Goal: Use online tool/utility: Utilize a website feature to perform a specific function

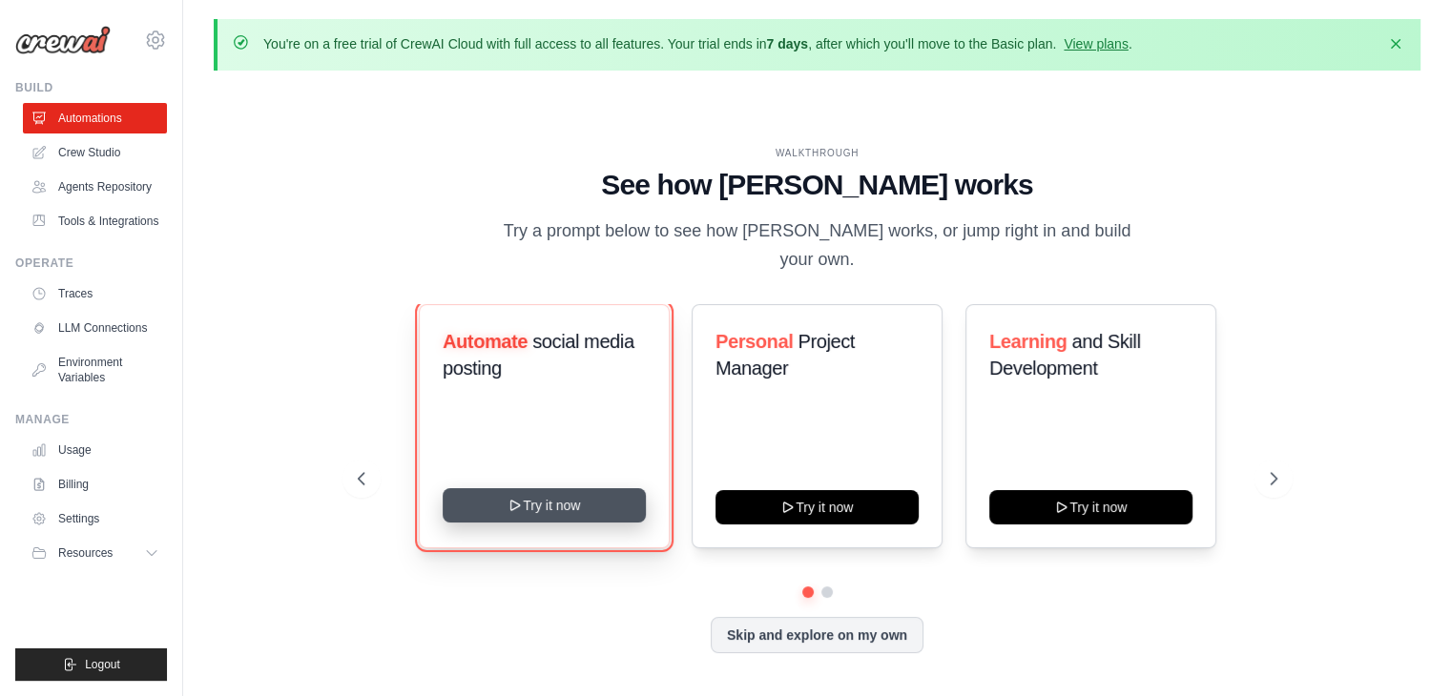
click at [525, 488] on button "Try it now" at bounding box center [544, 505] width 203 height 34
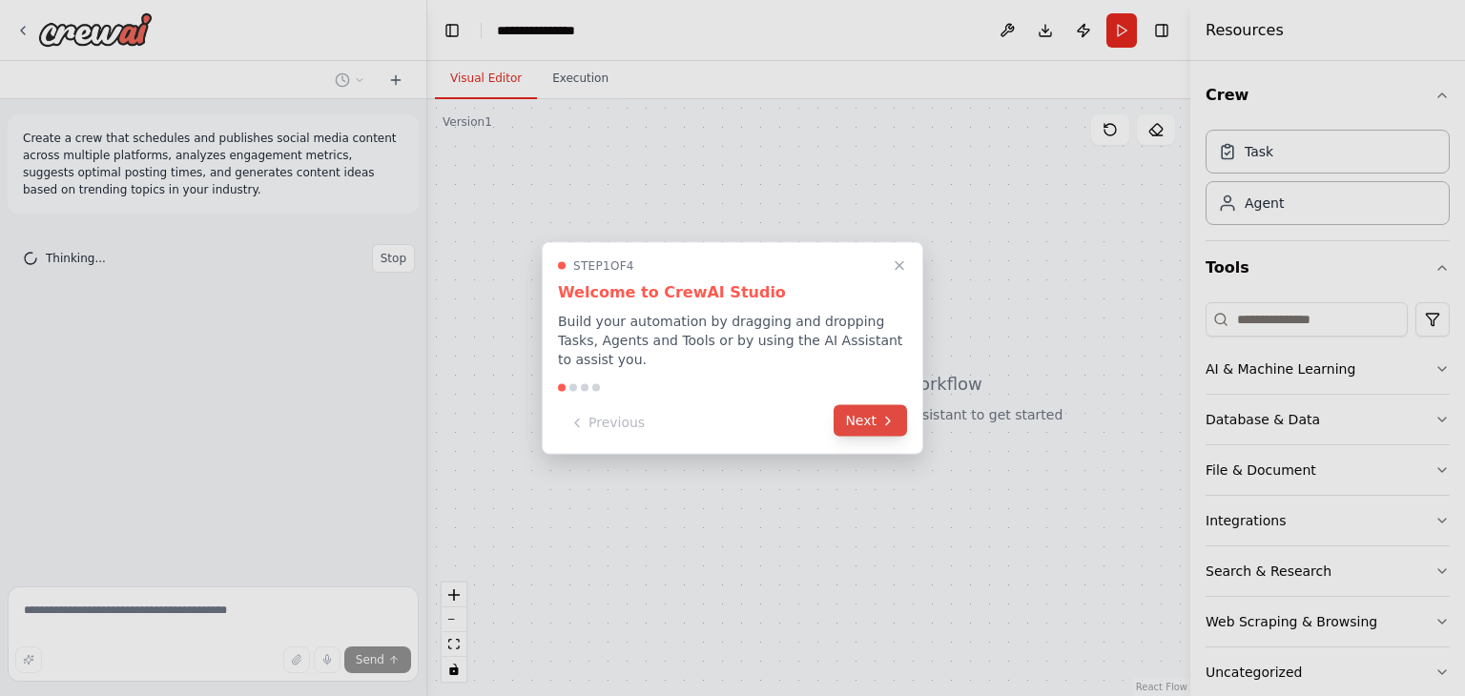
click at [858, 409] on button "Next" at bounding box center [870, 420] width 73 height 31
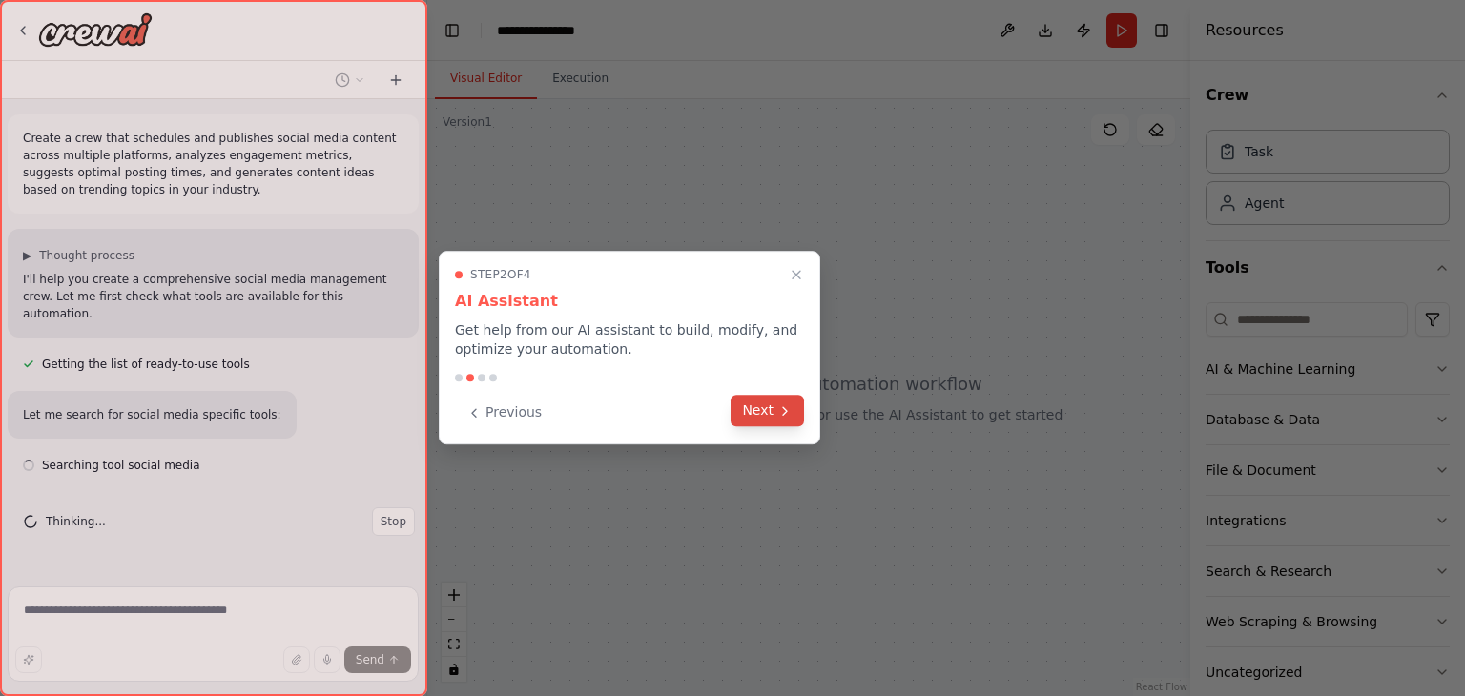
click at [764, 408] on button "Next" at bounding box center [767, 410] width 73 height 31
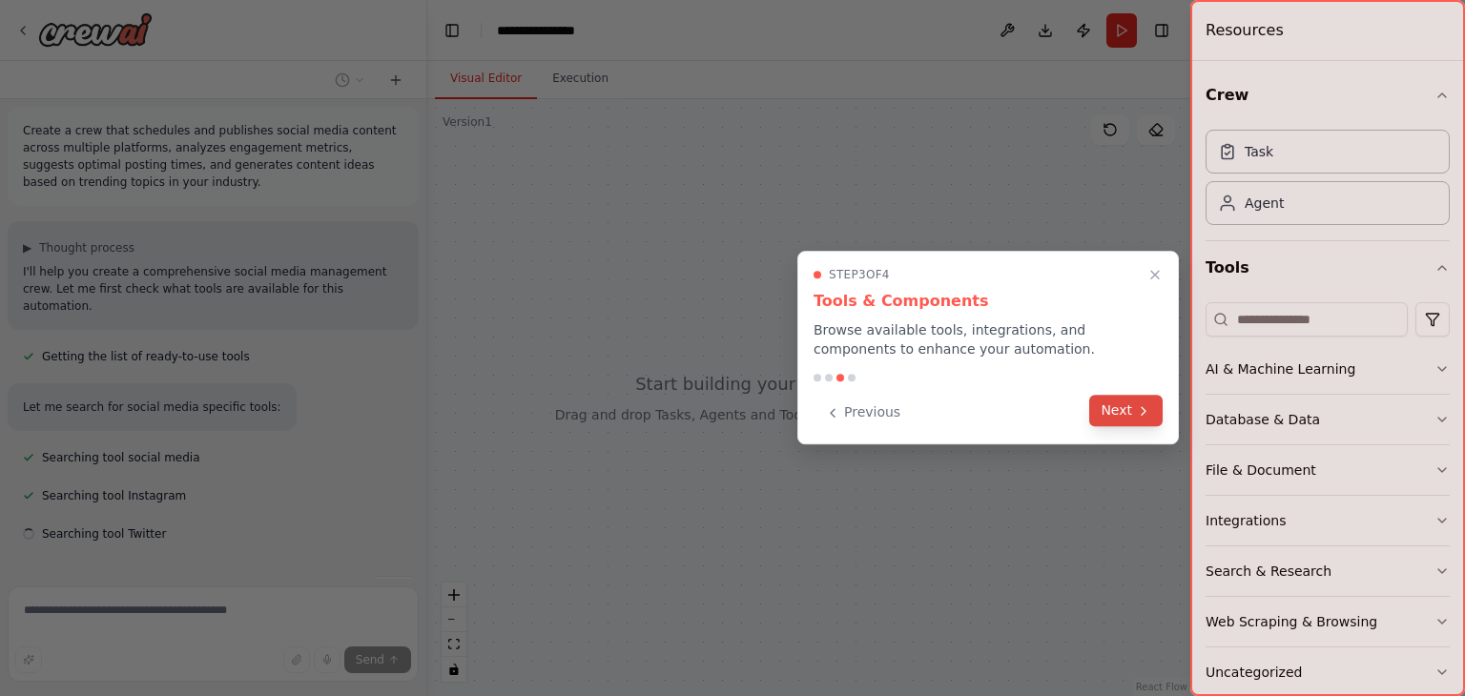
scroll to position [46, 0]
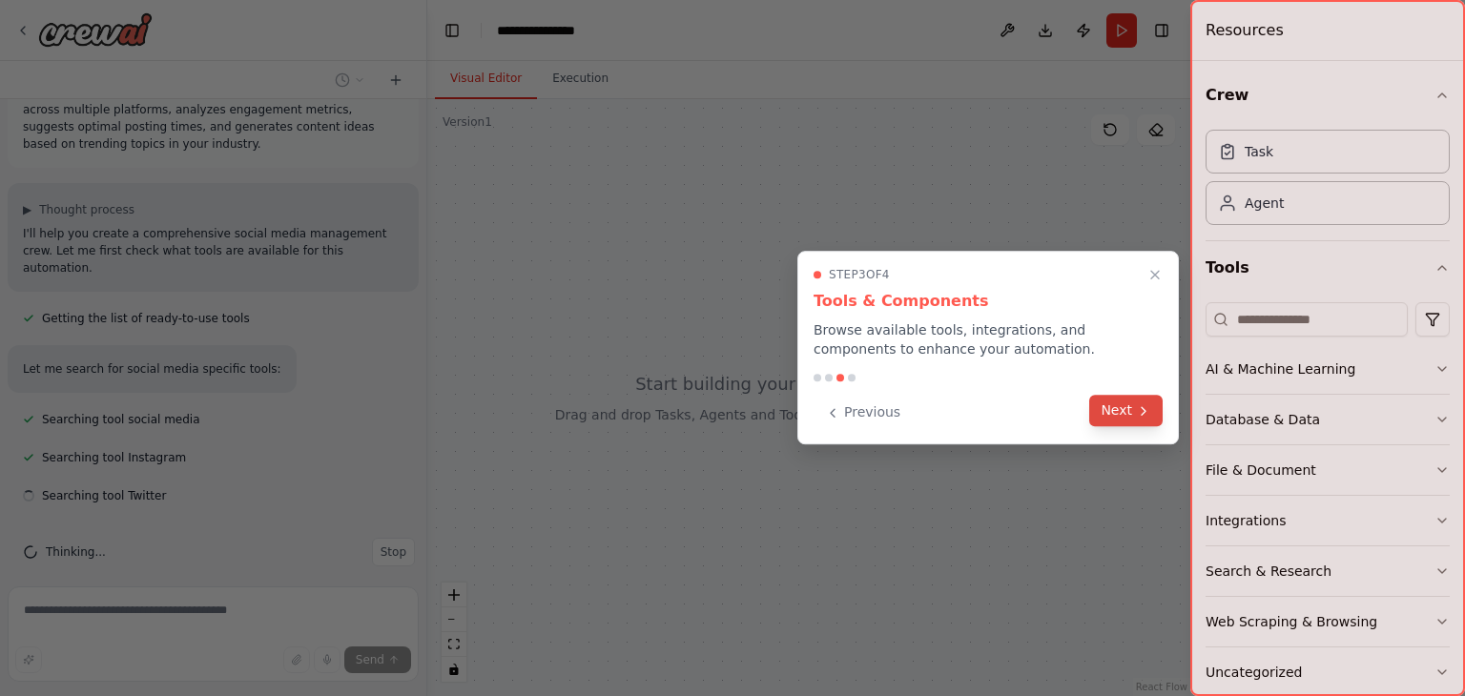
click at [1125, 415] on button "Next" at bounding box center [1125, 410] width 73 height 31
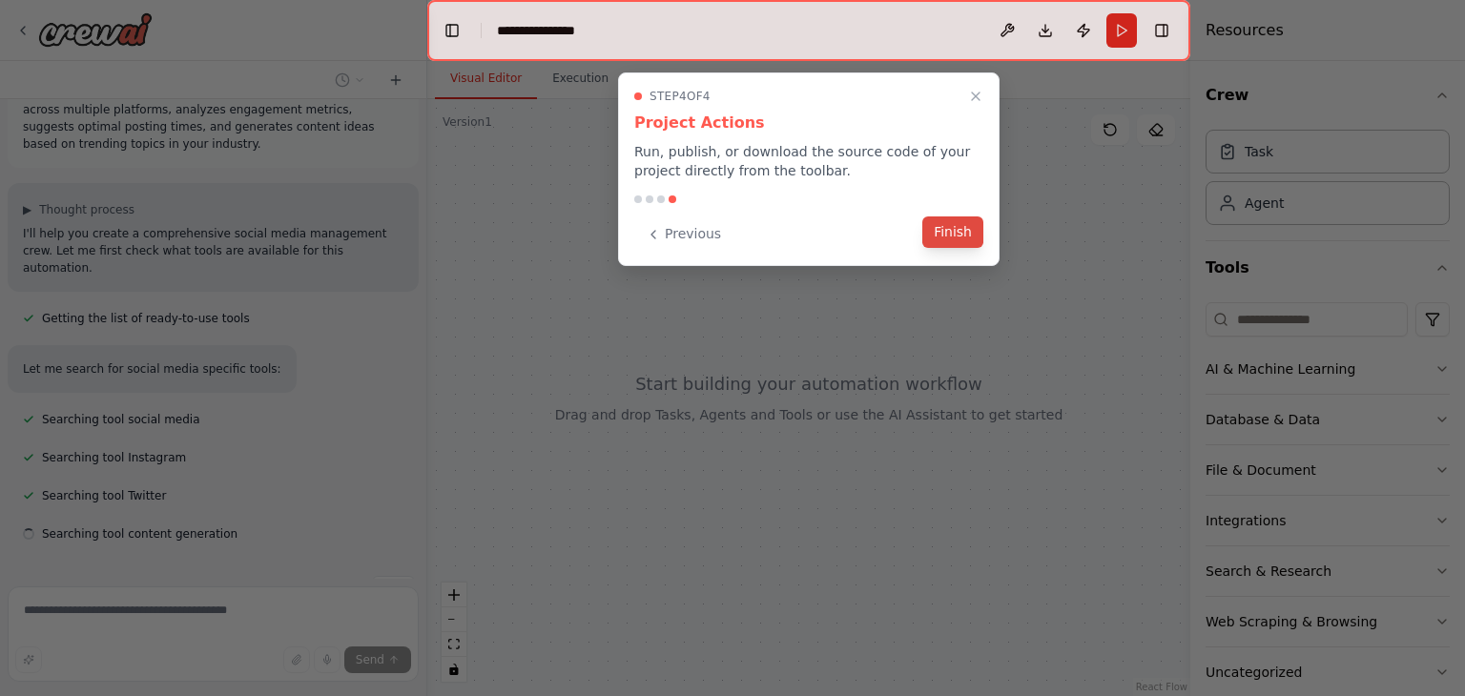
scroll to position [84, 0]
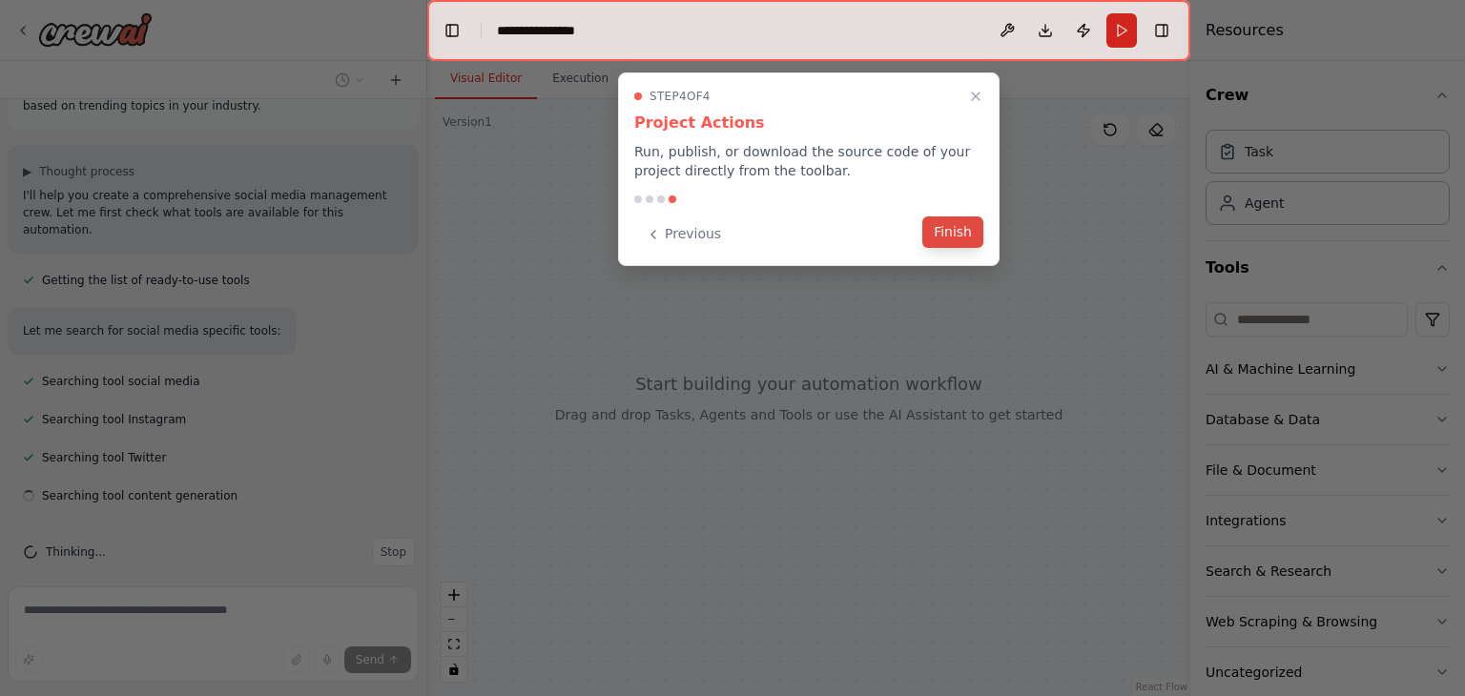
click at [945, 241] on button "Finish" at bounding box center [952, 232] width 61 height 31
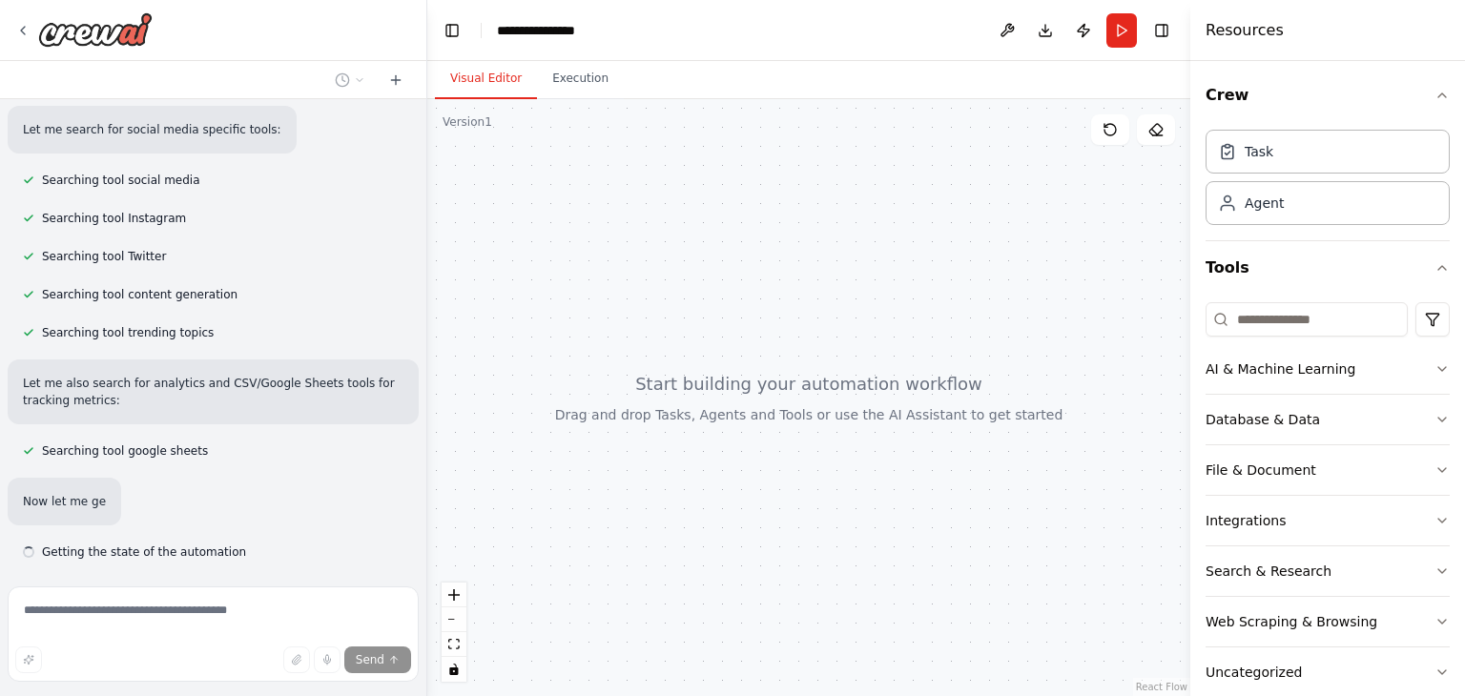
scroll to position [340, 0]
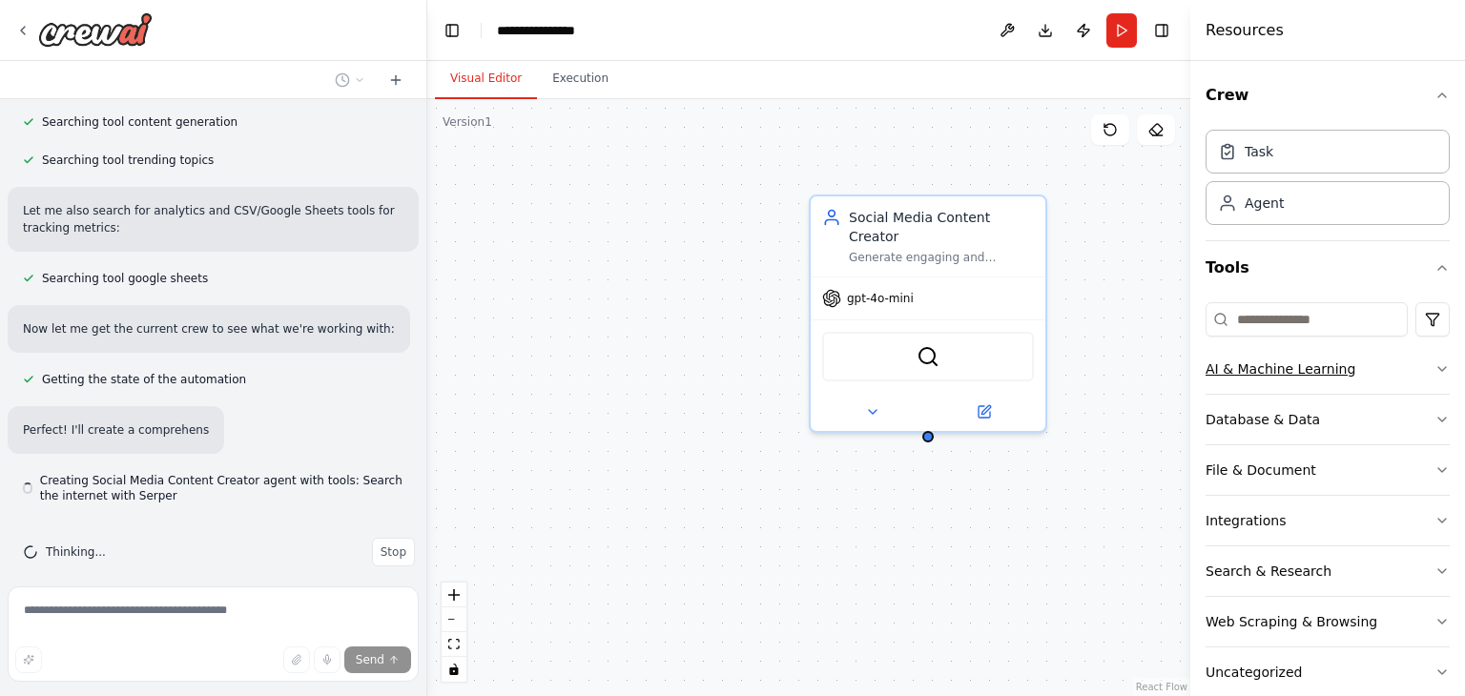
click at [1434, 365] on icon "button" at bounding box center [1441, 368] width 15 height 15
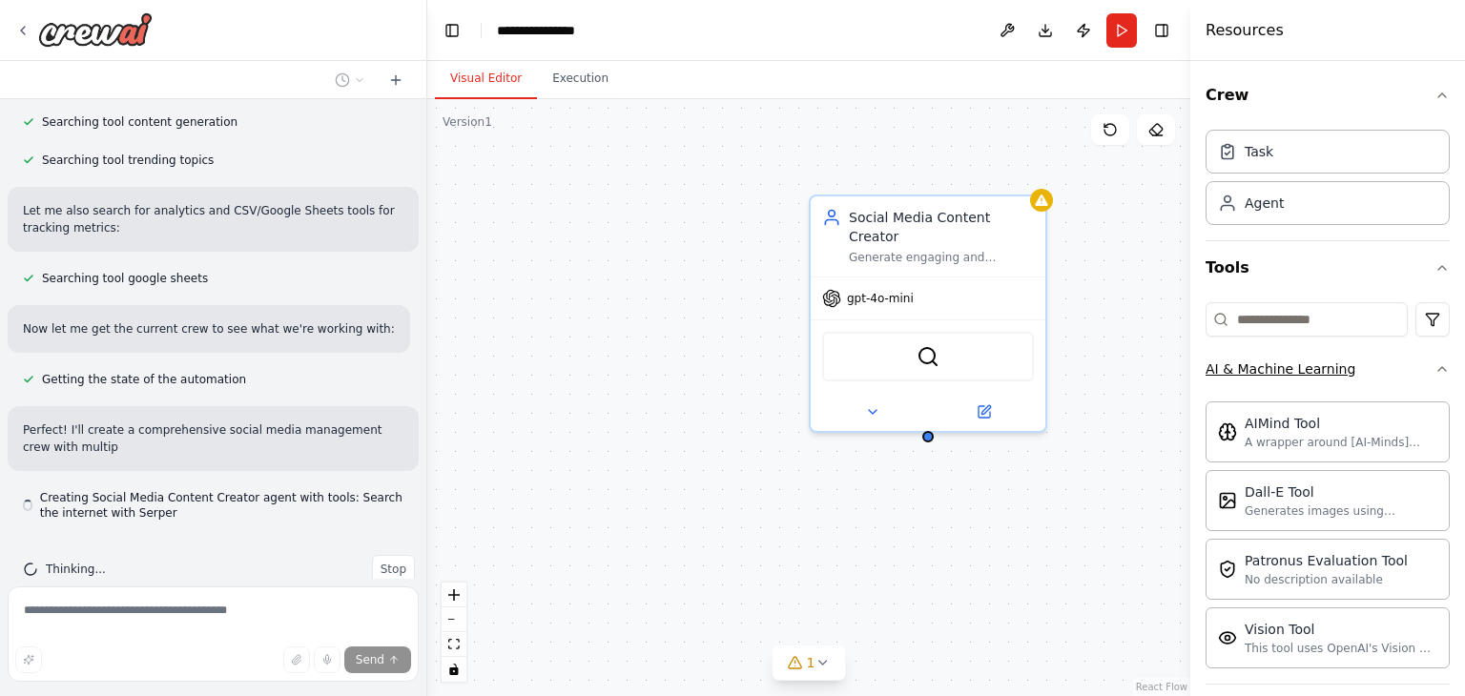
scroll to position [474, 0]
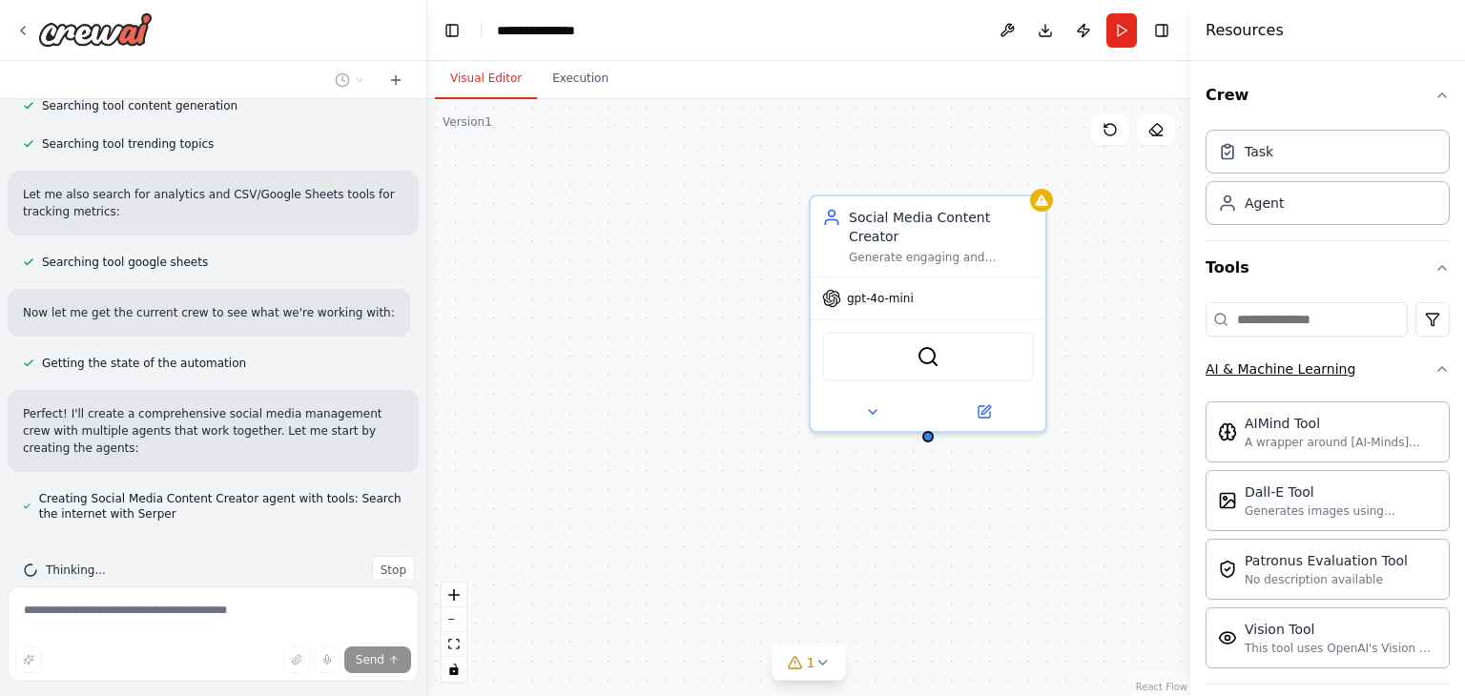
click at [1434, 375] on icon "button" at bounding box center [1441, 368] width 15 height 15
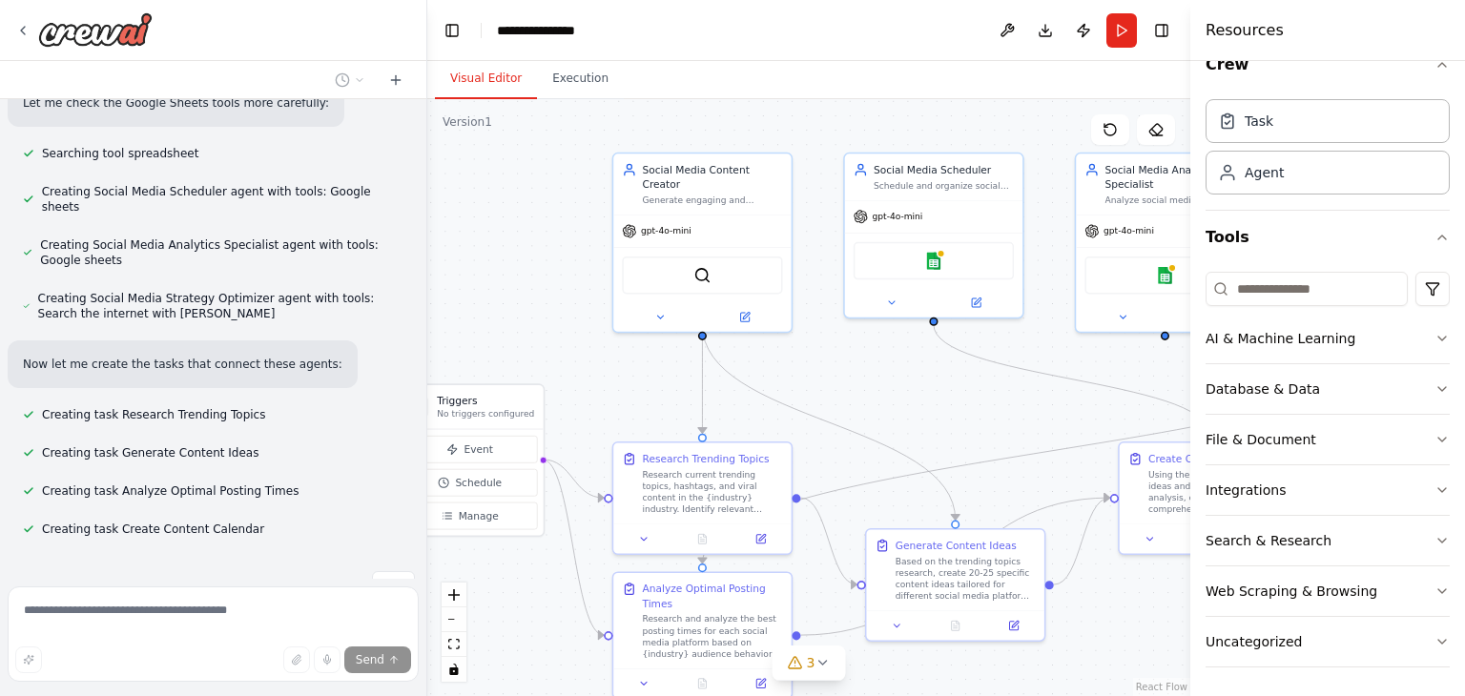
scroll to position [974, 0]
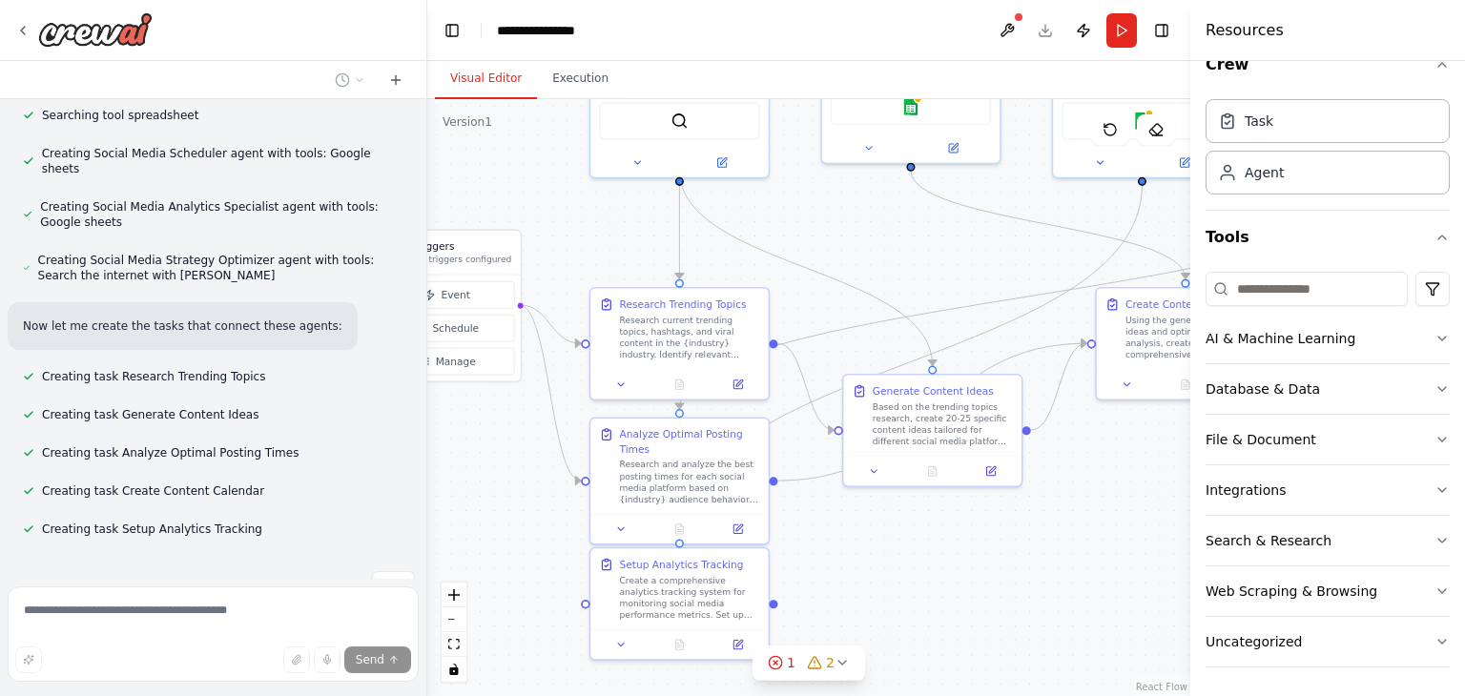
drag, startPoint x: 533, startPoint y: 292, endPoint x: 511, endPoint y: 140, distance: 153.2
click at [511, 140] on div ".deletable-edge-delete-btn { width: 20px; height: 20px; border: 0px solid #ffff…" at bounding box center [808, 397] width 763 height 597
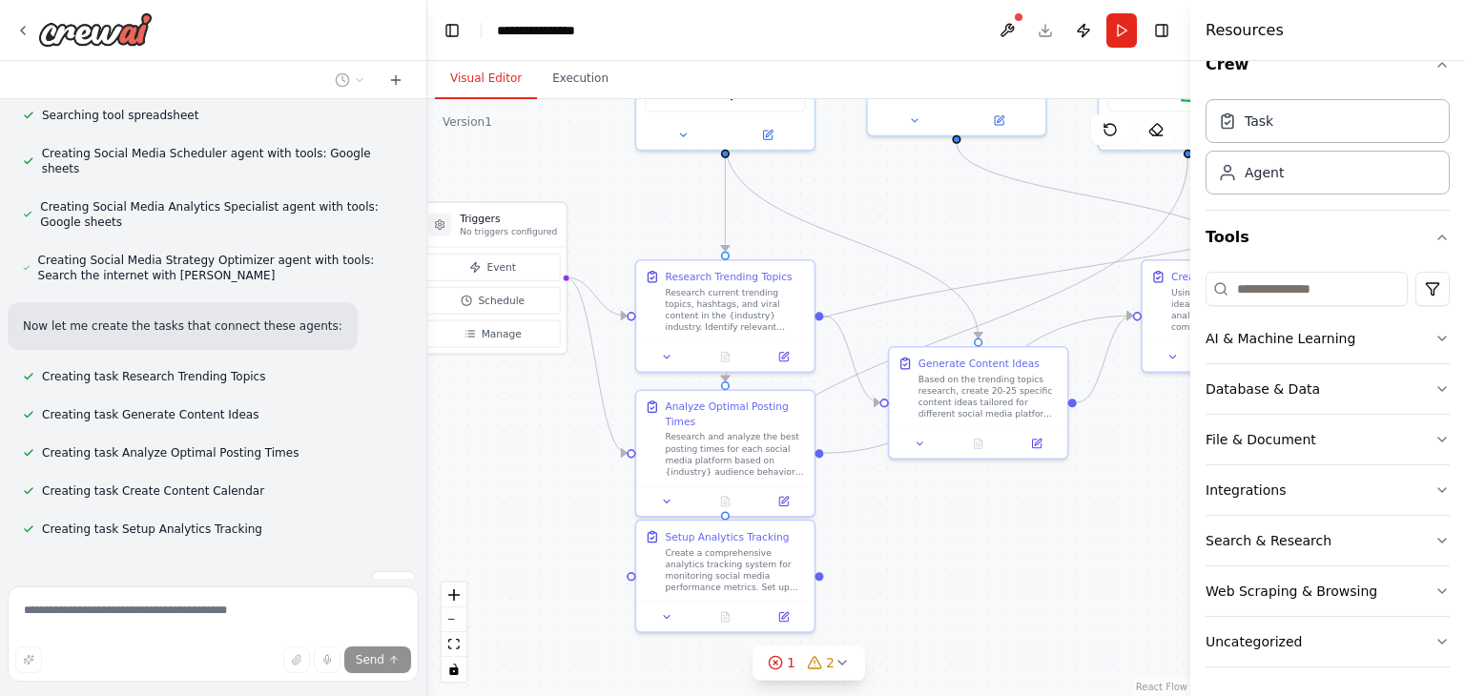
drag, startPoint x: 958, startPoint y: 602, endPoint x: 1001, endPoint y: 576, distance: 50.1
click at [1001, 576] on div ".deletable-edge-delete-btn { width: 20px; height: 20px; border: 0px solid #ffff…" at bounding box center [808, 397] width 763 height 597
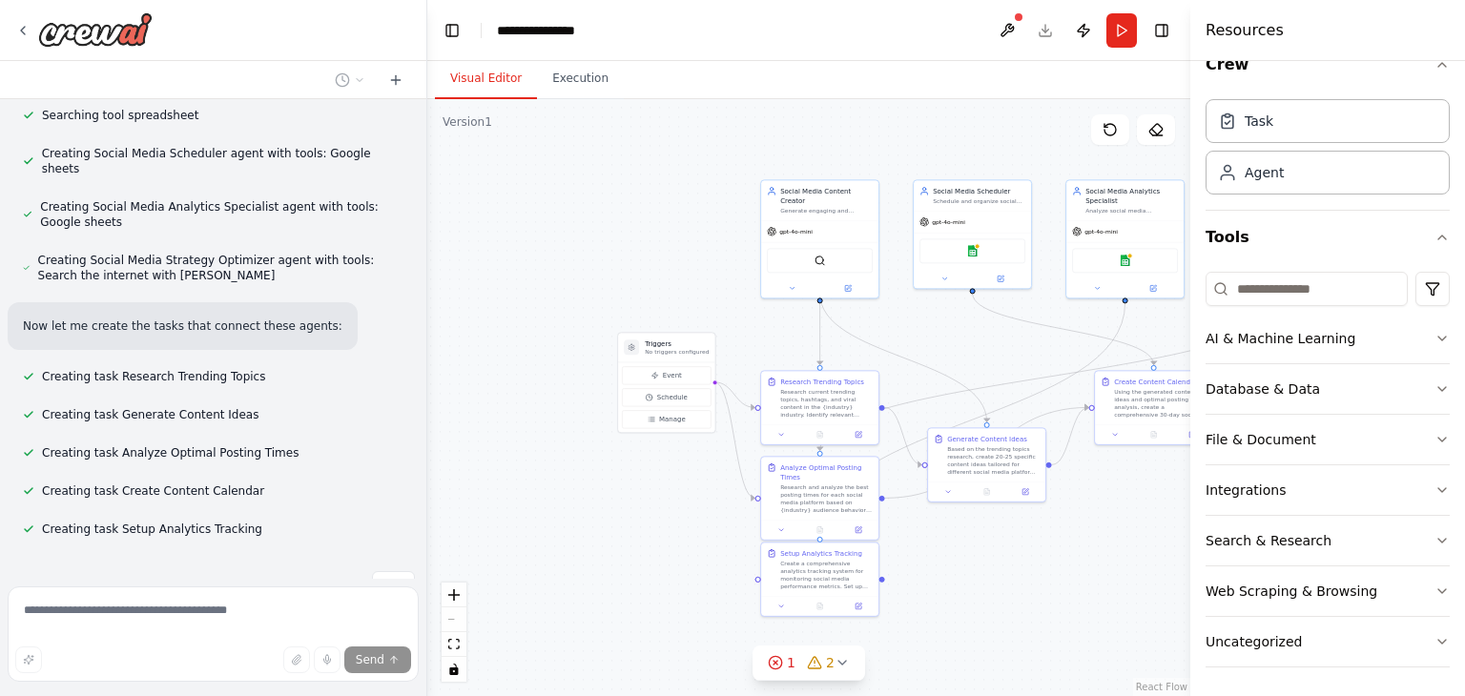
scroll to position [1012, 0]
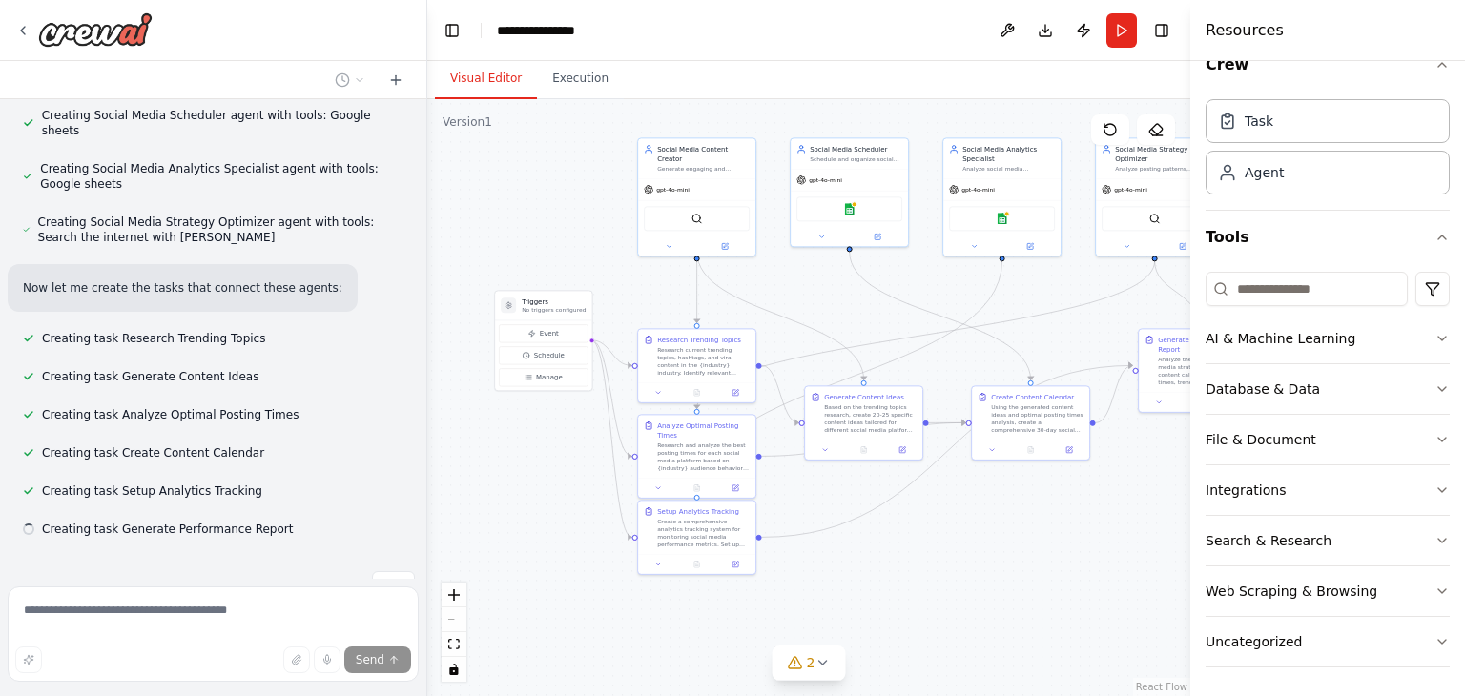
drag, startPoint x: 1063, startPoint y: 547, endPoint x: 973, endPoint y: 536, distance: 90.3
click at [973, 536] on div ".deletable-edge-delete-btn { width: 20px; height: 20px; border: 0px solid #ffff…" at bounding box center [808, 397] width 763 height 597
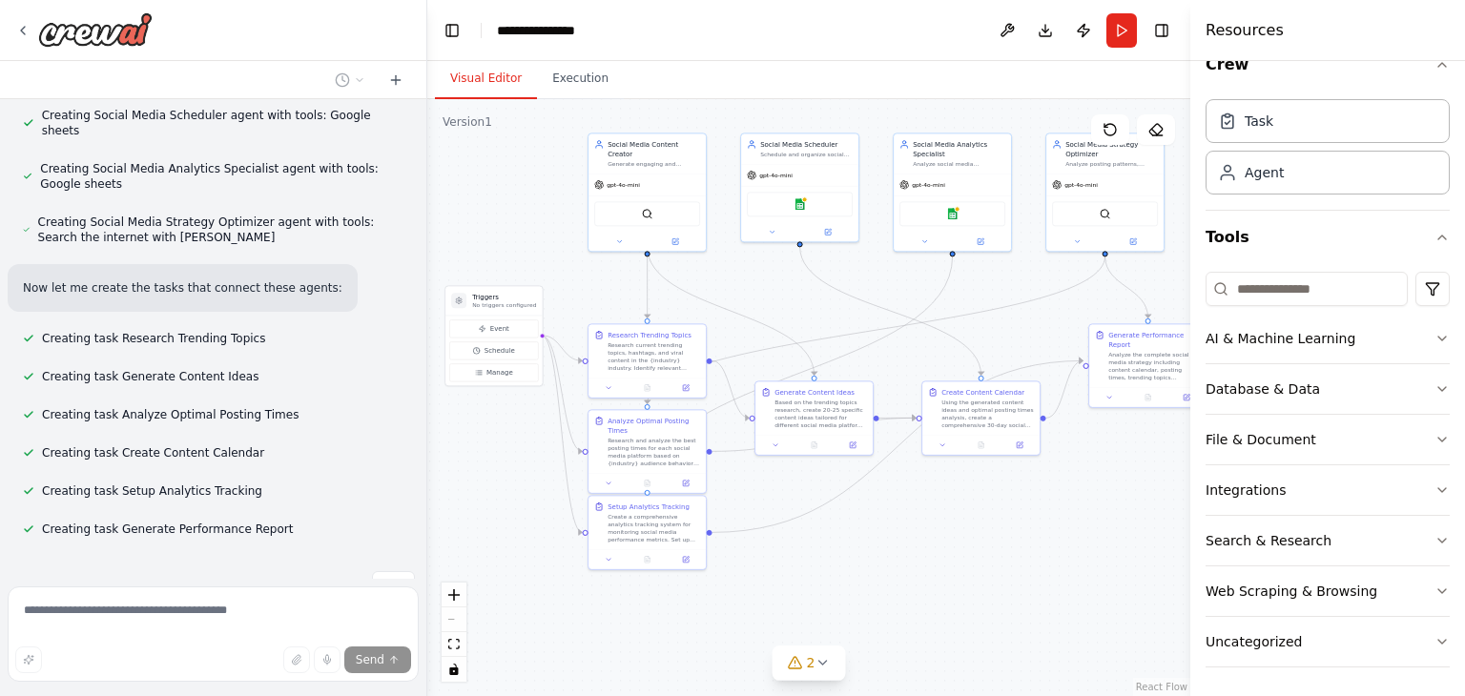
drag, startPoint x: 1048, startPoint y: 544, endPoint x: 1000, endPoint y: 539, distance: 48.9
click at [1000, 539] on div ".deletable-edge-delete-btn { width: 20px; height: 20px; border: 0px solid #ffff…" at bounding box center [808, 397] width 763 height 597
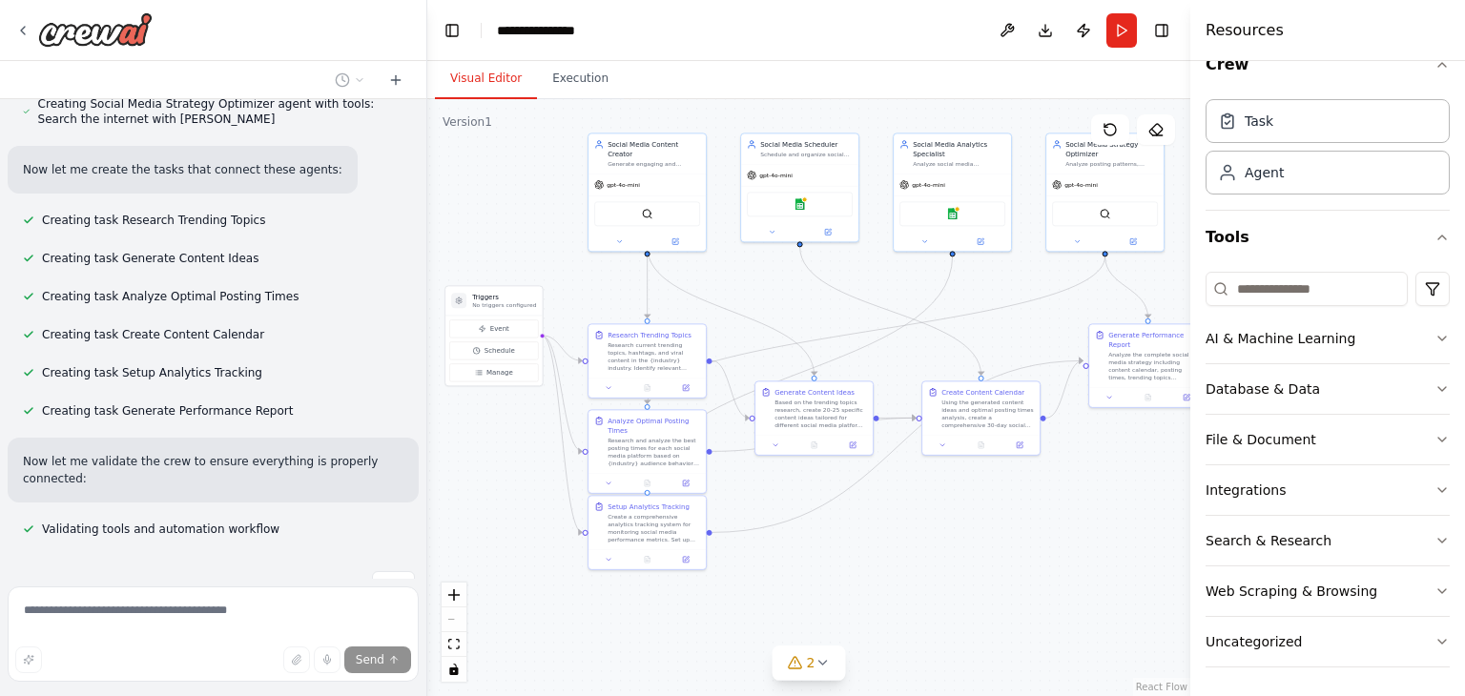
scroll to position [1176, 0]
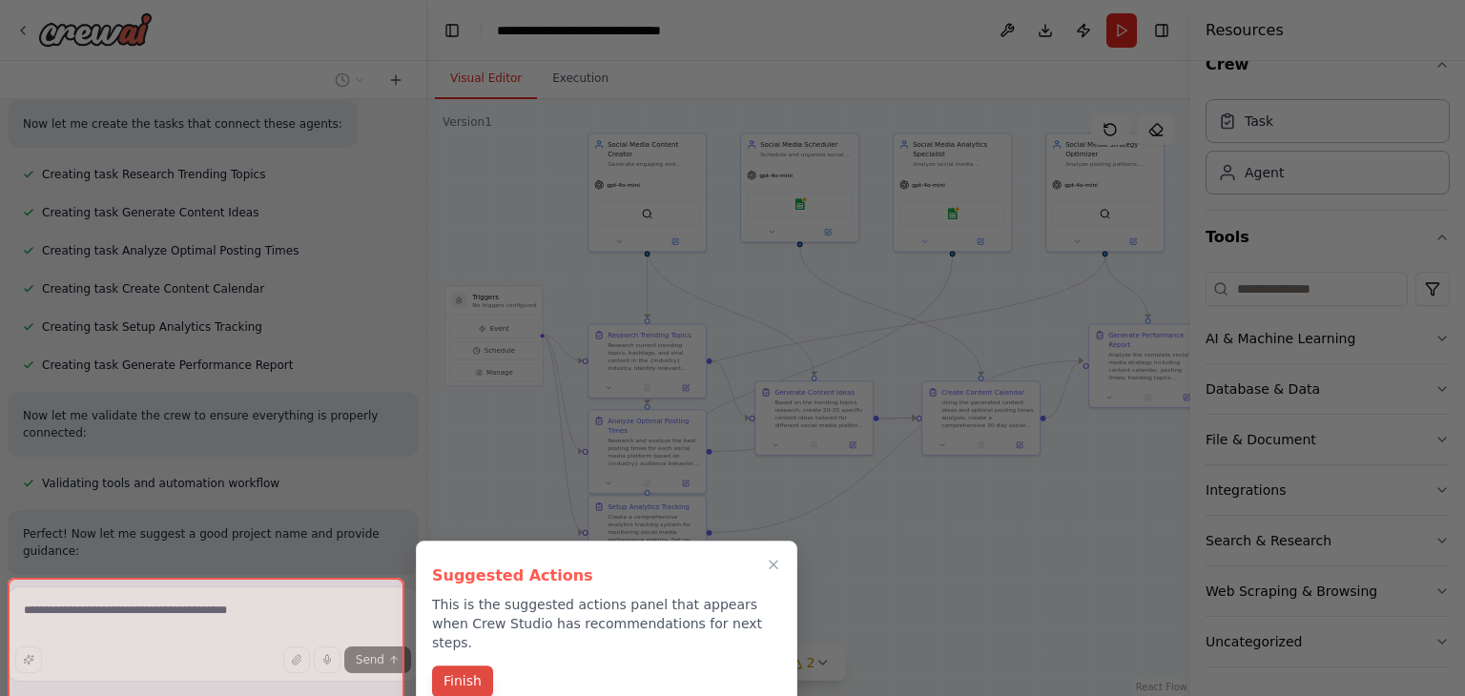
click at [473, 666] on button "Finish" at bounding box center [462, 681] width 61 height 31
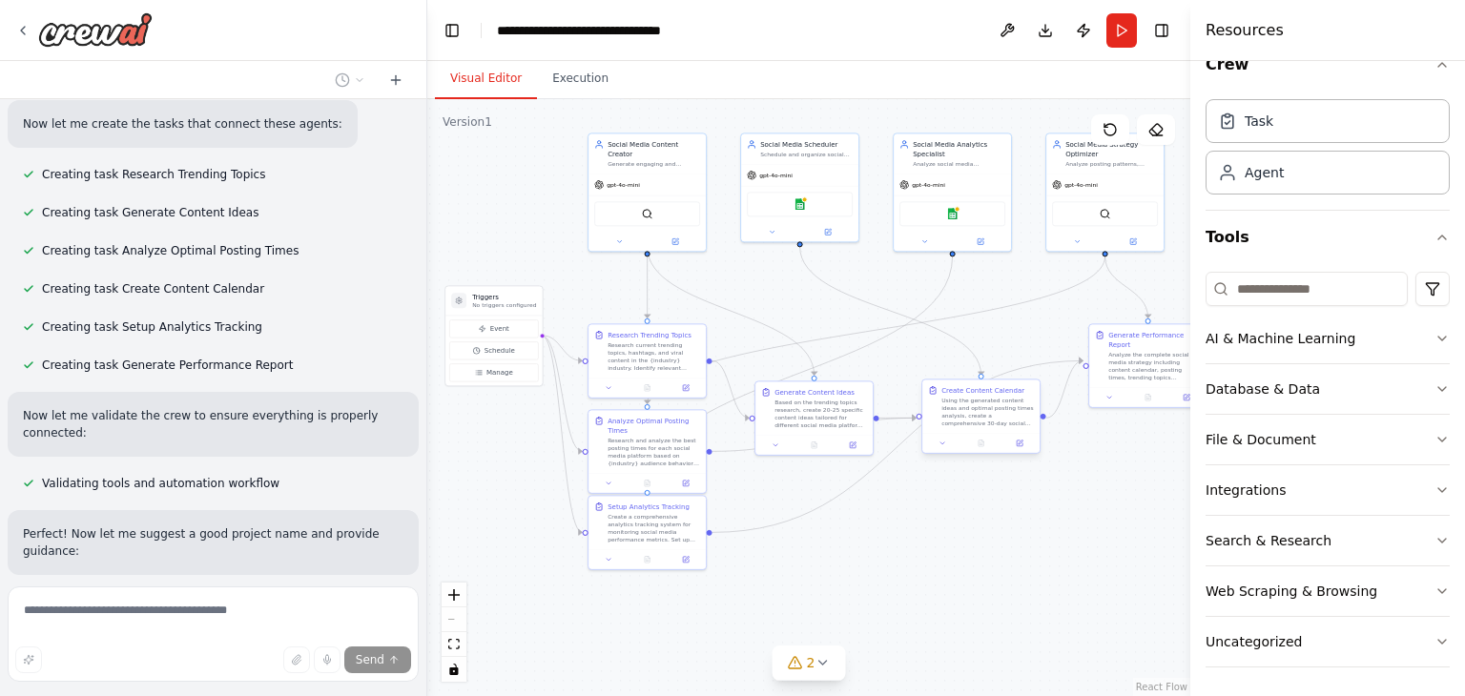
click at [962, 412] on div "Using the generated content ideas and optimal posting times analysis, create a …" at bounding box center [987, 412] width 93 height 31
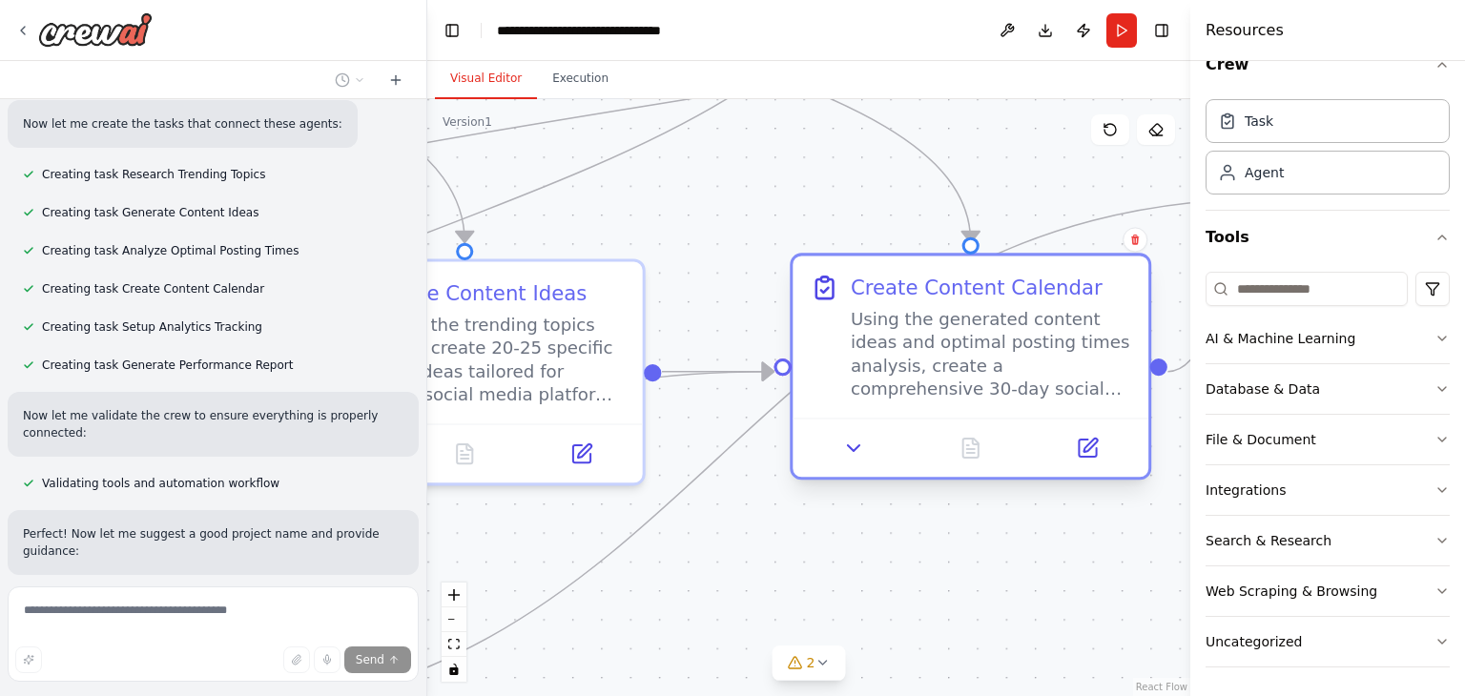
click at [988, 314] on div "Using the generated content ideas and optimal posting times analysis, create a …" at bounding box center [991, 354] width 280 height 93
click at [969, 291] on div "Create Content Calendar" at bounding box center [977, 288] width 252 height 29
click at [968, 343] on div "Using the generated content ideas and optimal posting times analysis, create a …" at bounding box center [991, 354] width 280 height 93
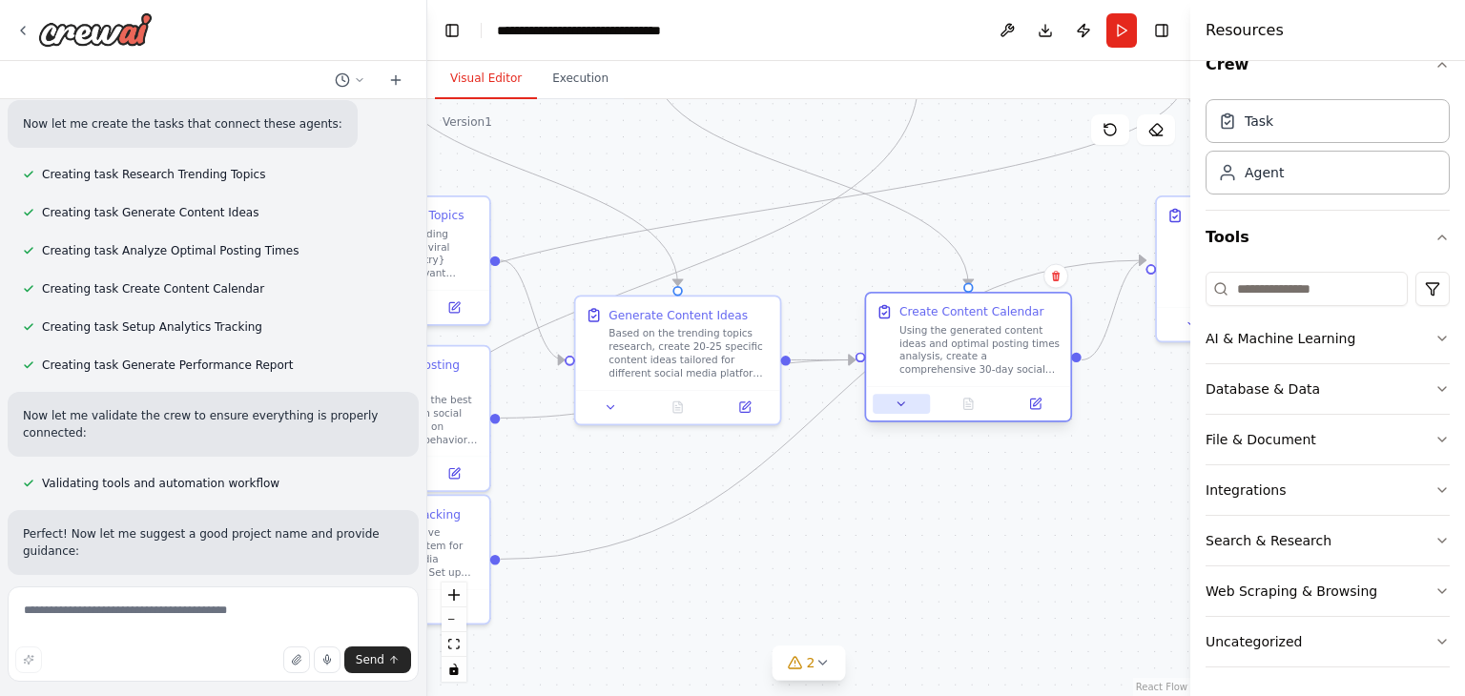
click at [905, 403] on icon at bounding box center [901, 404] width 13 height 13
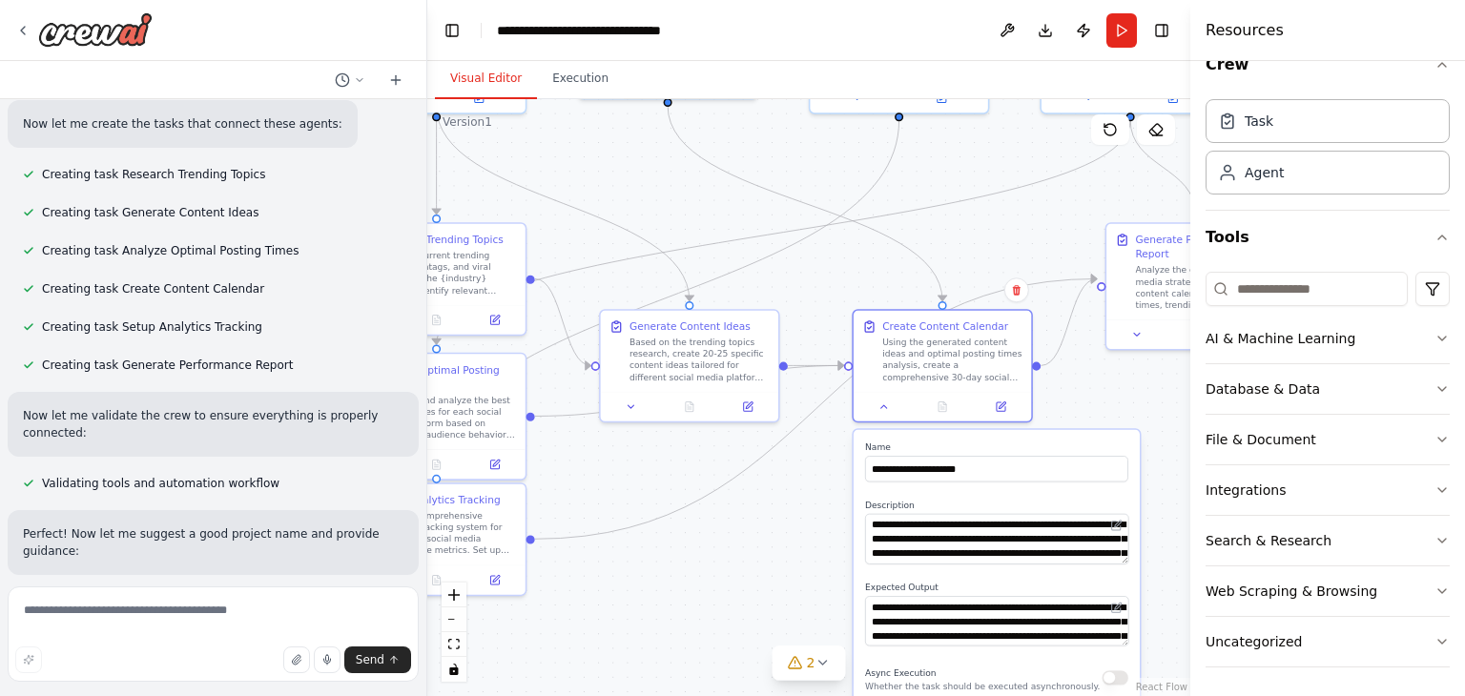
drag, startPoint x: 784, startPoint y: 541, endPoint x: 786, endPoint y: 622, distance: 81.1
click at [786, 622] on div ".deletable-edge-delete-btn { width: 20px; height: 20px; border: 0px solid #ffff…" at bounding box center [808, 397] width 763 height 597
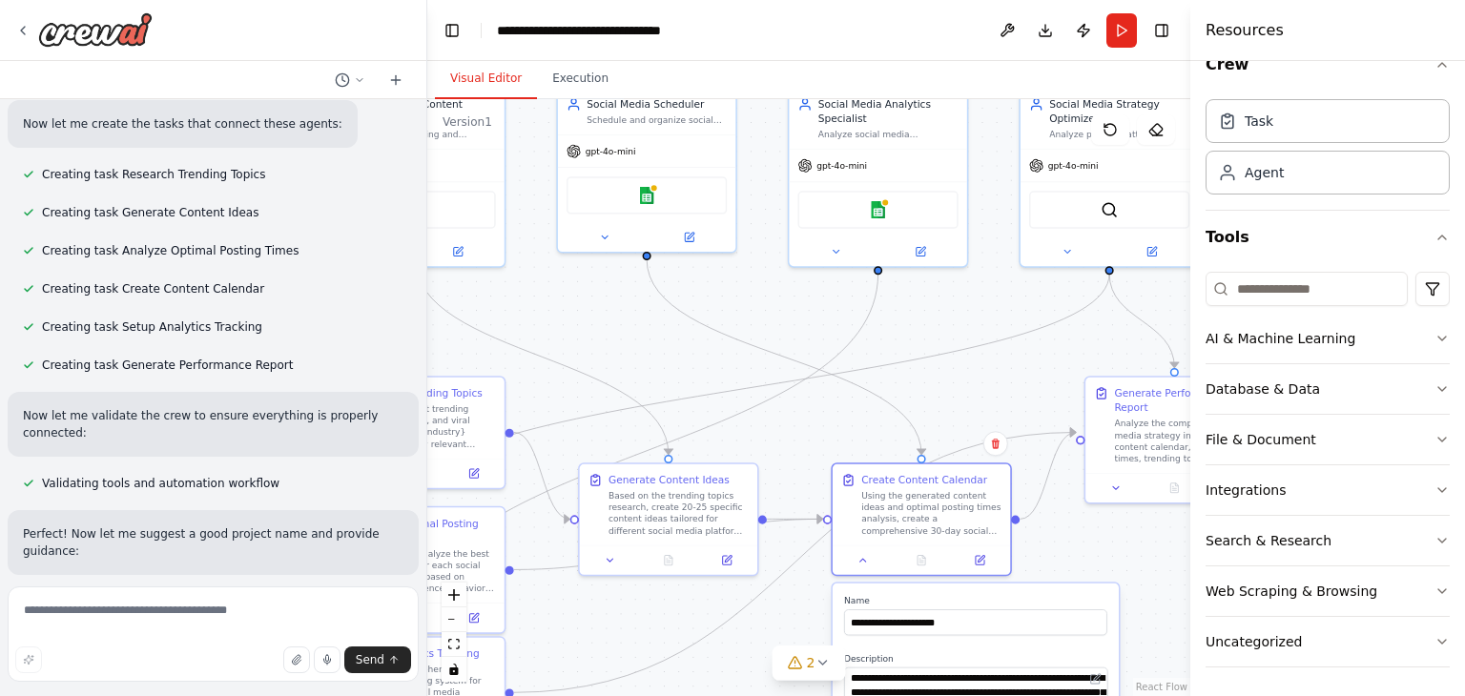
drag, startPoint x: 1015, startPoint y: 287, endPoint x: 984, endPoint y: 382, distance: 100.1
click at [984, 382] on div ".deletable-edge-delete-btn { width: 20px; height: 20px; border: 0px solid #ffff…" at bounding box center [808, 397] width 763 height 597
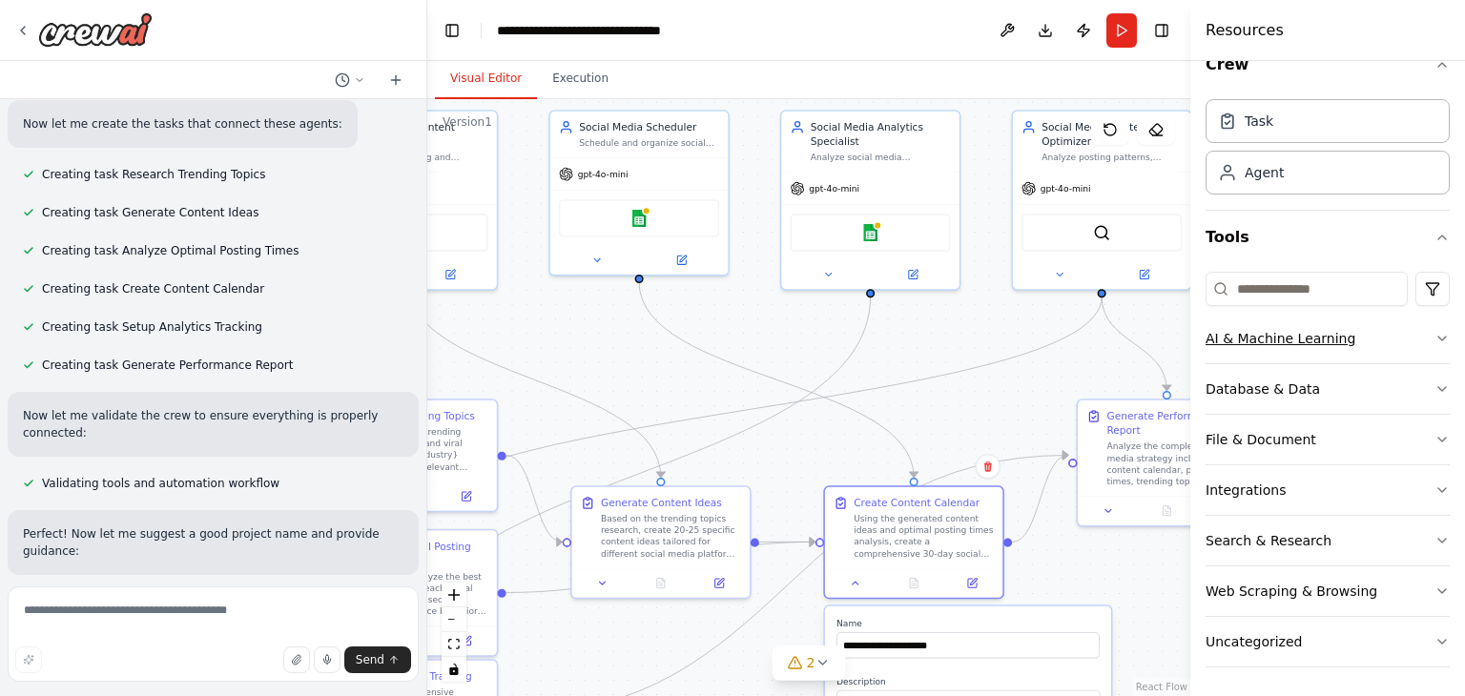
click at [1293, 333] on div "AI & Machine Learning" at bounding box center [1281, 338] width 150 height 19
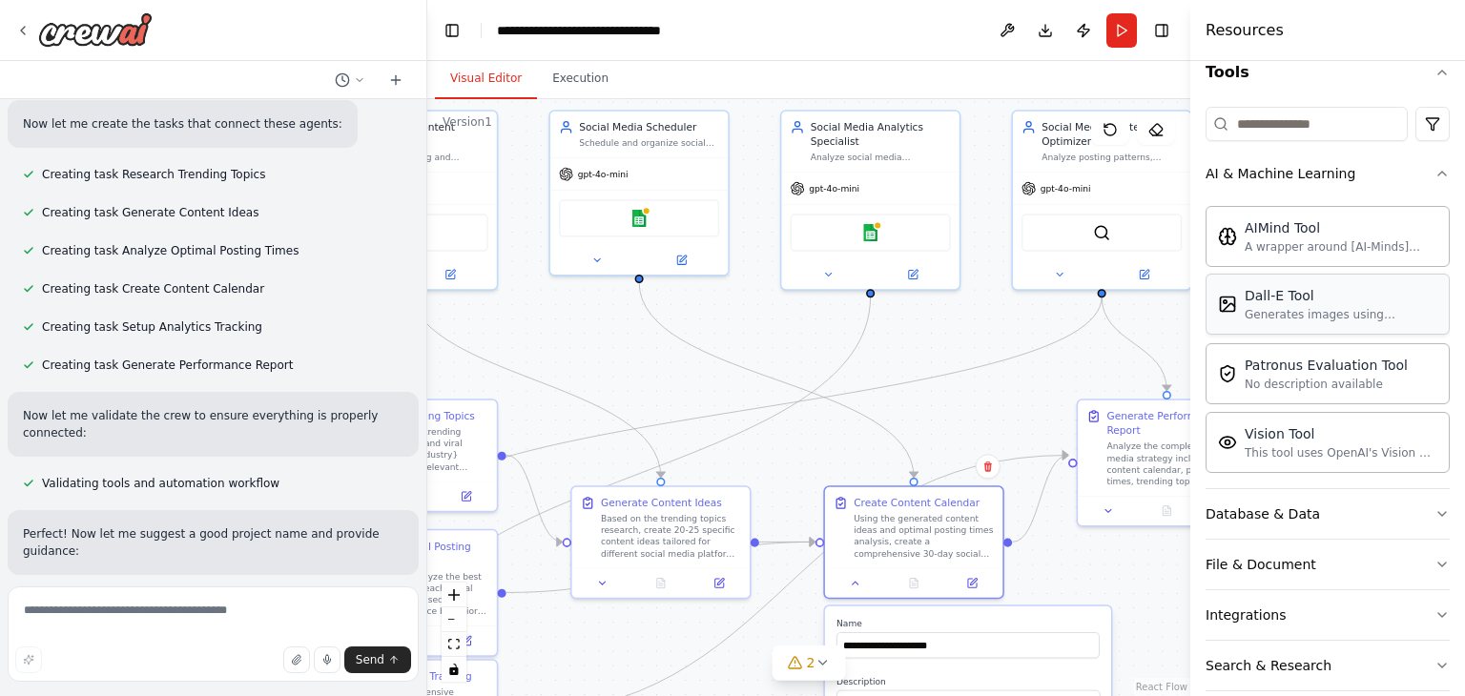
scroll to position [221, 0]
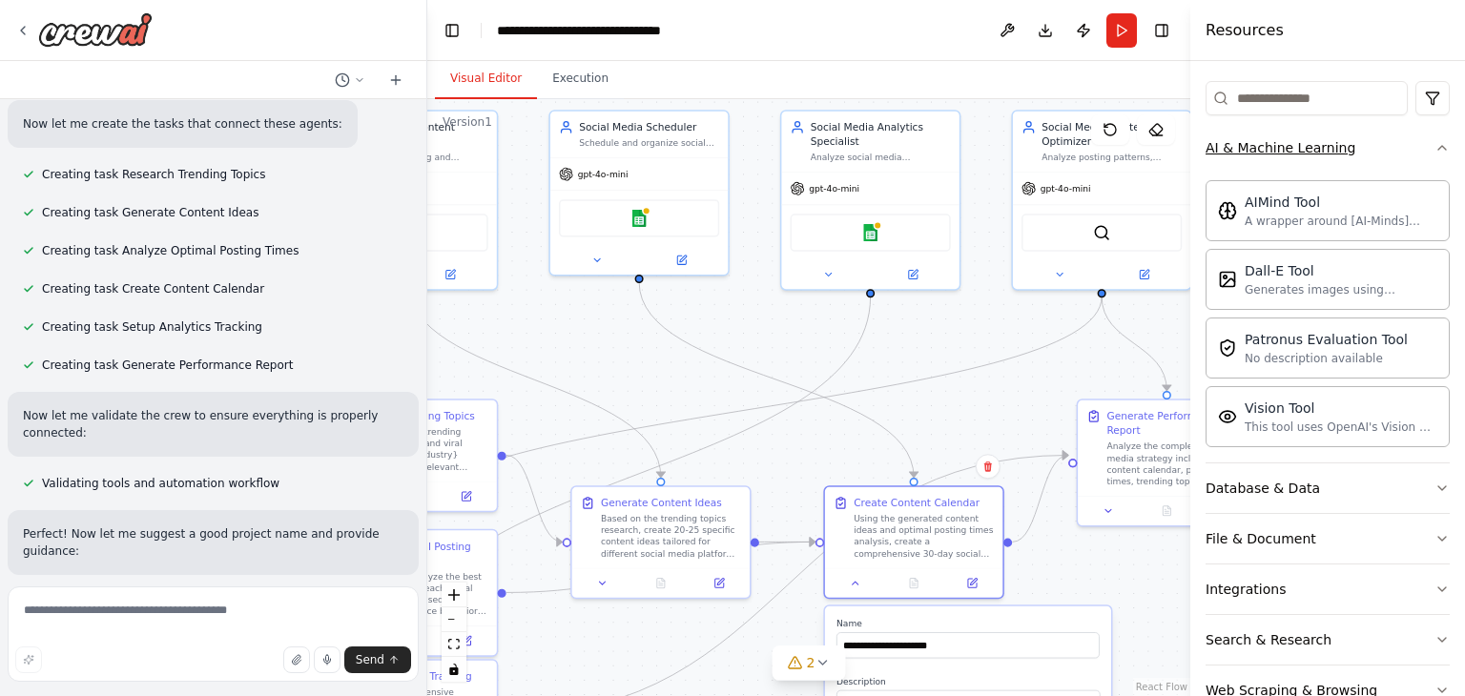
click at [1438, 146] on icon "button" at bounding box center [1442, 148] width 8 height 4
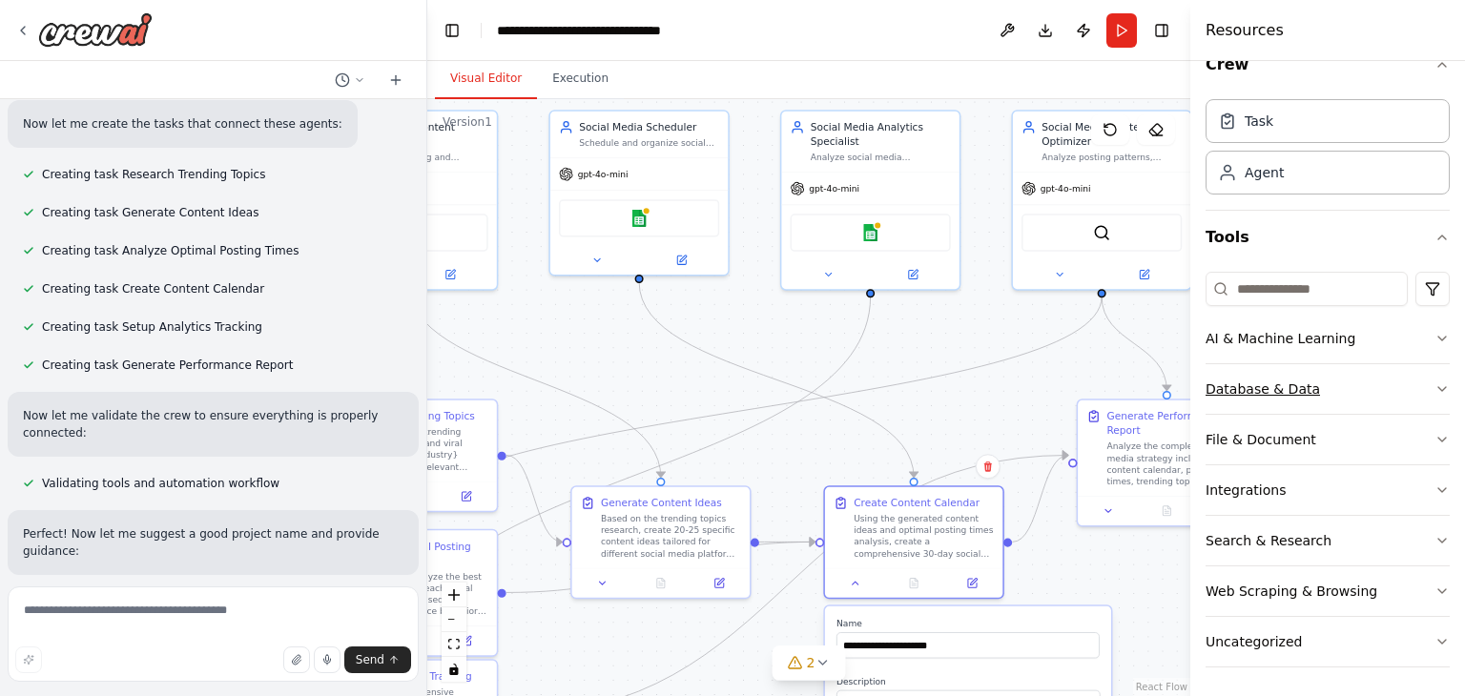
click at [1413, 384] on button "Database & Data" at bounding box center [1328, 389] width 244 height 50
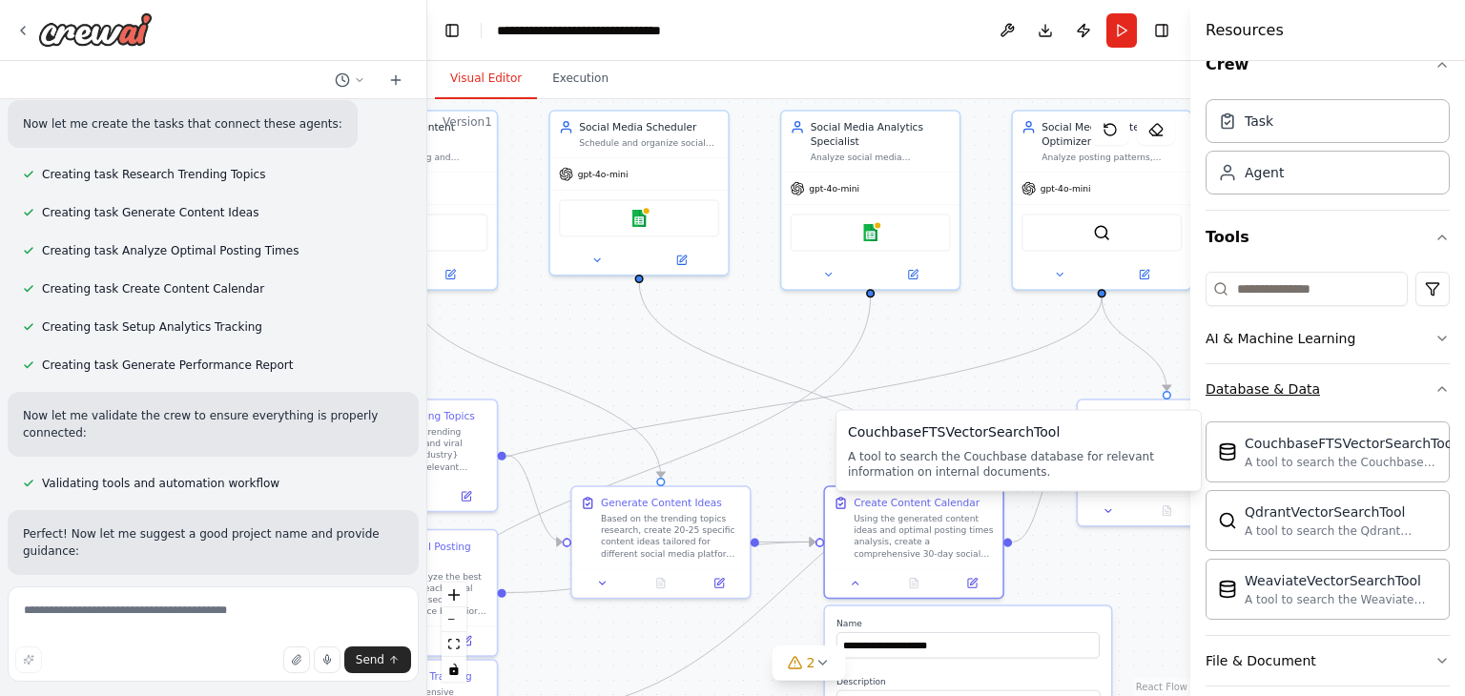
click at [1424, 402] on button "Database & Data" at bounding box center [1328, 389] width 244 height 50
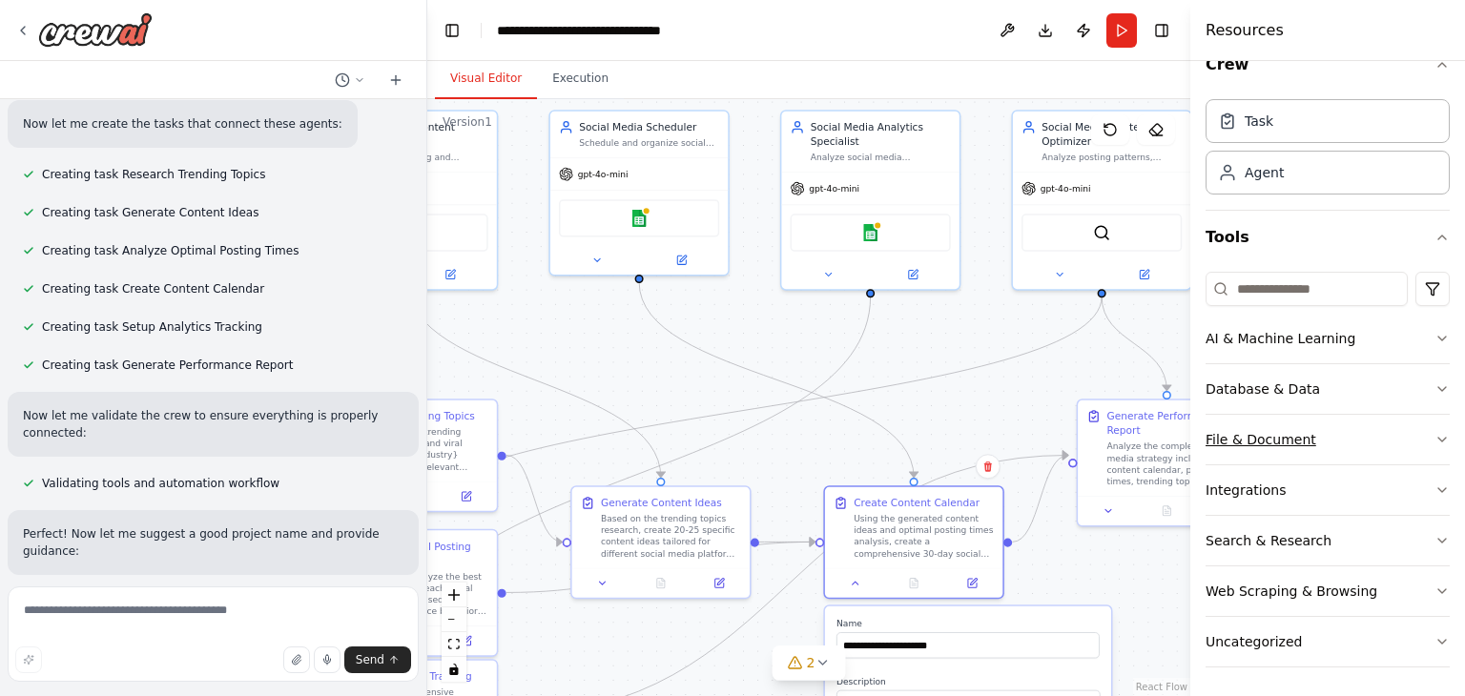
click at [1438, 439] on icon "button" at bounding box center [1442, 440] width 8 height 4
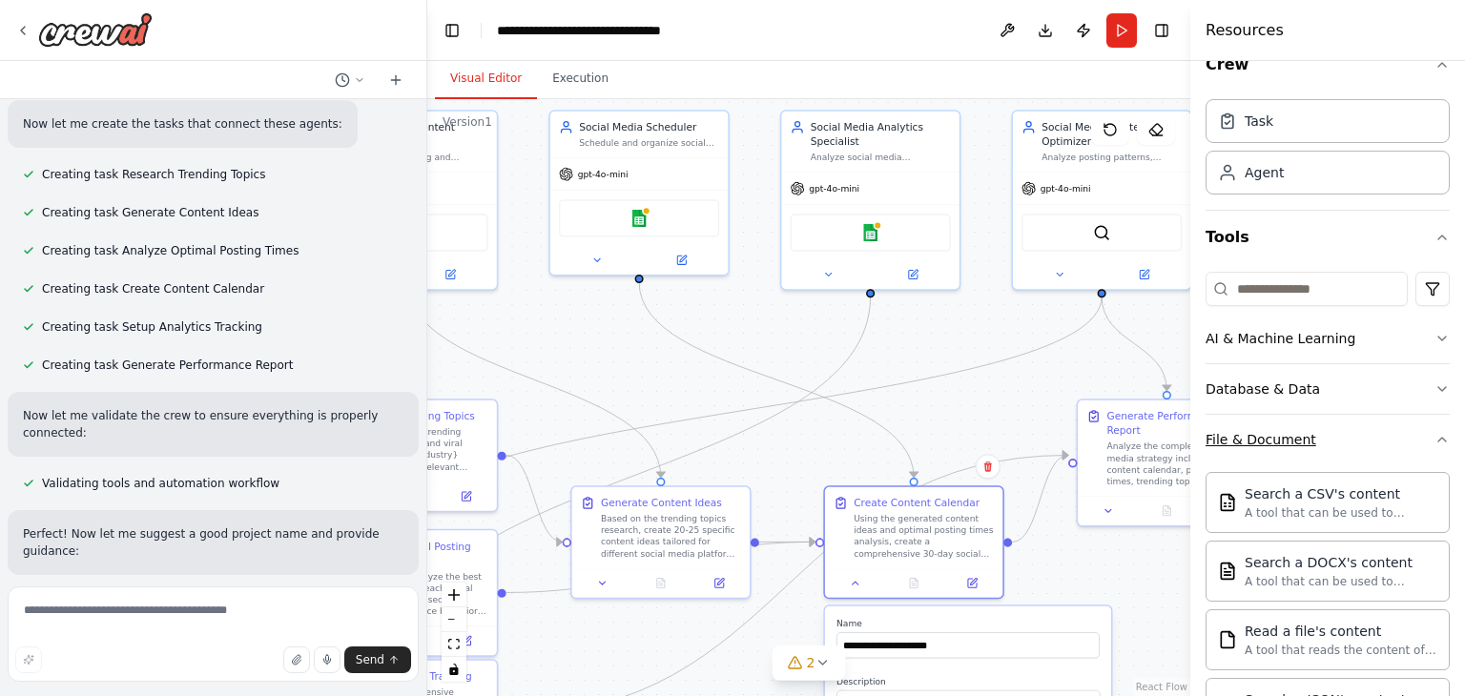
scroll to position [221, 0]
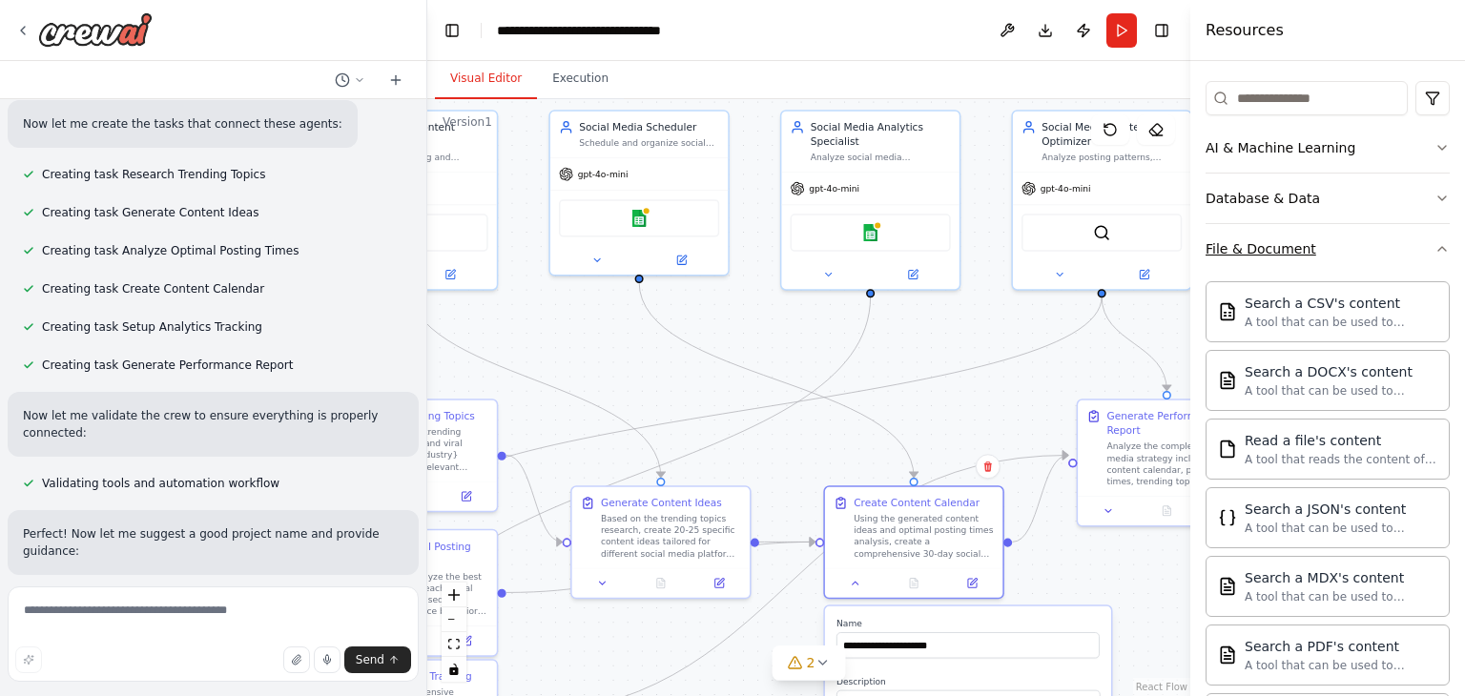
click at [1427, 261] on button "File & Document" at bounding box center [1328, 249] width 244 height 50
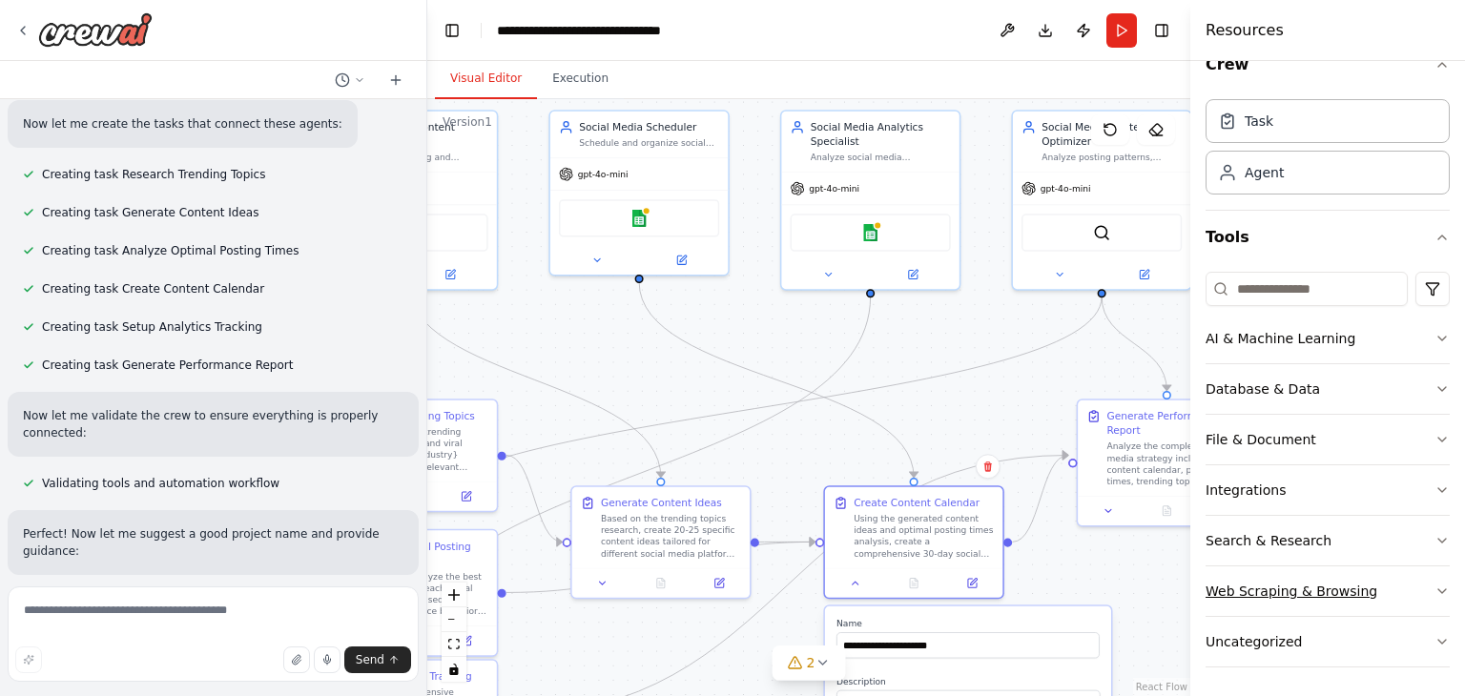
click at [1434, 588] on icon "button" at bounding box center [1441, 591] width 15 height 15
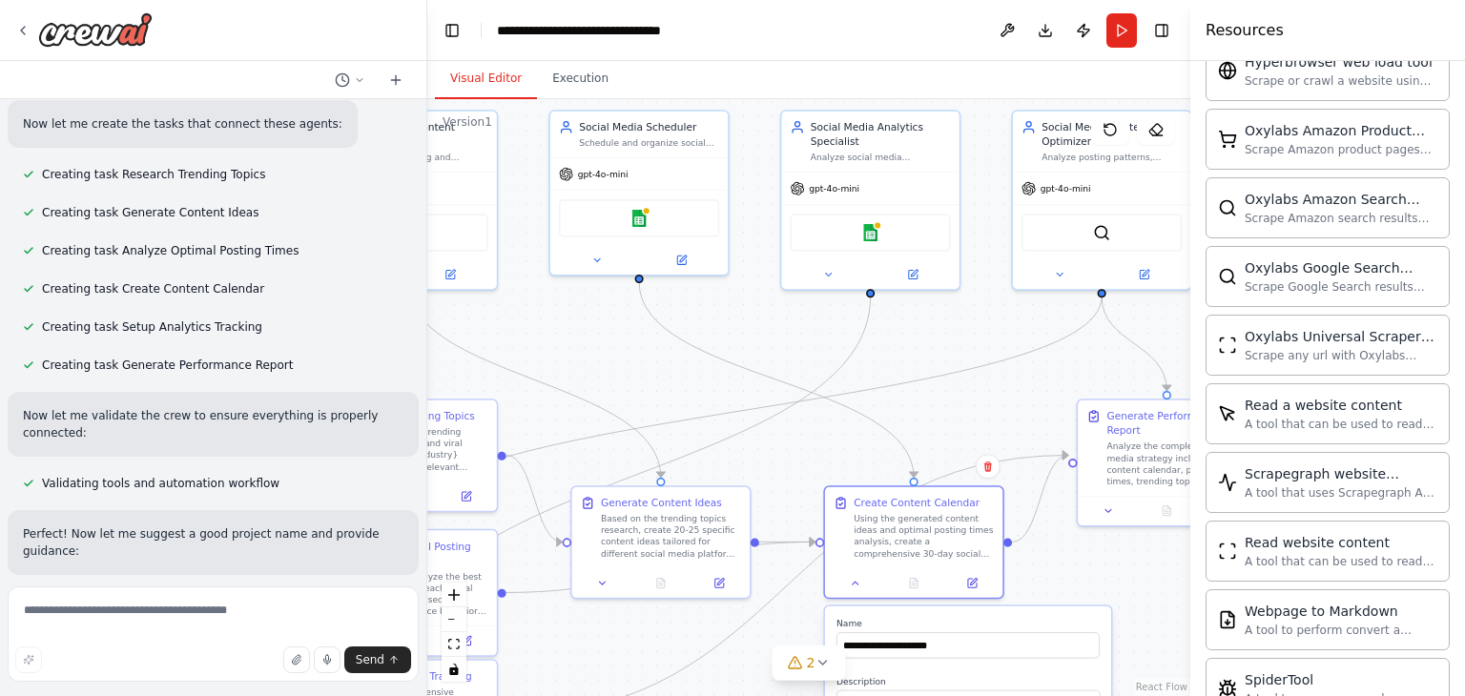
scroll to position [1070, 0]
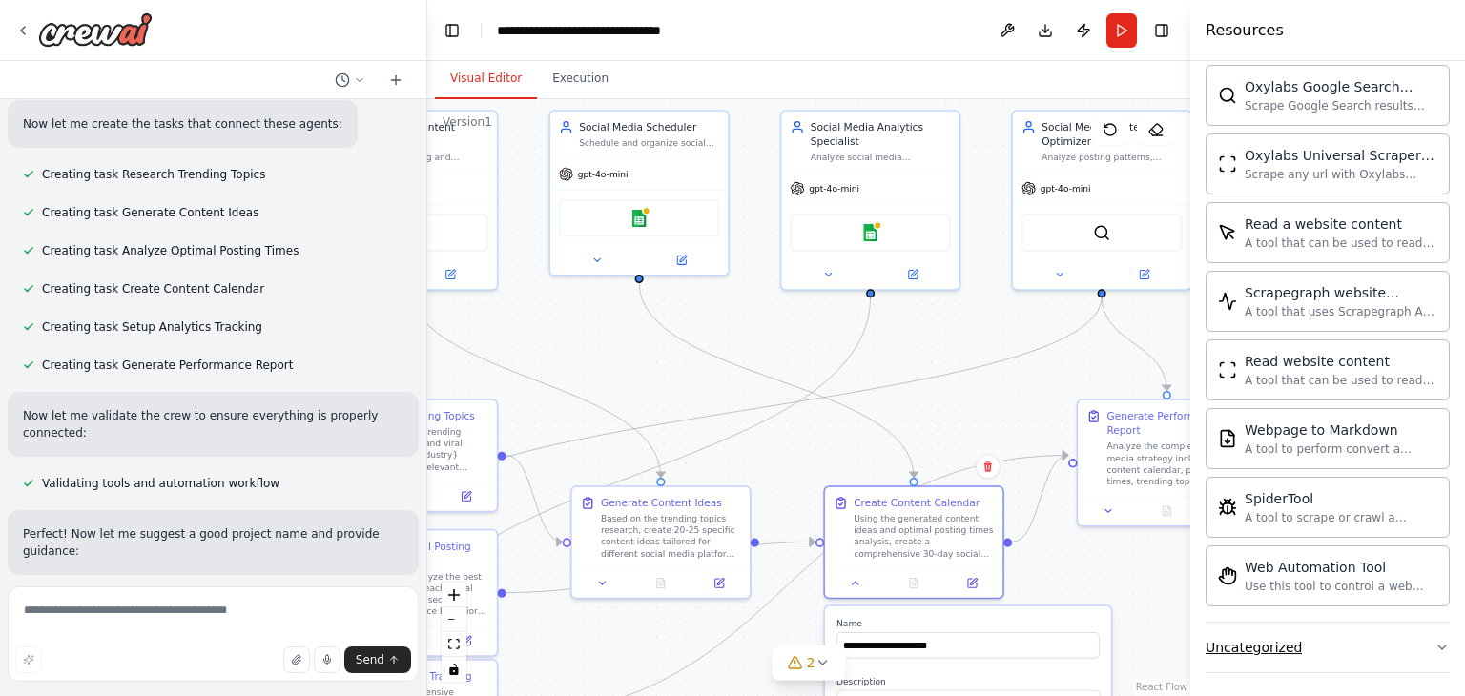
click at [1418, 635] on button "Uncategorized" at bounding box center [1328, 648] width 244 height 50
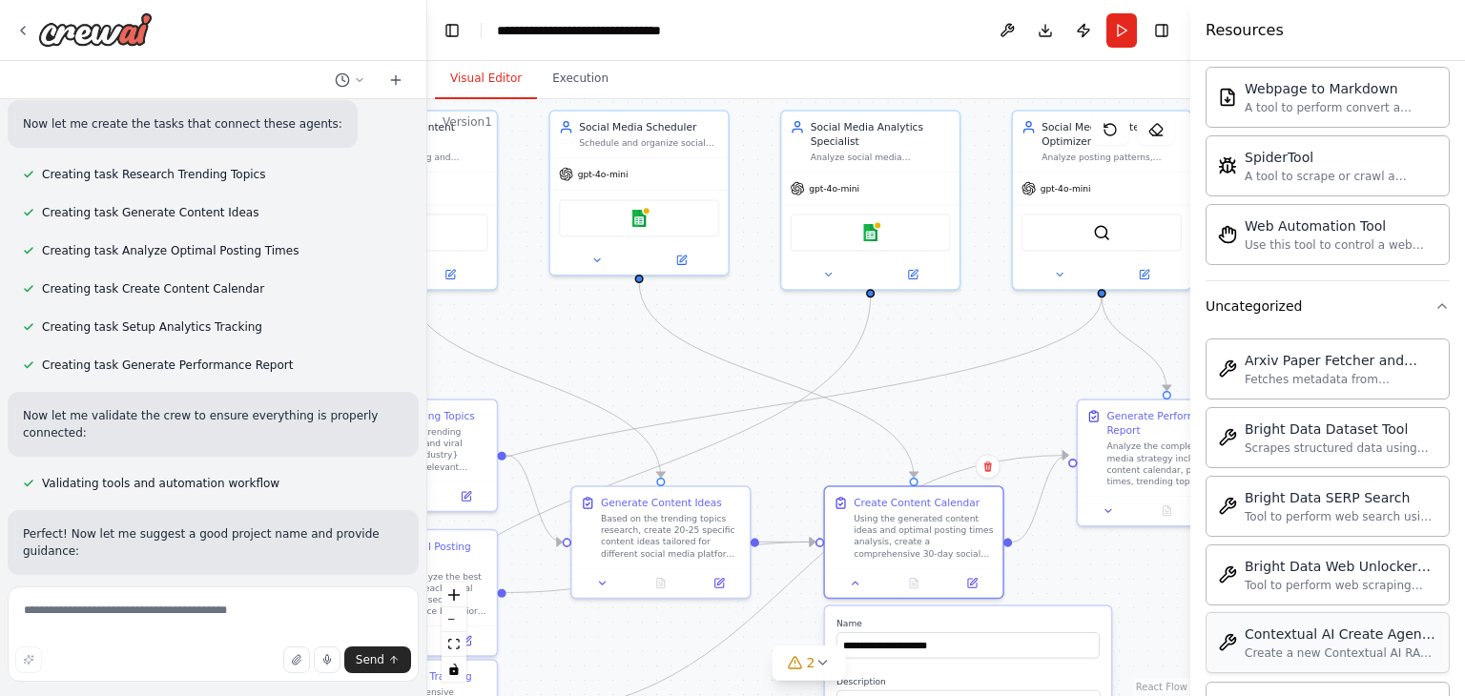
scroll to position [1547, 0]
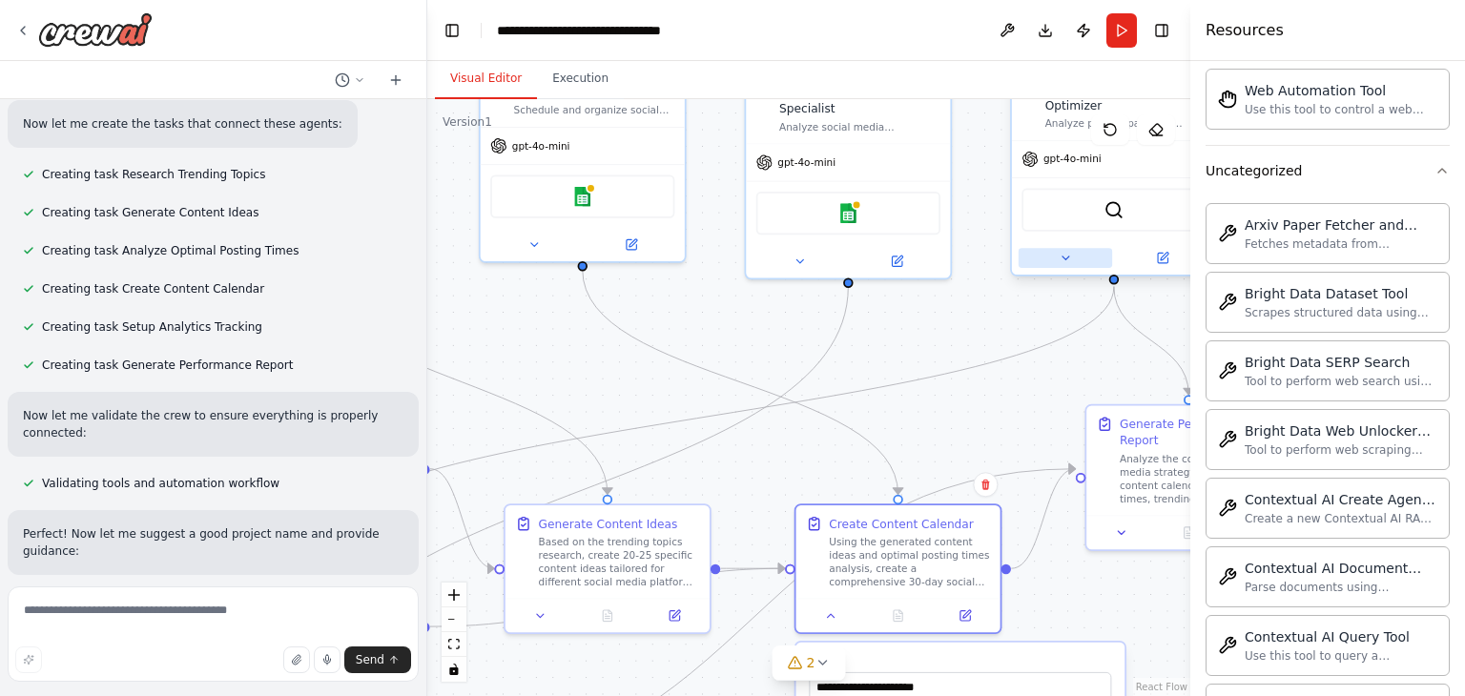
click at [1071, 261] on icon at bounding box center [1065, 258] width 13 height 13
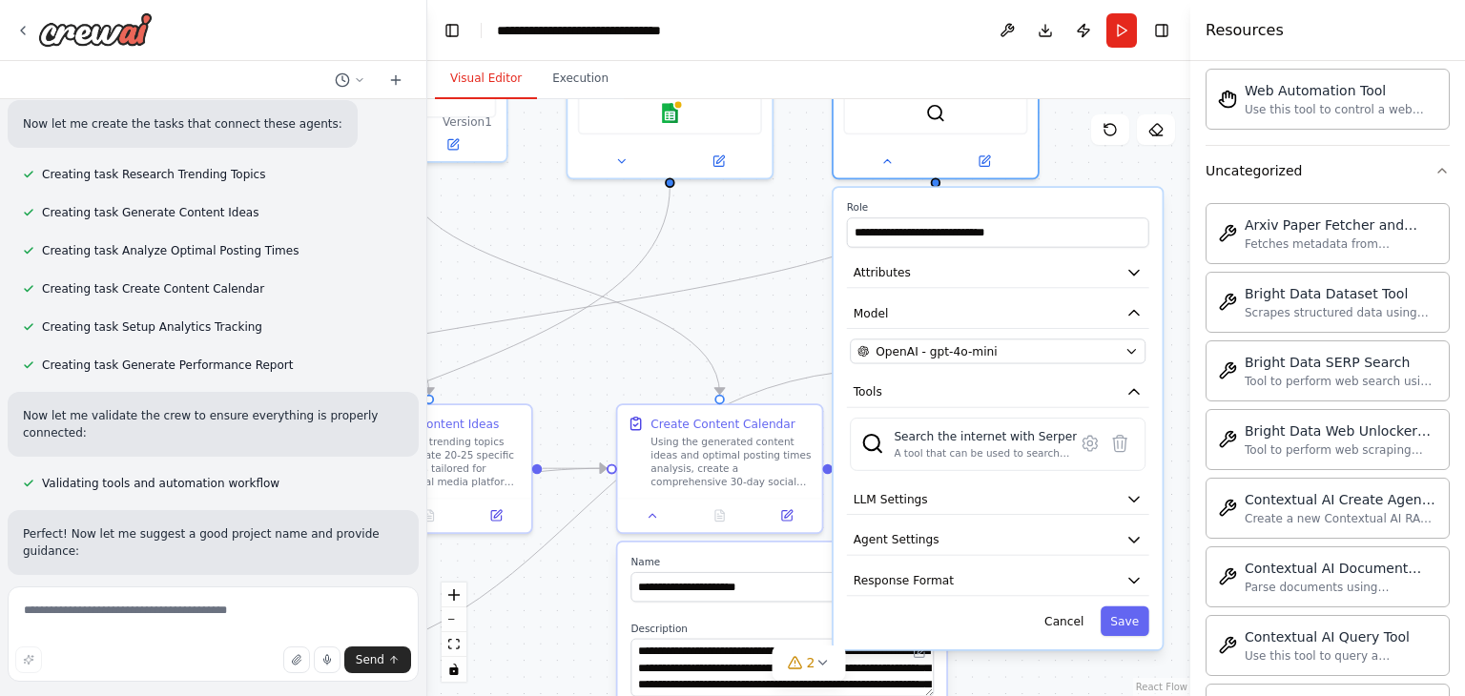
drag, startPoint x: 899, startPoint y: 401, endPoint x: 725, endPoint y: 262, distance: 222.7
click at [725, 263] on div ".deletable-edge-delete-btn { width: 20px; height: 20px; border: 0px solid #ffff…" at bounding box center [808, 397] width 763 height 597
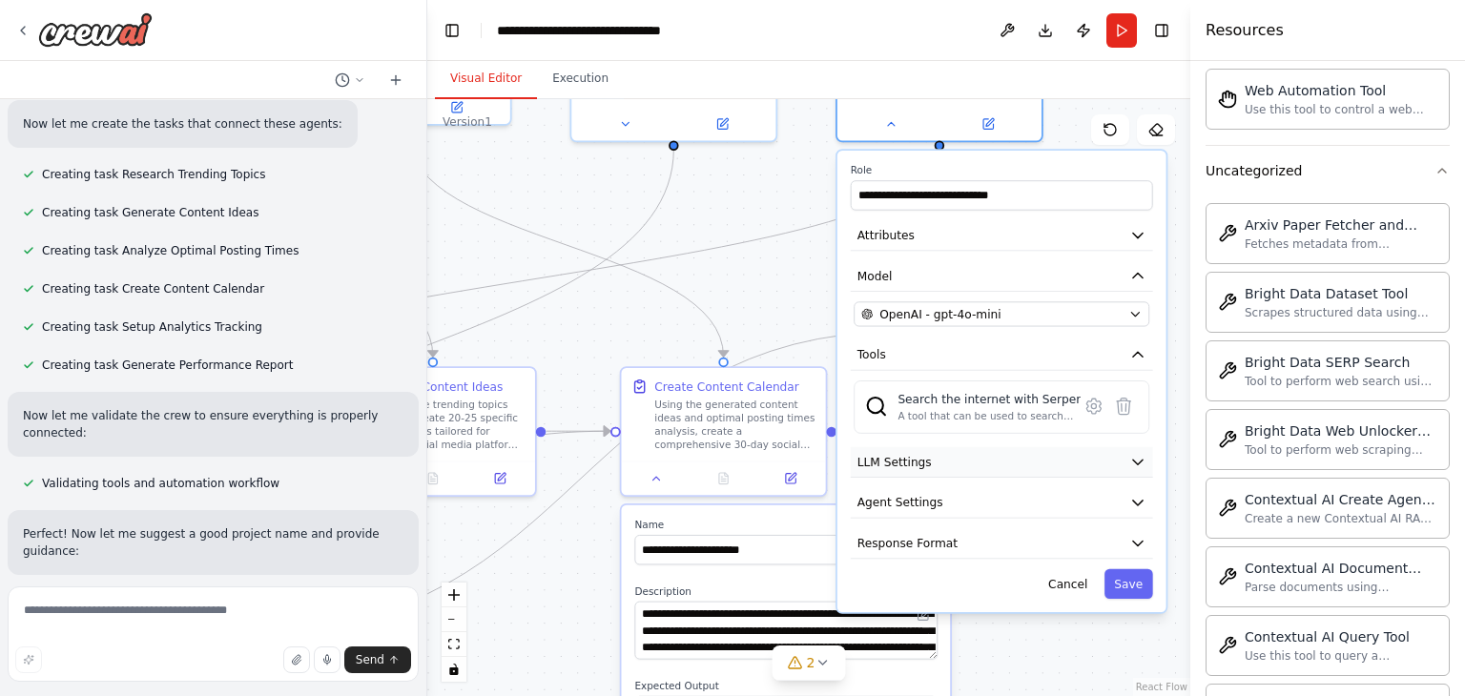
click at [1150, 461] on button "LLM Settings" at bounding box center [1002, 462] width 302 height 31
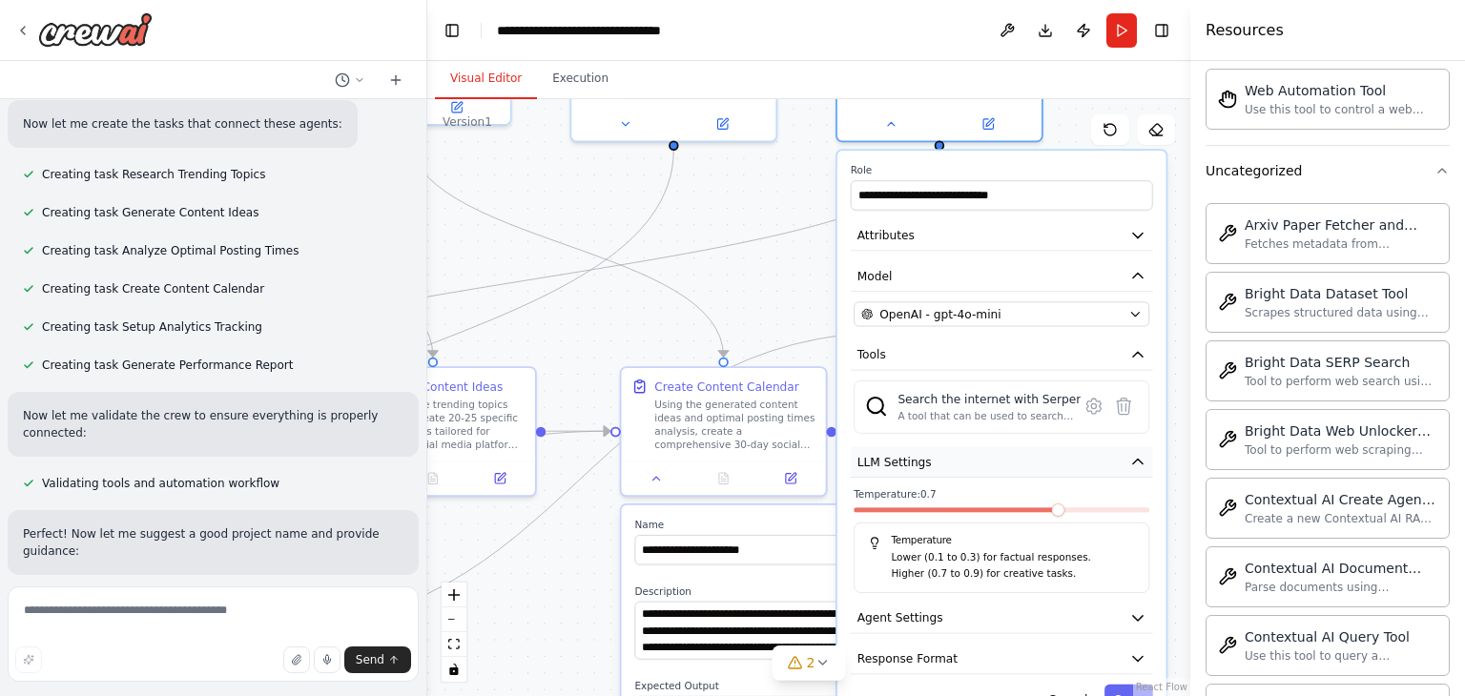
click at [1148, 460] on button "LLM Settings" at bounding box center [1002, 462] width 302 height 31
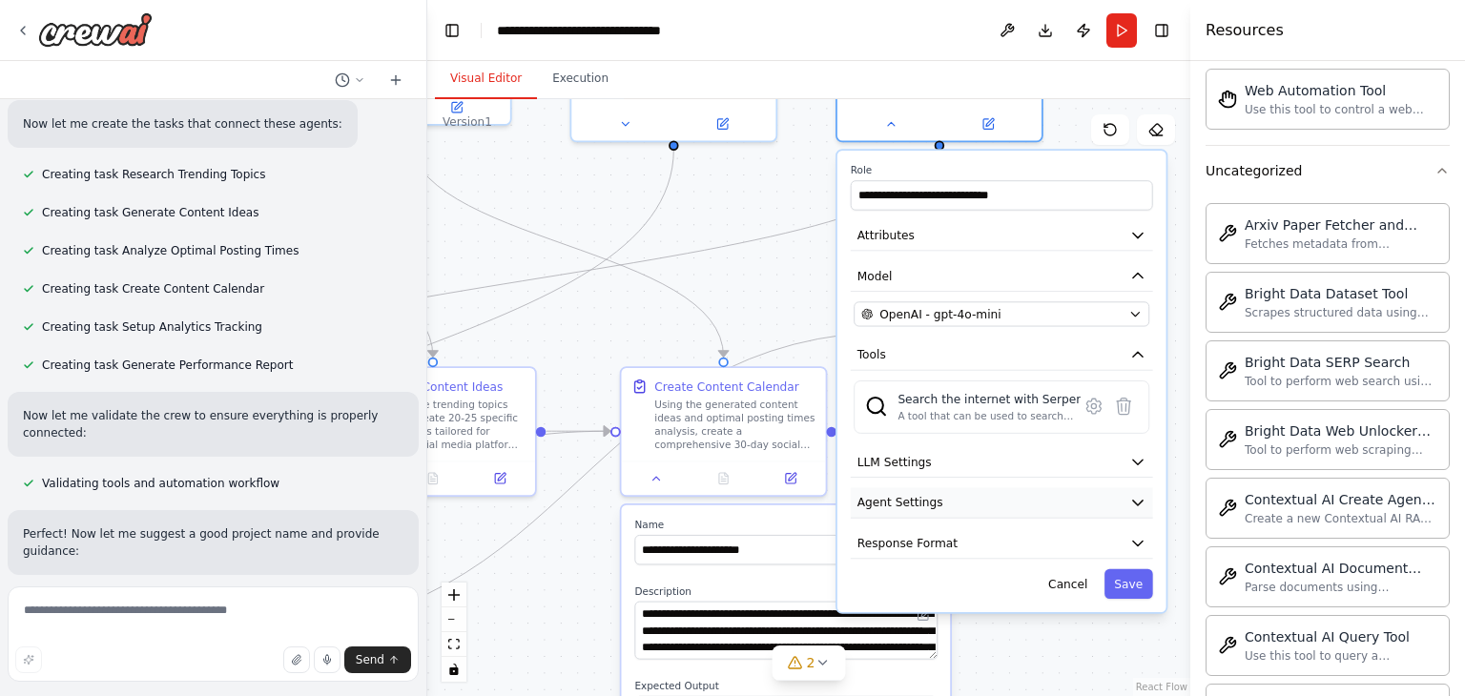
click at [1142, 501] on icon "button" at bounding box center [1137, 502] width 16 height 16
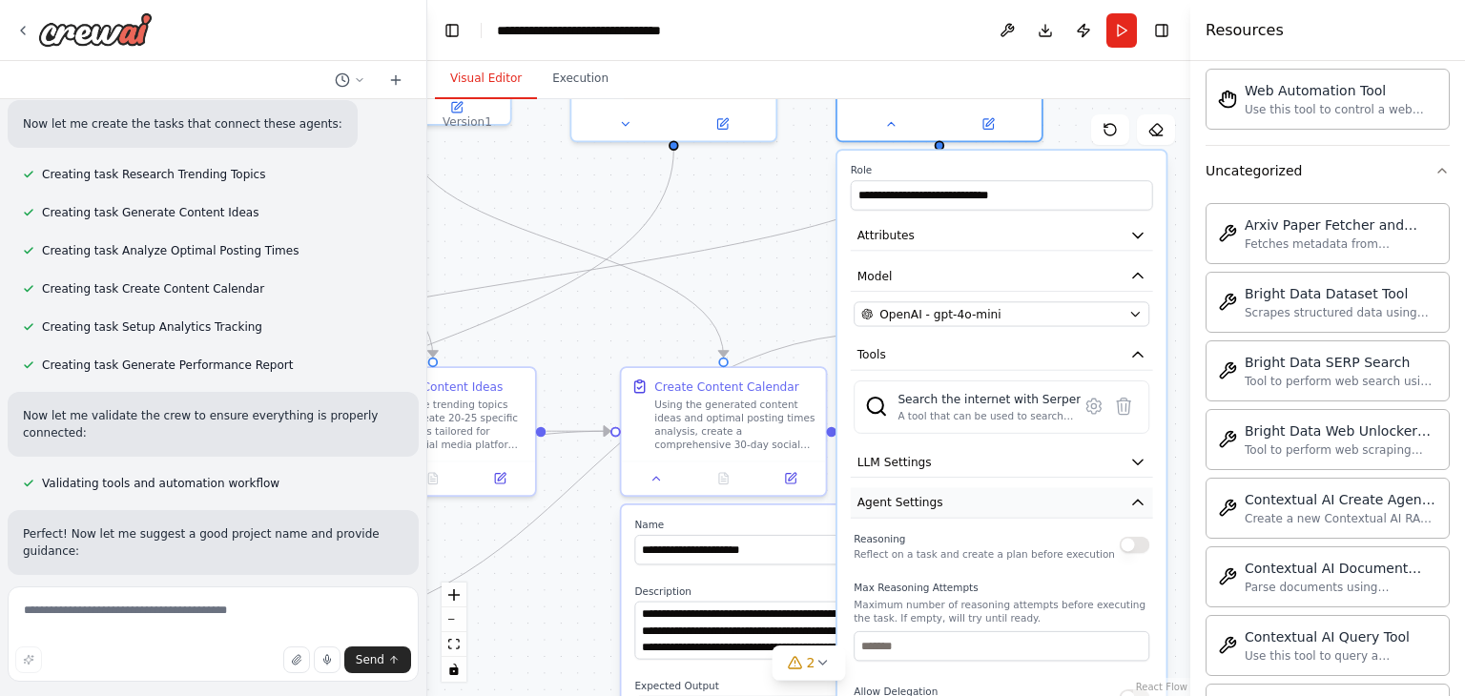
click at [1142, 501] on icon "button" at bounding box center [1138, 502] width 10 height 5
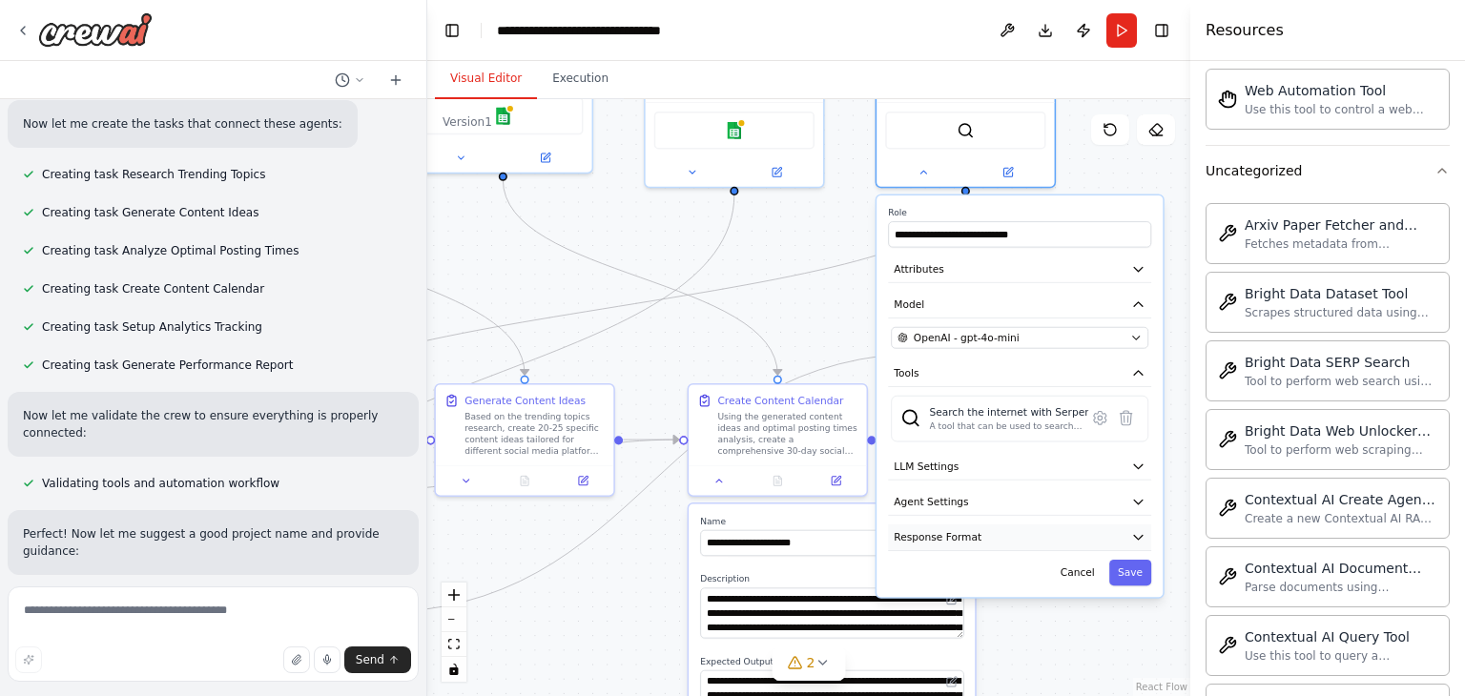
click at [1141, 535] on icon "button" at bounding box center [1138, 537] width 14 height 14
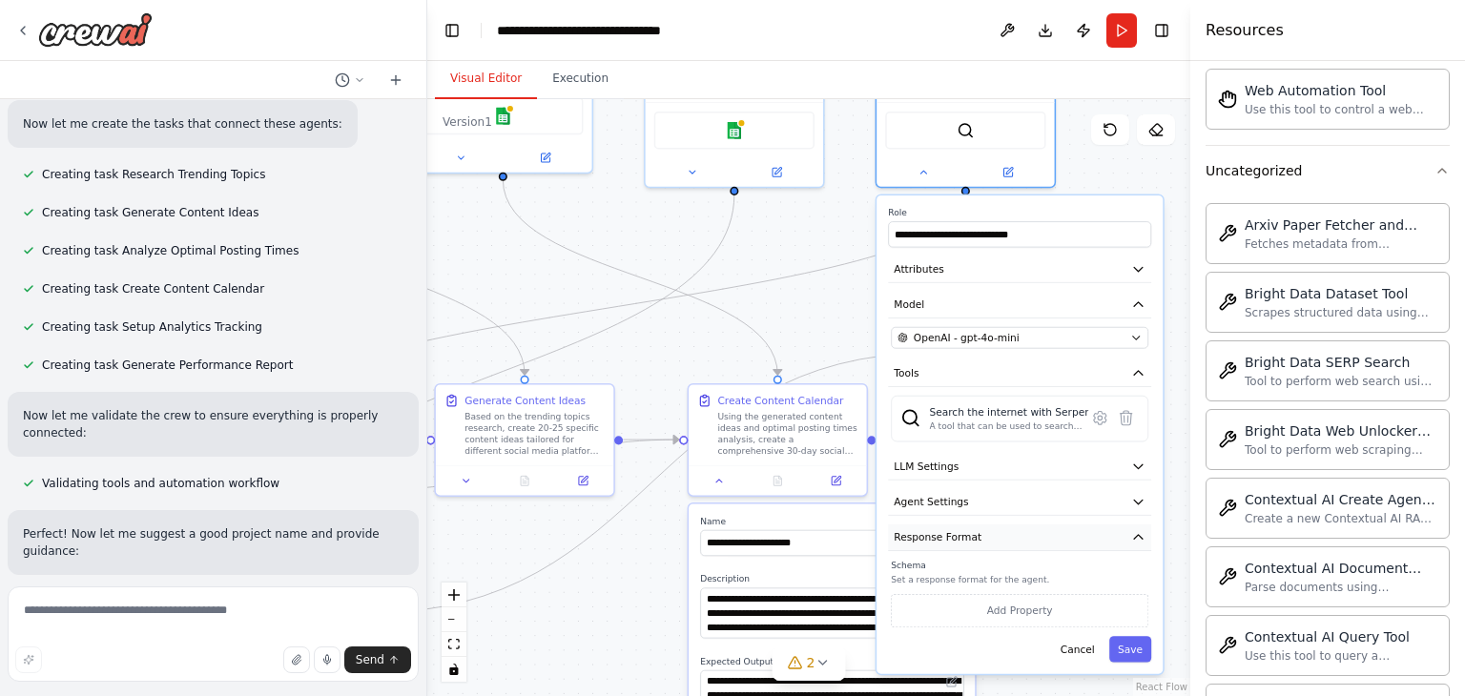
click at [1141, 536] on icon "button" at bounding box center [1138, 537] width 14 height 14
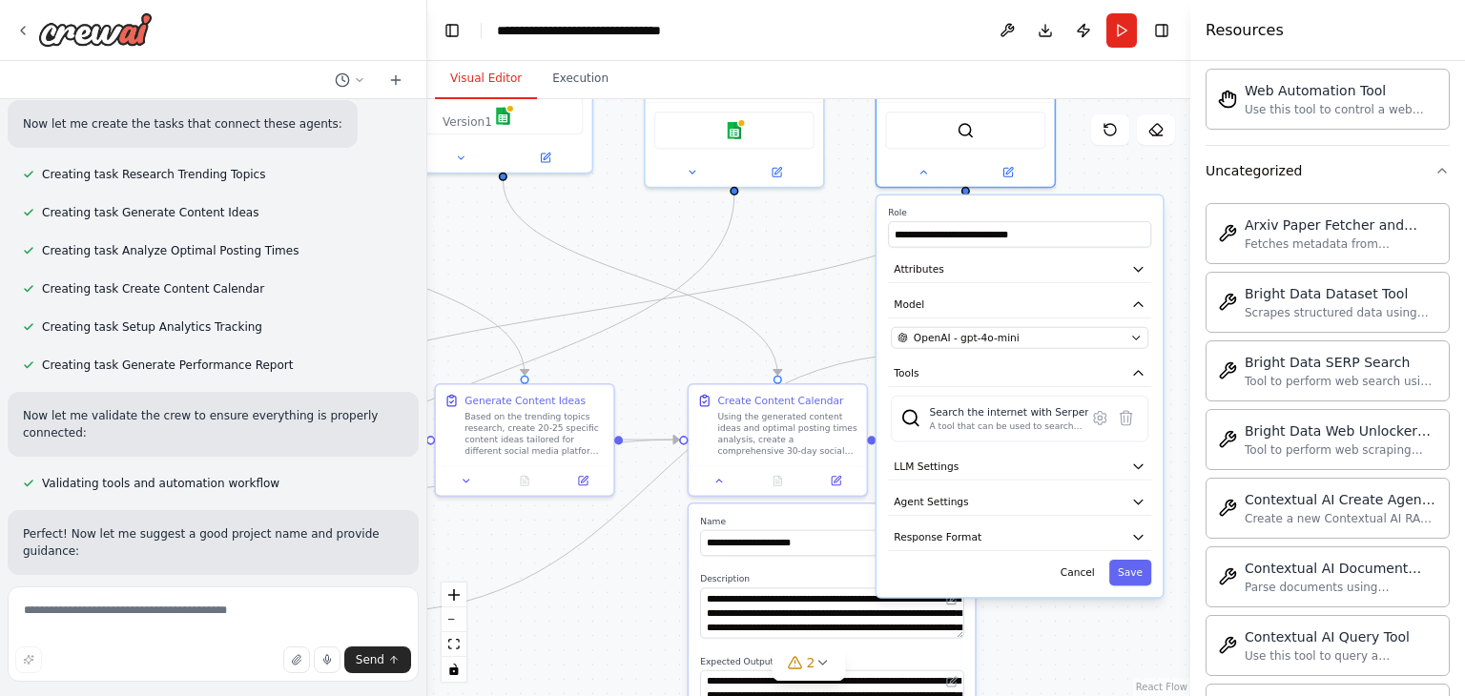
click at [778, 247] on div ".deletable-edge-delete-btn { width: 20px; height: 20px; border: 0px solid #ffff…" at bounding box center [808, 397] width 763 height 597
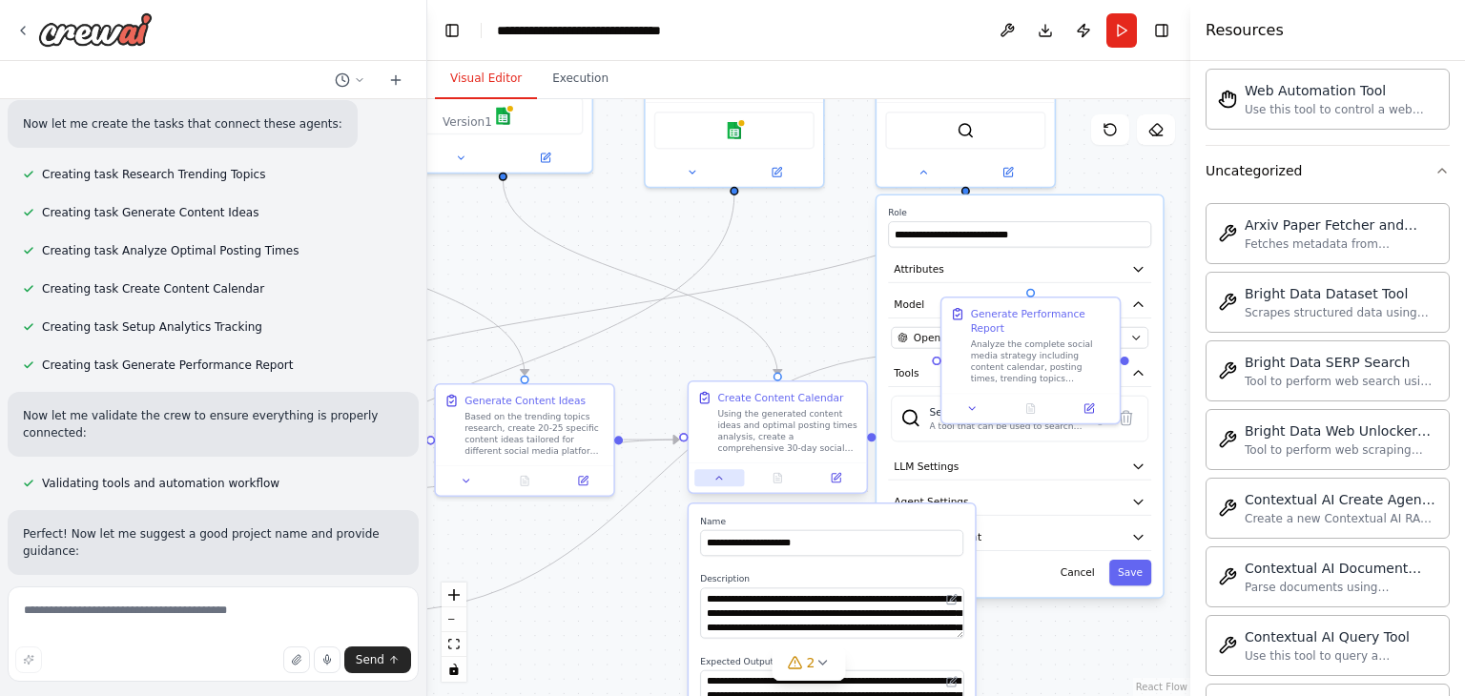
click at [717, 483] on icon at bounding box center [718, 477] width 11 height 11
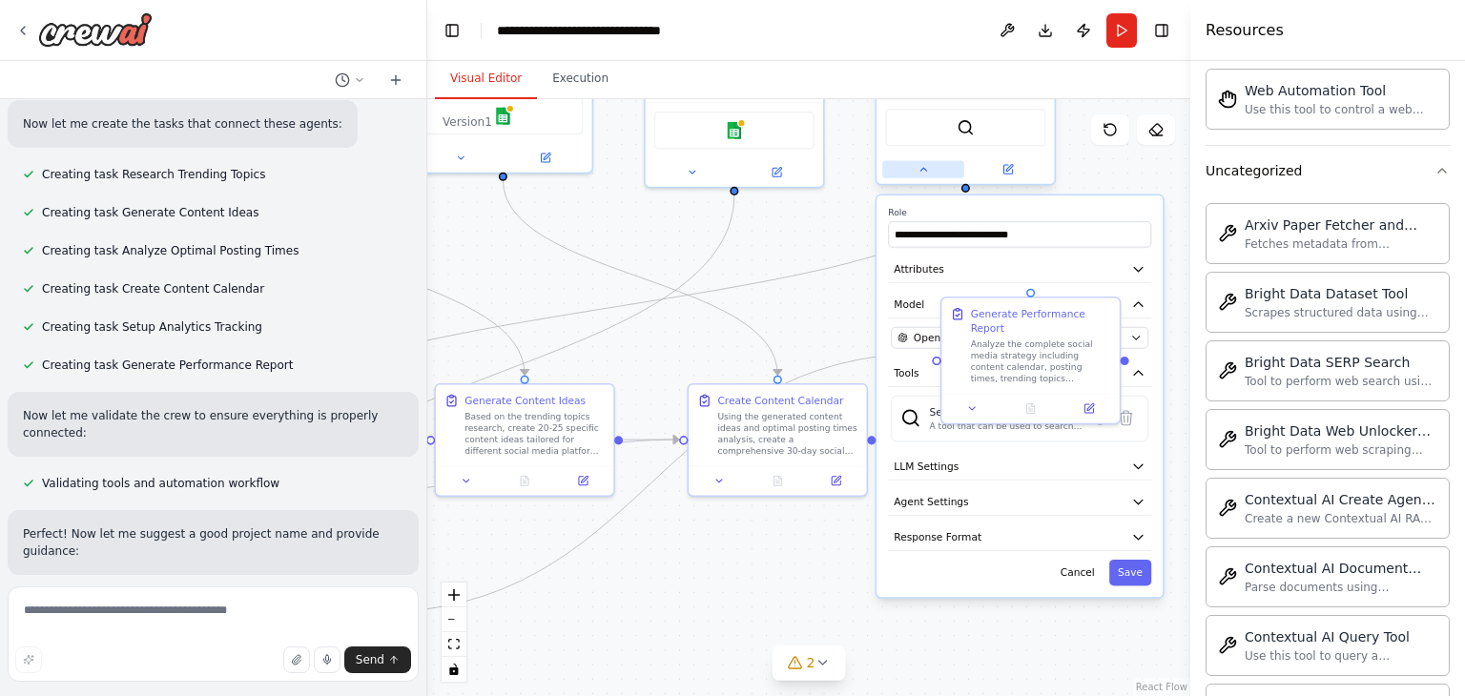
click at [918, 176] on button at bounding box center [923, 169] width 82 height 17
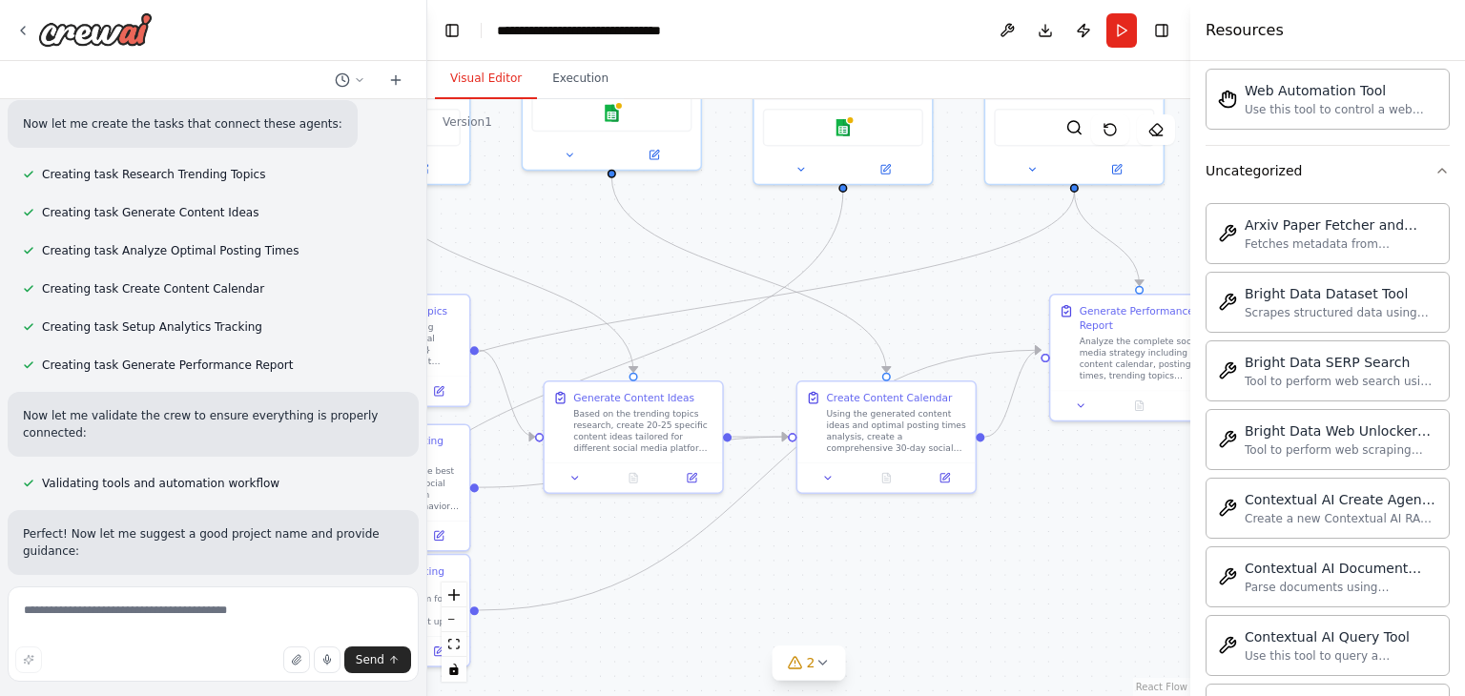
drag, startPoint x: 825, startPoint y: 588, endPoint x: 1042, endPoint y: 586, distance: 217.5
click at [1042, 586] on div ".deletable-edge-delete-btn { width: 20px; height: 20px; border: 0px solid #ffff…" at bounding box center [808, 397] width 763 height 597
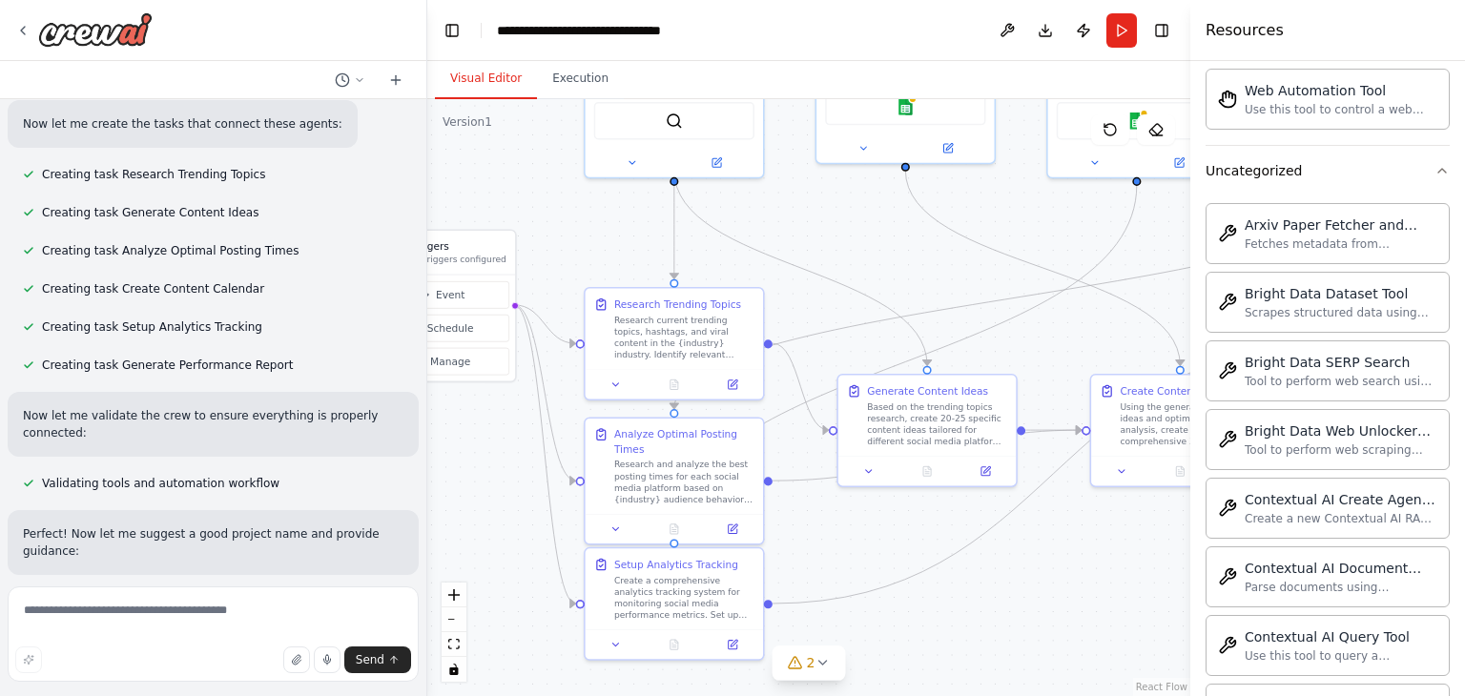
drag, startPoint x: 976, startPoint y: 595, endPoint x: 1131, endPoint y: 585, distance: 155.8
click at [1131, 585] on div ".deletable-edge-delete-btn { width: 20px; height: 20px; border: 0px solid #ffff…" at bounding box center [808, 397] width 763 height 597
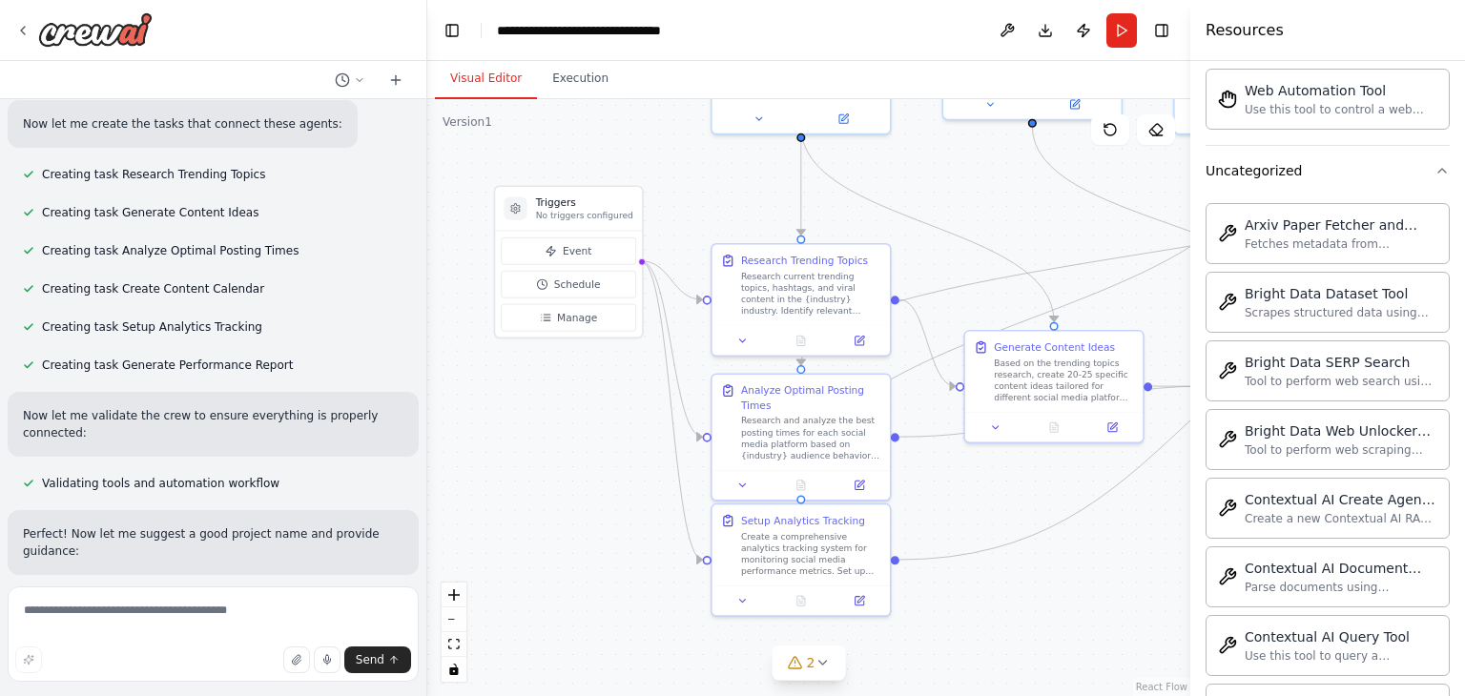
drag, startPoint x: 986, startPoint y: 610, endPoint x: 1096, endPoint y: 573, distance: 115.8
click at [1096, 573] on div ".deletable-edge-delete-btn { width: 20px; height: 20px; border: 0px solid #ffff…" at bounding box center [808, 397] width 763 height 597
click at [582, 284] on span "Schedule" at bounding box center [580, 285] width 47 height 14
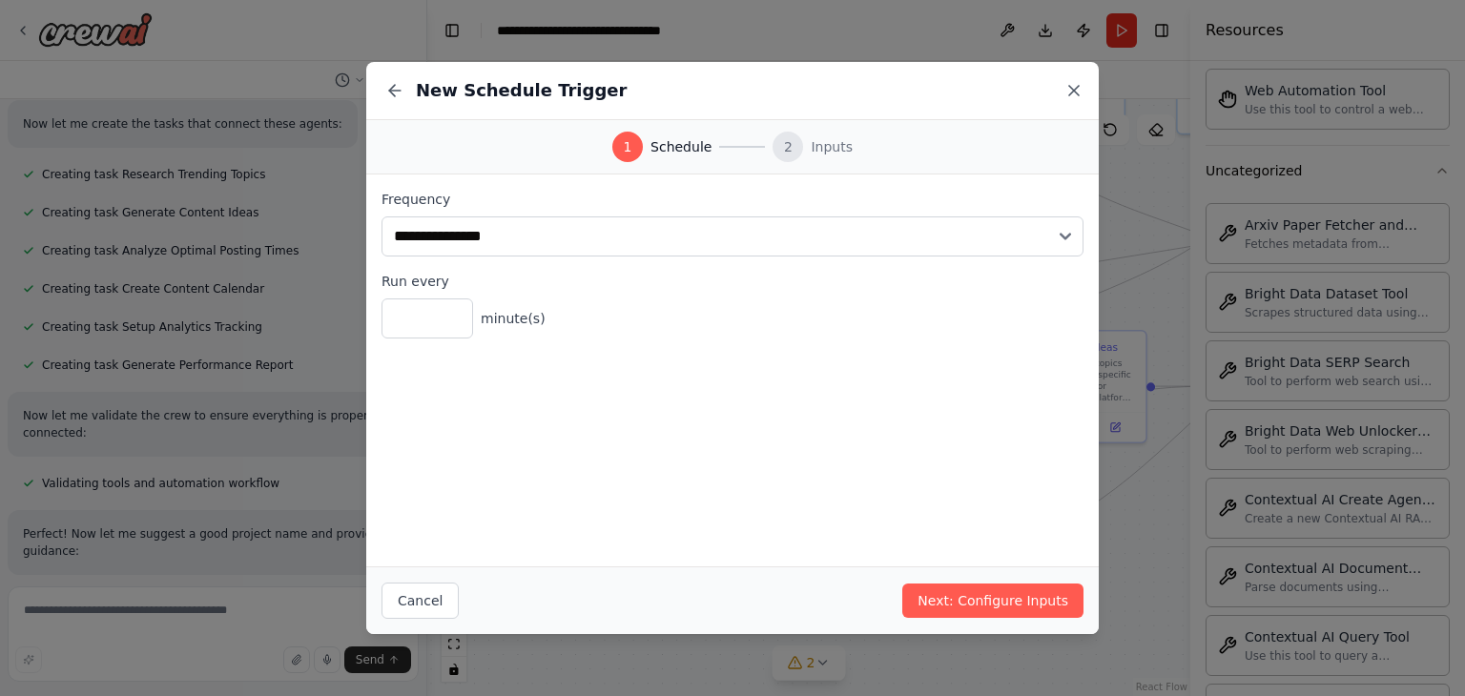
click at [1065, 89] on icon at bounding box center [1073, 90] width 19 height 19
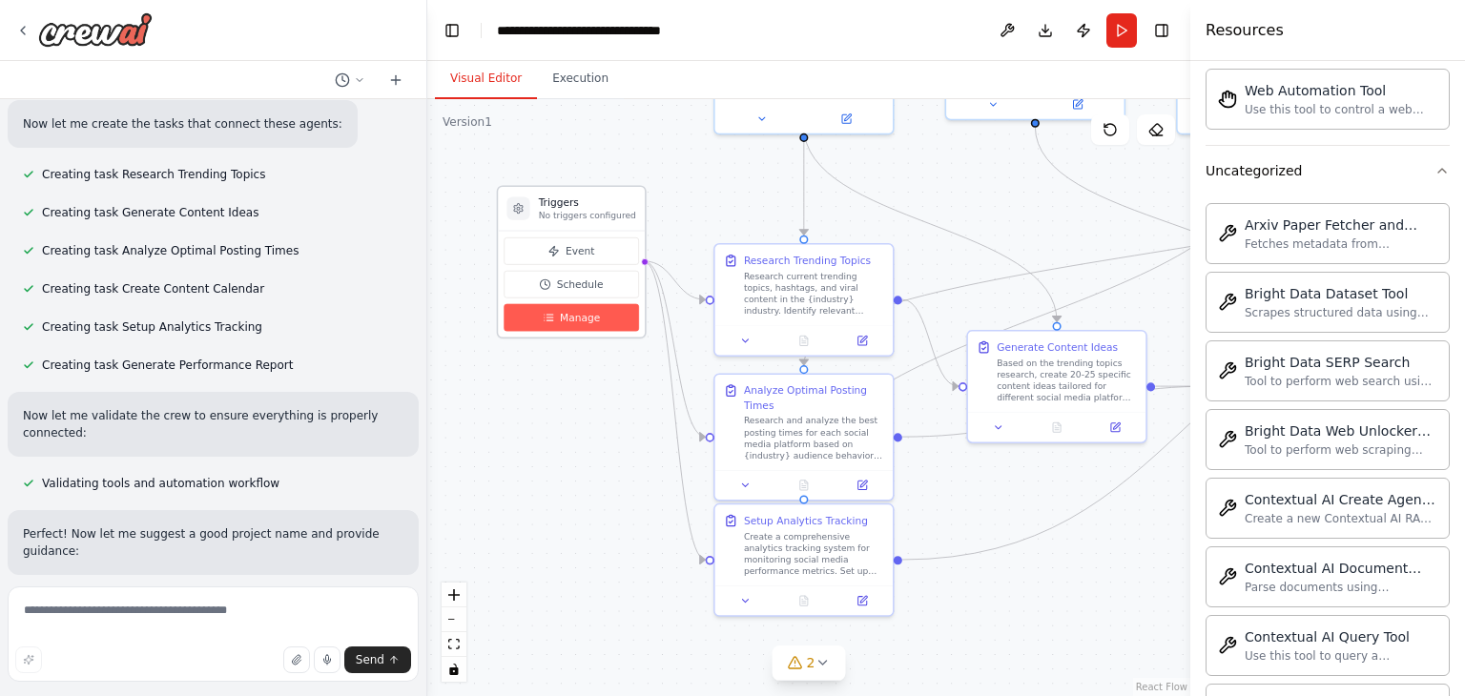
click at [584, 324] on button "Manage" at bounding box center [571, 318] width 135 height 28
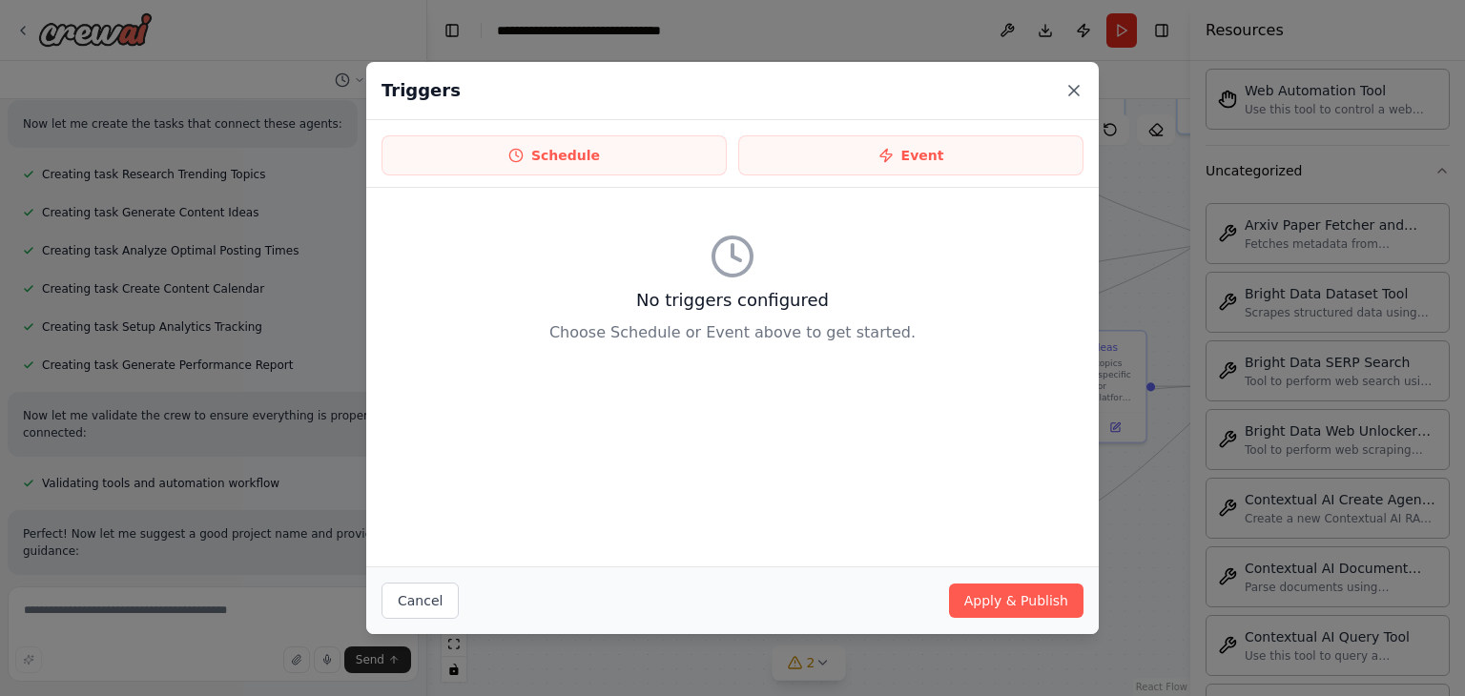
click at [1072, 87] on icon at bounding box center [1073, 90] width 19 height 19
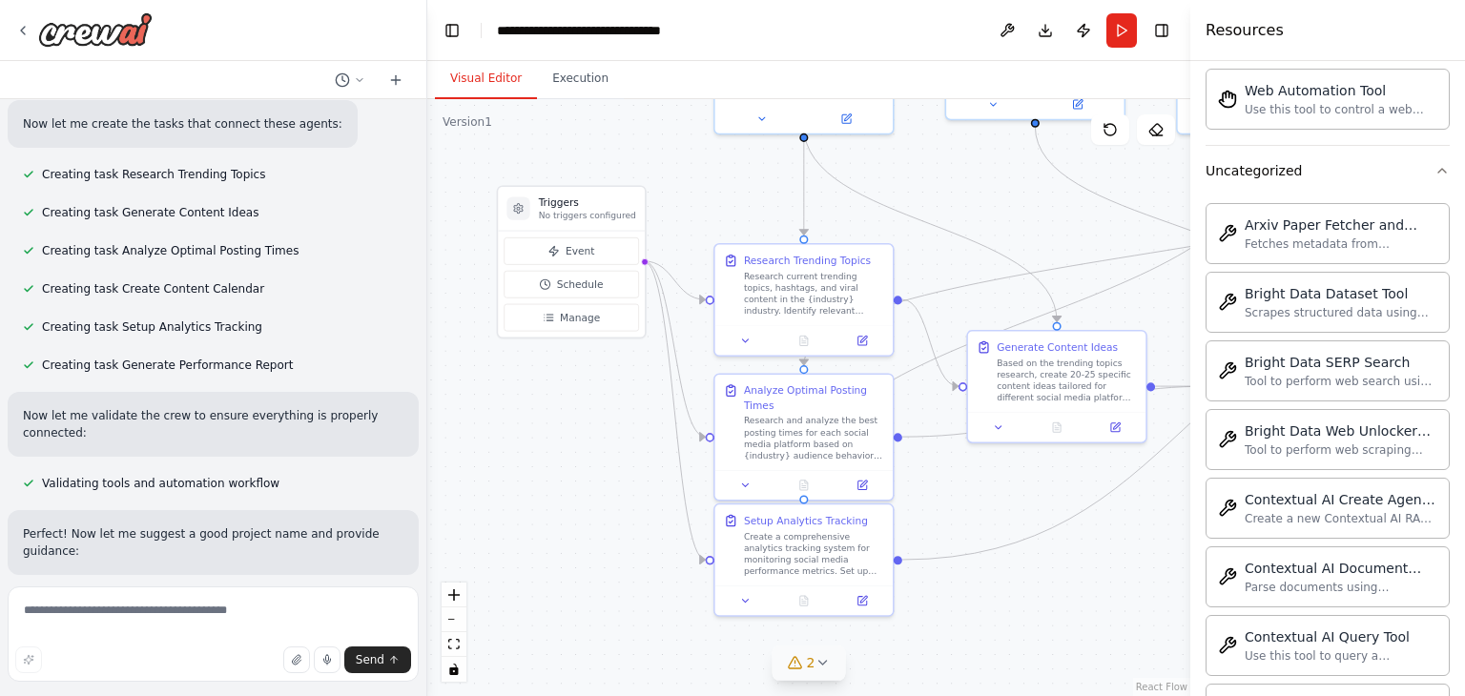
click at [824, 667] on icon at bounding box center [822, 662] width 15 height 15
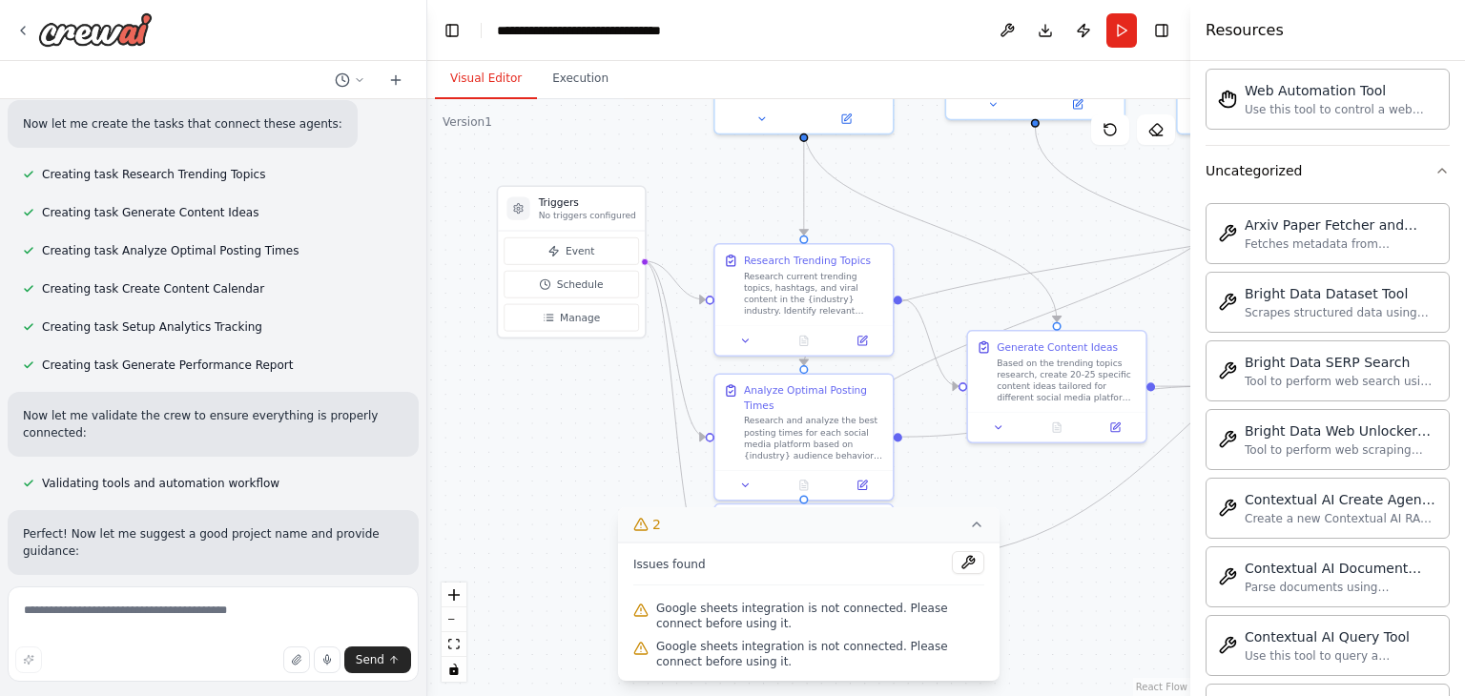
click at [1074, 595] on div ".deletable-edge-delete-btn { width: 20px; height: 20px; border: 0px solid #ffff…" at bounding box center [808, 397] width 763 height 597
click at [970, 522] on icon at bounding box center [976, 524] width 15 height 15
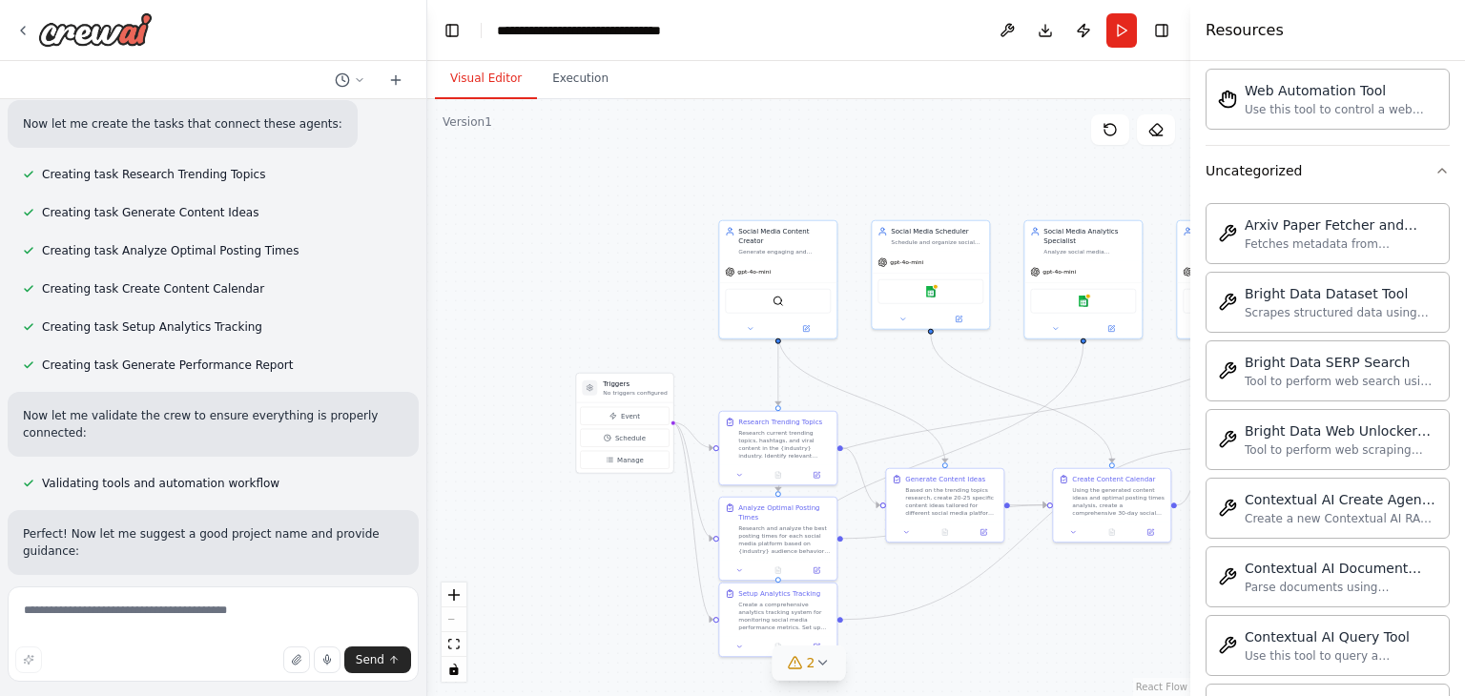
drag, startPoint x: 678, startPoint y: 230, endPoint x: 479, endPoint y: 340, distance: 228.0
click at [479, 340] on div ".deletable-edge-delete-btn { width: 20px; height: 20px; border: 0px solid #ffff…" at bounding box center [808, 397] width 763 height 597
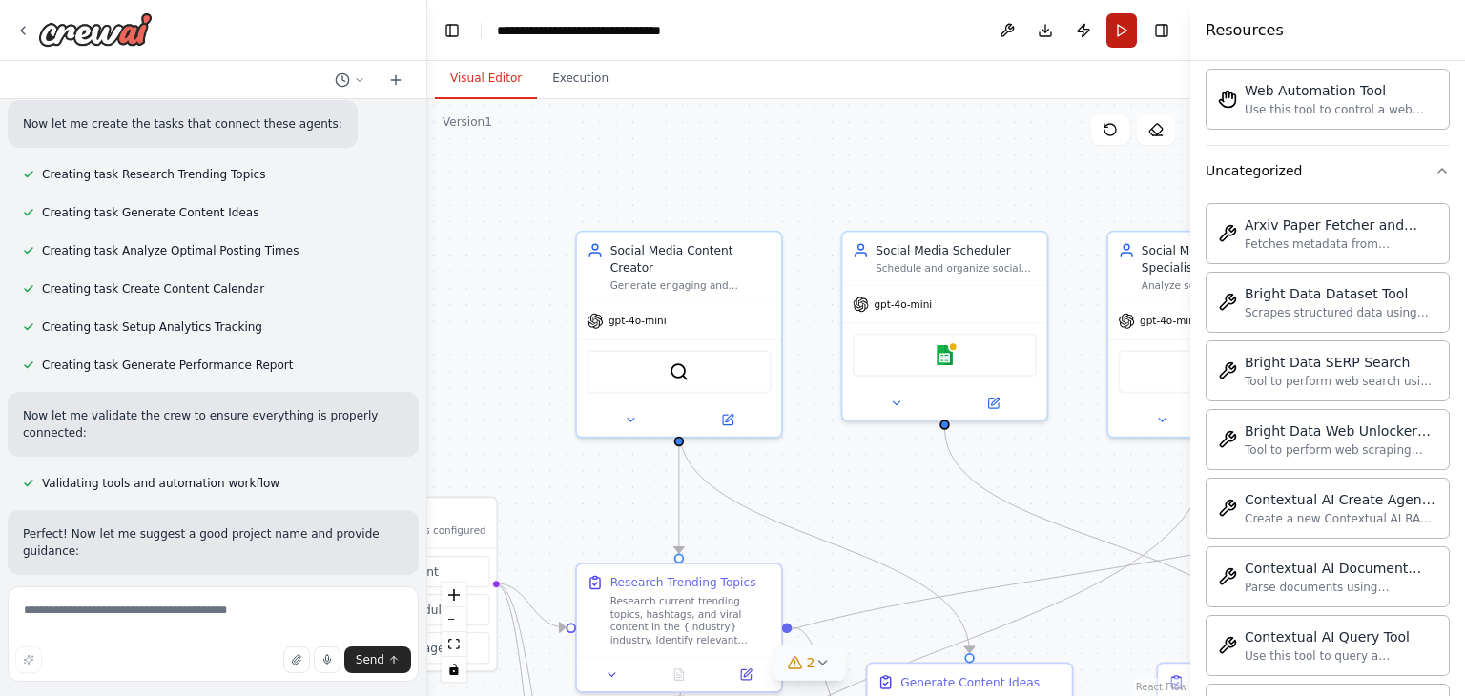
click at [1134, 44] on button "Run" at bounding box center [1121, 30] width 31 height 34
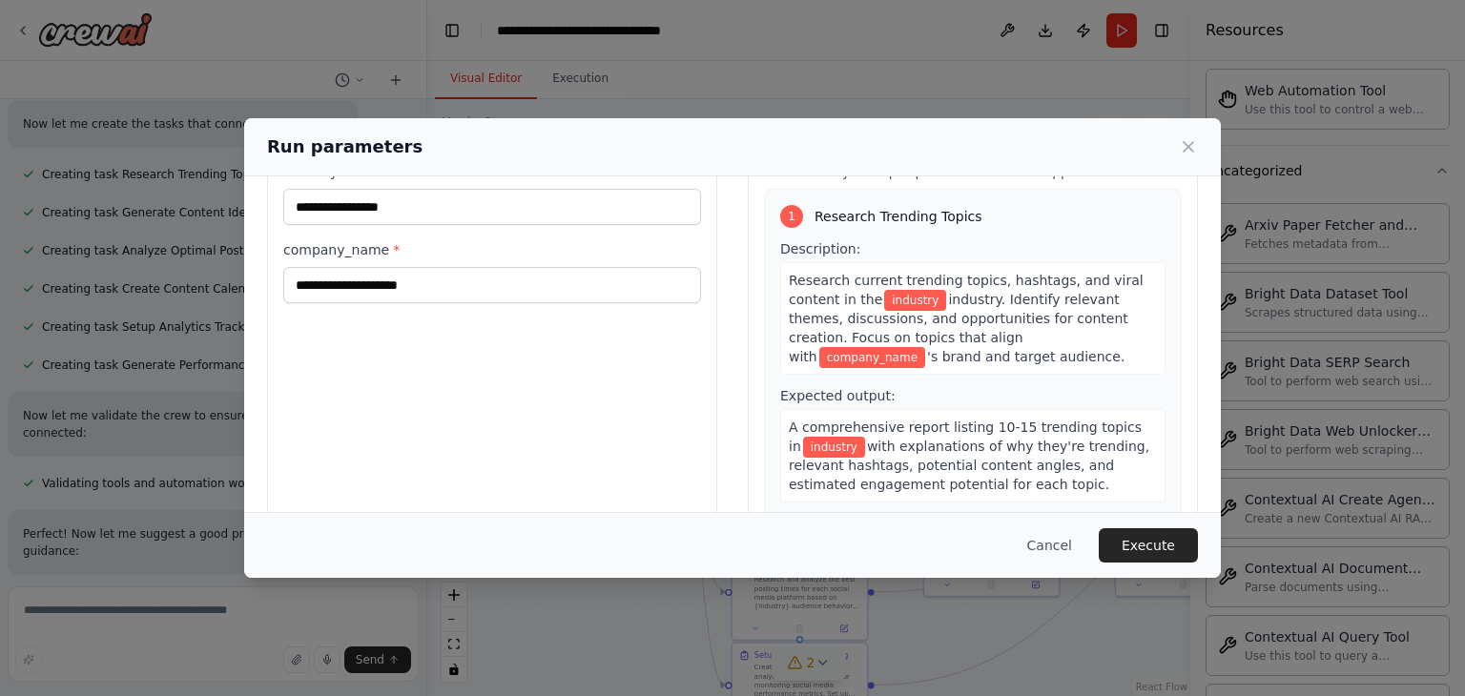
scroll to position [0, 0]
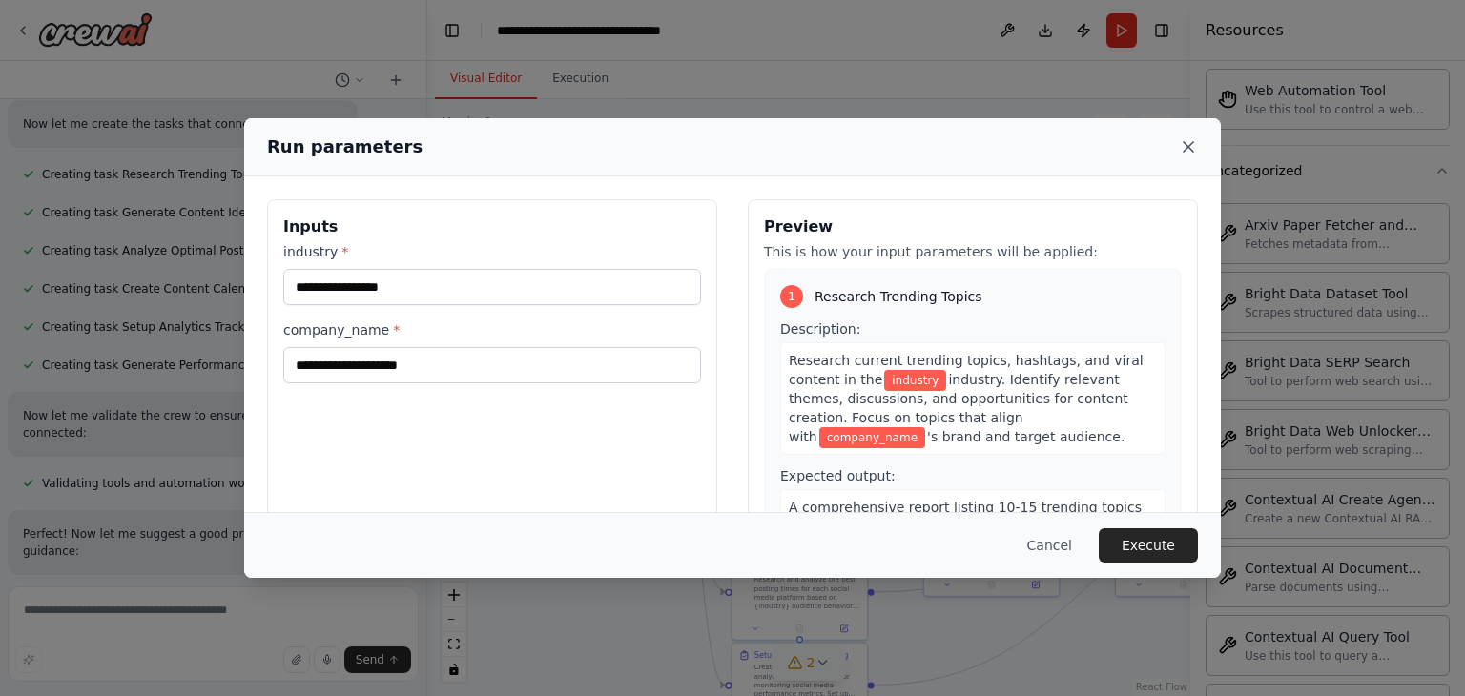
click at [1191, 146] on icon at bounding box center [1188, 146] width 19 height 19
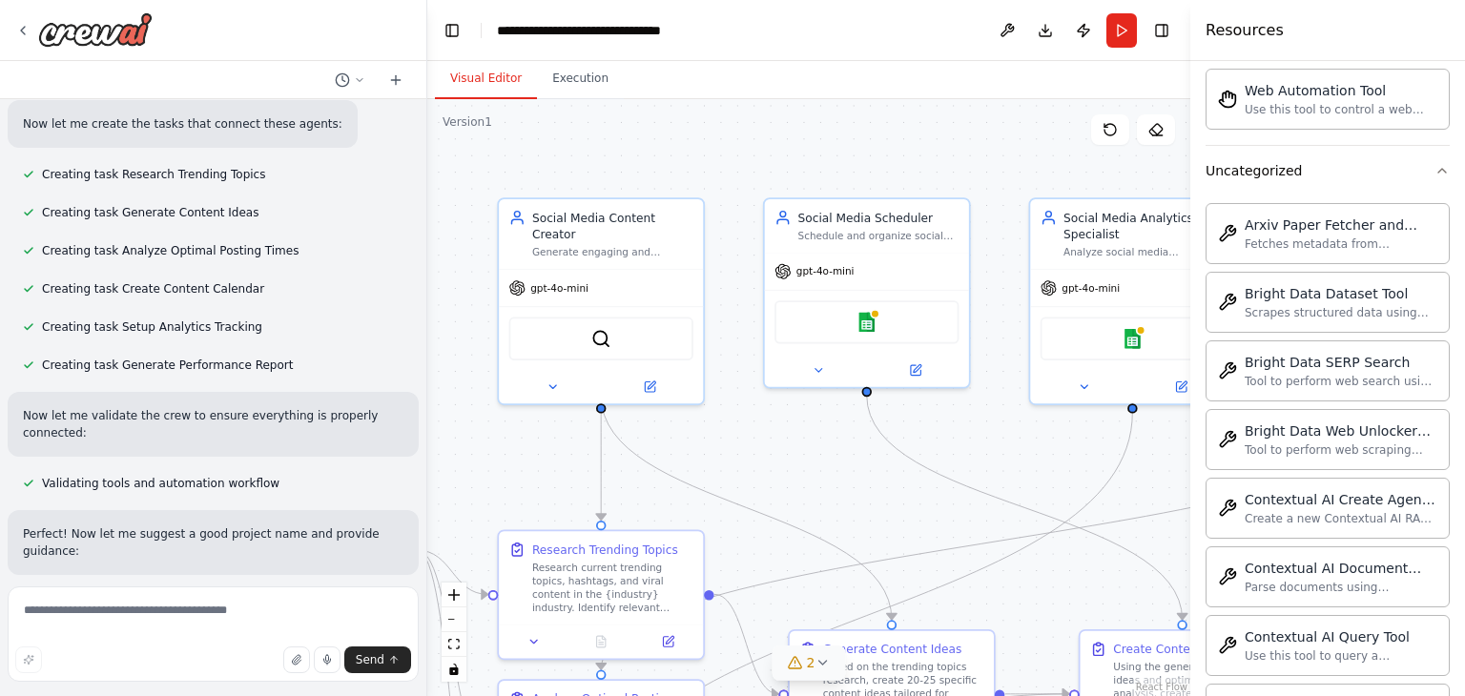
drag, startPoint x: 885, startPoint y: 165, endPoint x: 664, endPoint y: 156, distance: 221.4
click at [664, 156] on div ".deletable-edge-delete-btn { width: 20px; height: 20px; border: 0px solid #ffff…" at bounding box center [808, 397] width 763 height 597
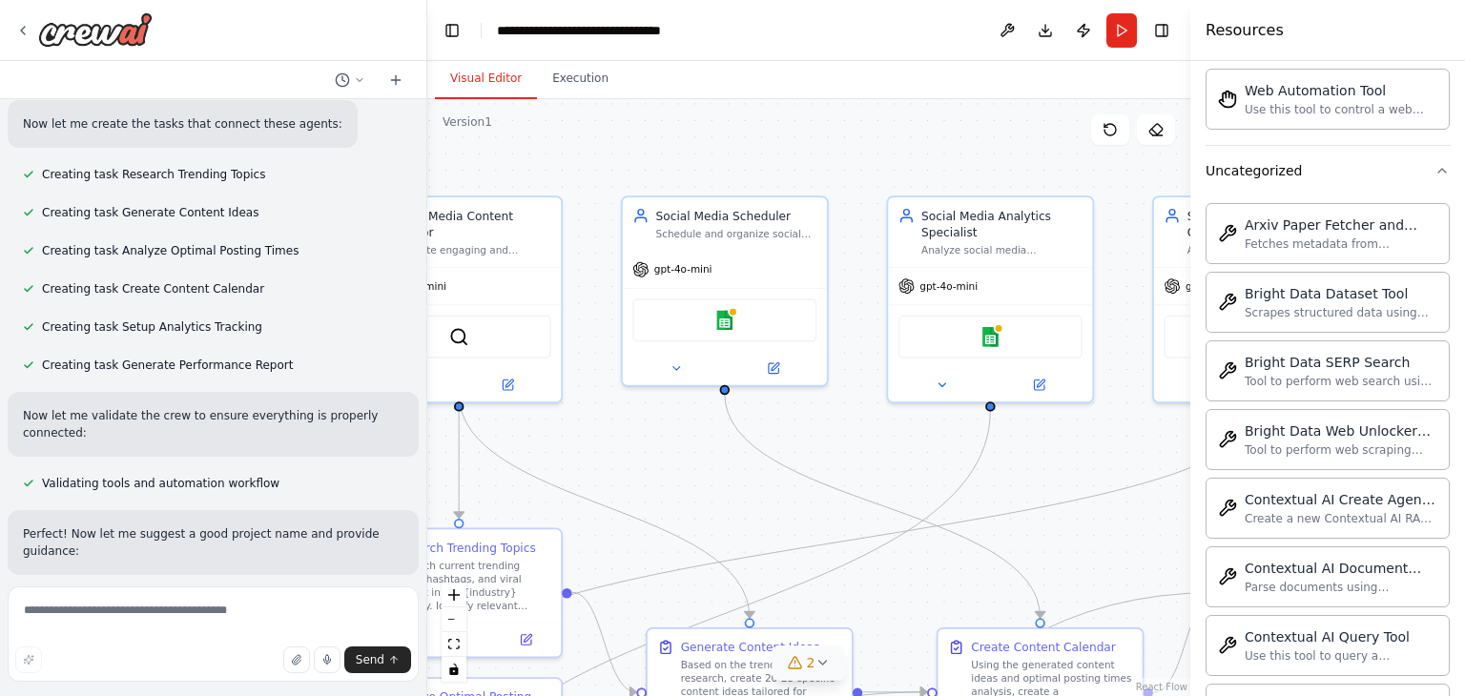
drag, startPoint x: 839, startPoint y: 140, endPoint x: 697, endPoint y: 138, distance: 142.1
click at [697, 138] on div ".deletable-edge-delete-btn { width: 20px; height: 20px; border: 0px solid #ffff…" at bounding box center [808, 397] width 763 height 597
click at [680, 363] on icon at bounding box center [676, 365] width 13 height 13
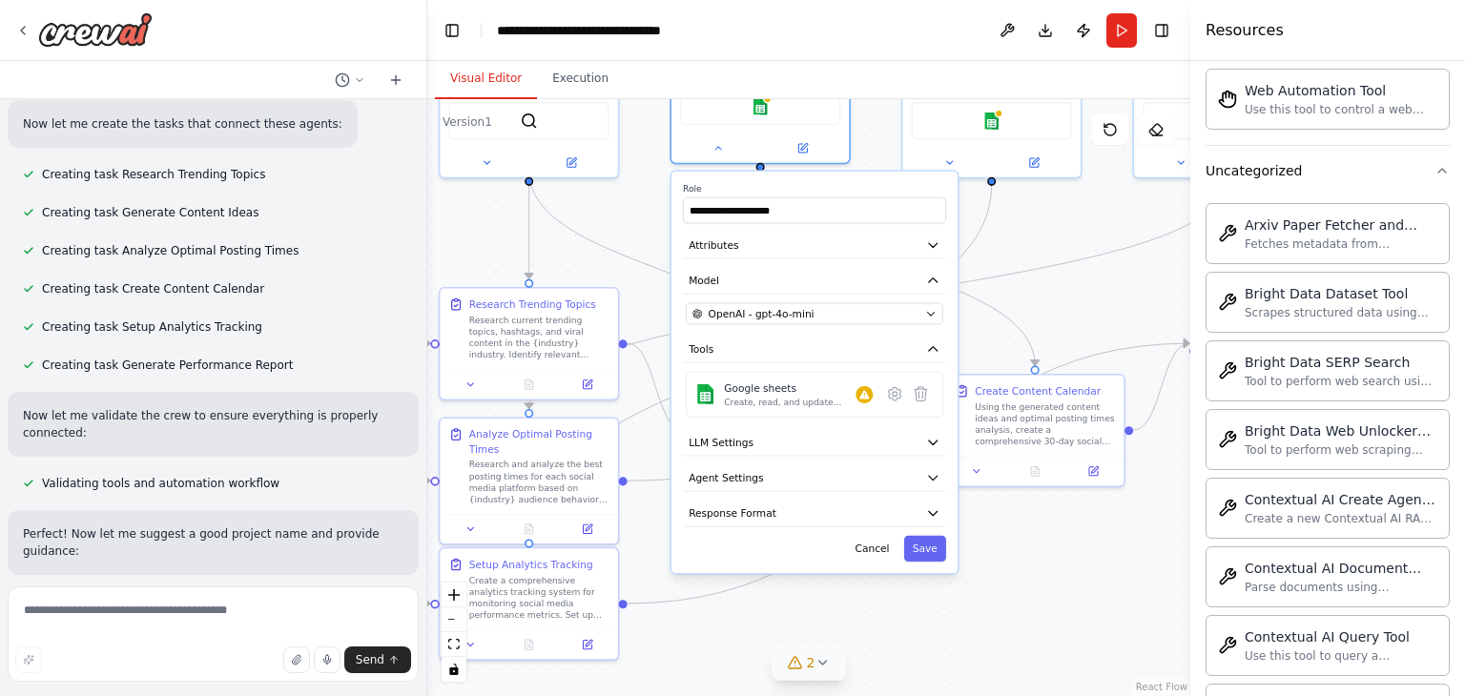
drag, startPoint x: 1032, startPoint y: 528, endPoint x: 1068, endPoint y: 272, distance: 259.1
click at [1068, 272] on div ".deletable-edge-delete-btn { width: 20px; height: 20px; border: 0px solid #ffff…" at bounding box center [808, 397] width 763 height 597
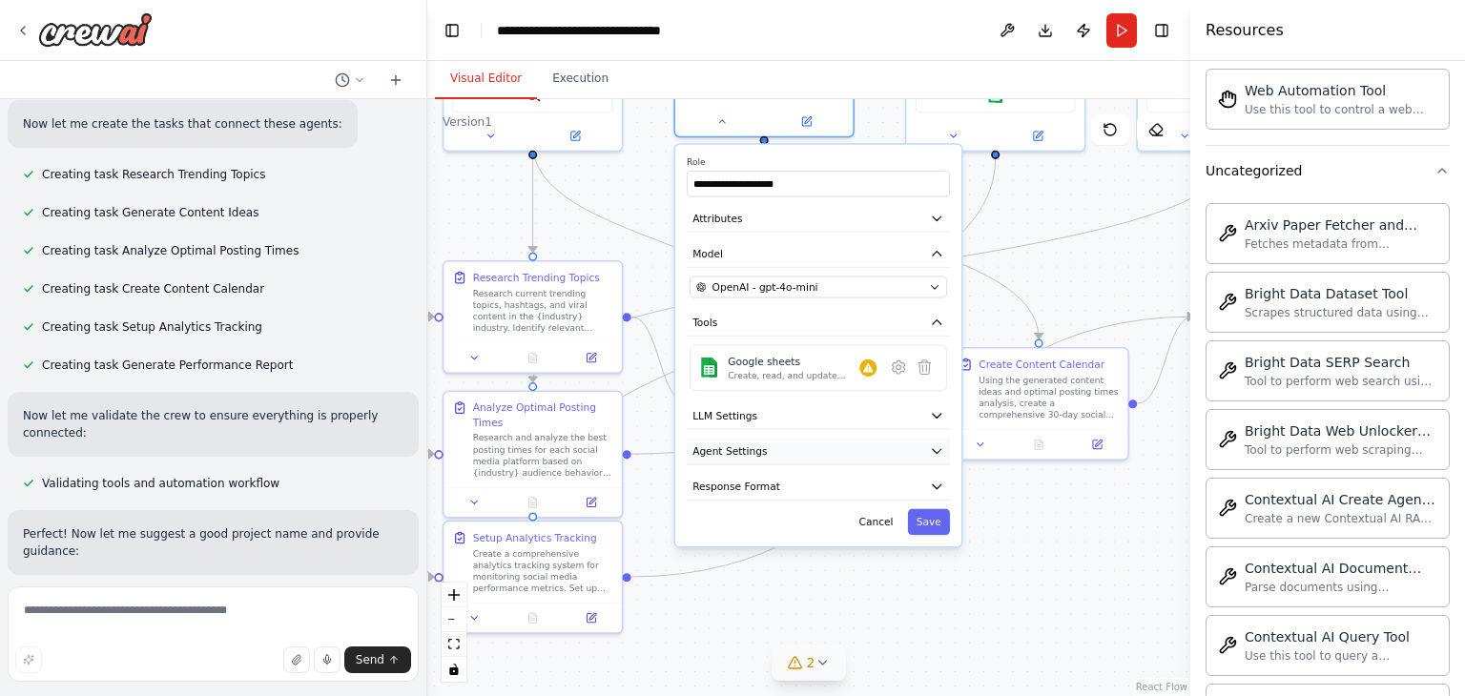
click at [935, 444] on icon "button" at bounding box center [937, 451] width 14 height 14
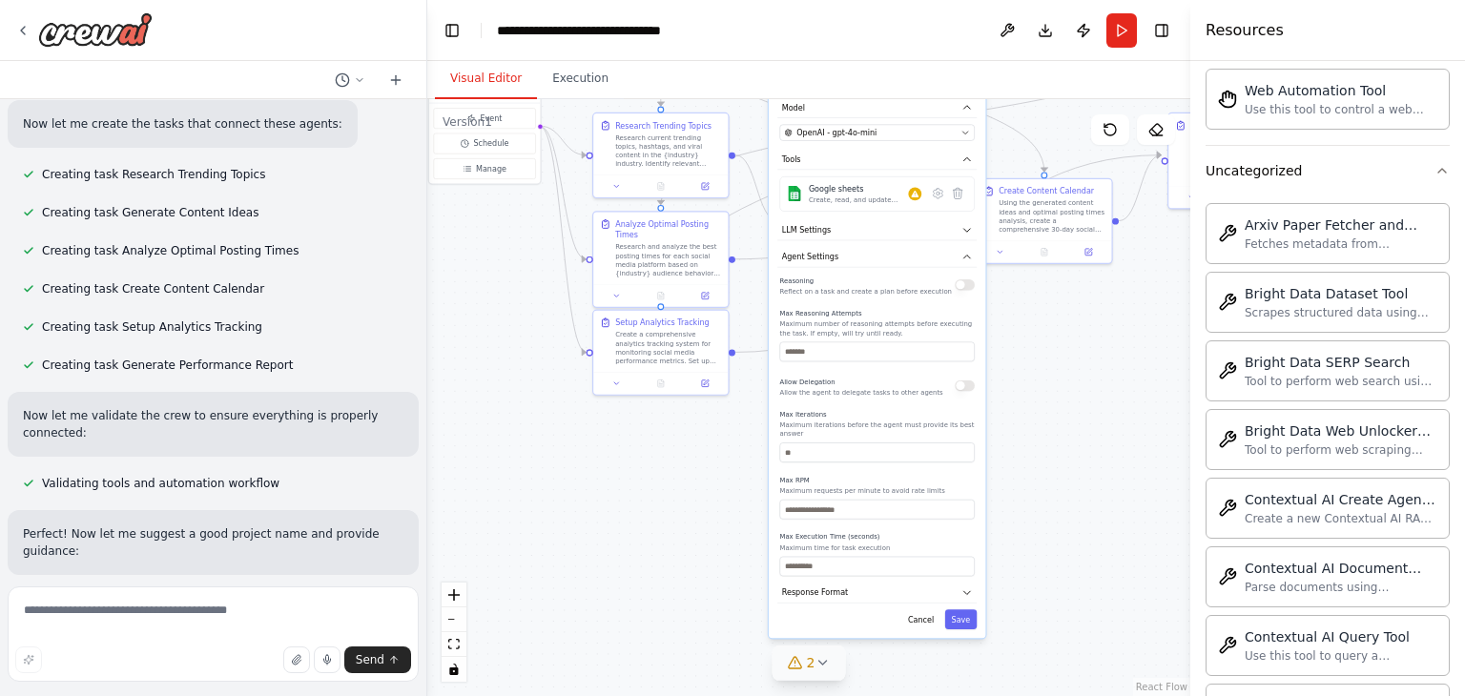
drag, startPoint x: 1036, startPoint y: 595, endPoint x: 1063, endPoint y: 375, distance: 221.9
click at [1063, 375] on div ".deletable-edge-delete-btn { width: 20px; height: 20px; border: 0px solid #ffff…" at bounding box center [808, 397] width 763 height 597
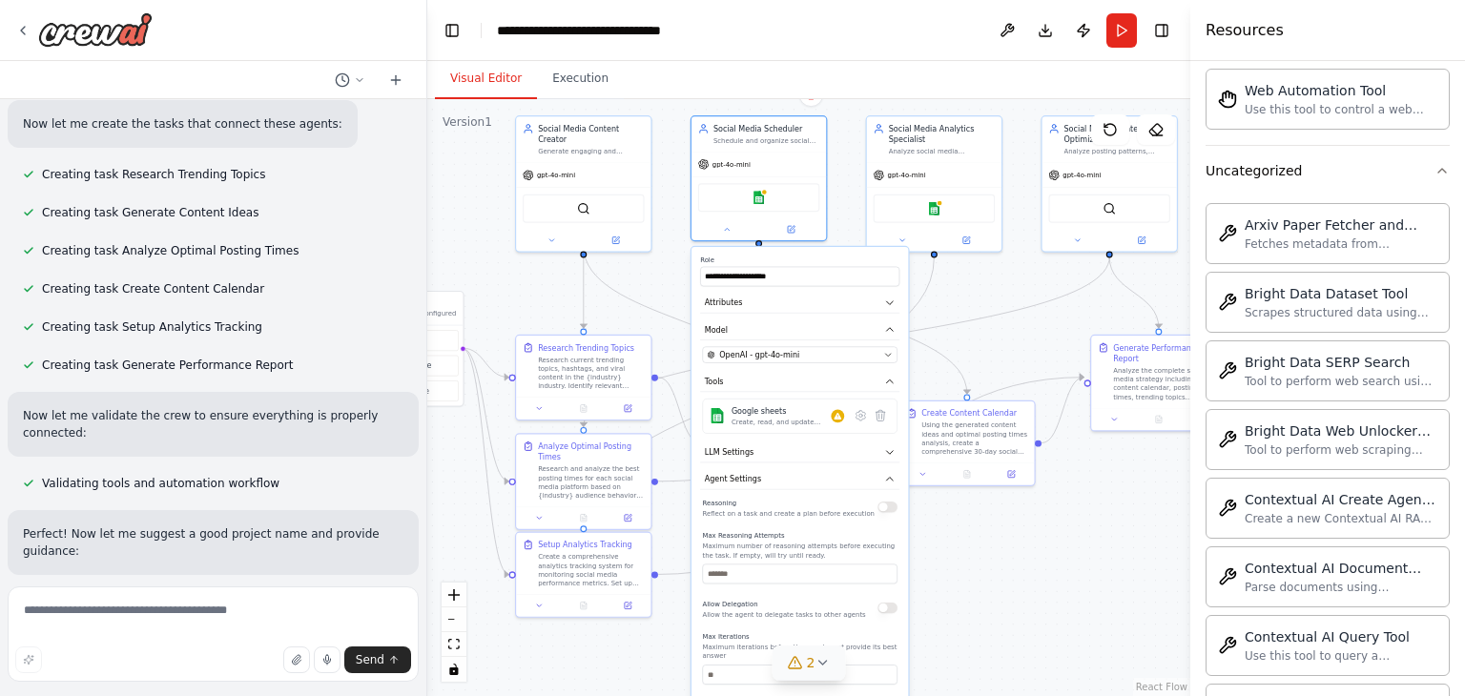
drag, startPoint x: 1081, startPoint y: 329, endPoint x: 1001, endPoint y: 584, distance: 266.7
click at [1001, 584] on div ".deletable-edge-delete-btn { width: 20px; height: 20px; border: 0px solid #ffff…" at bounding box center [808, 397] width 763 height 597
click at [1085, 244] on div at bounding box center [1109, 238] width 134 height 22
click at [1076, 241] on icon at bounding box center [1077, 238] width 9 height 9
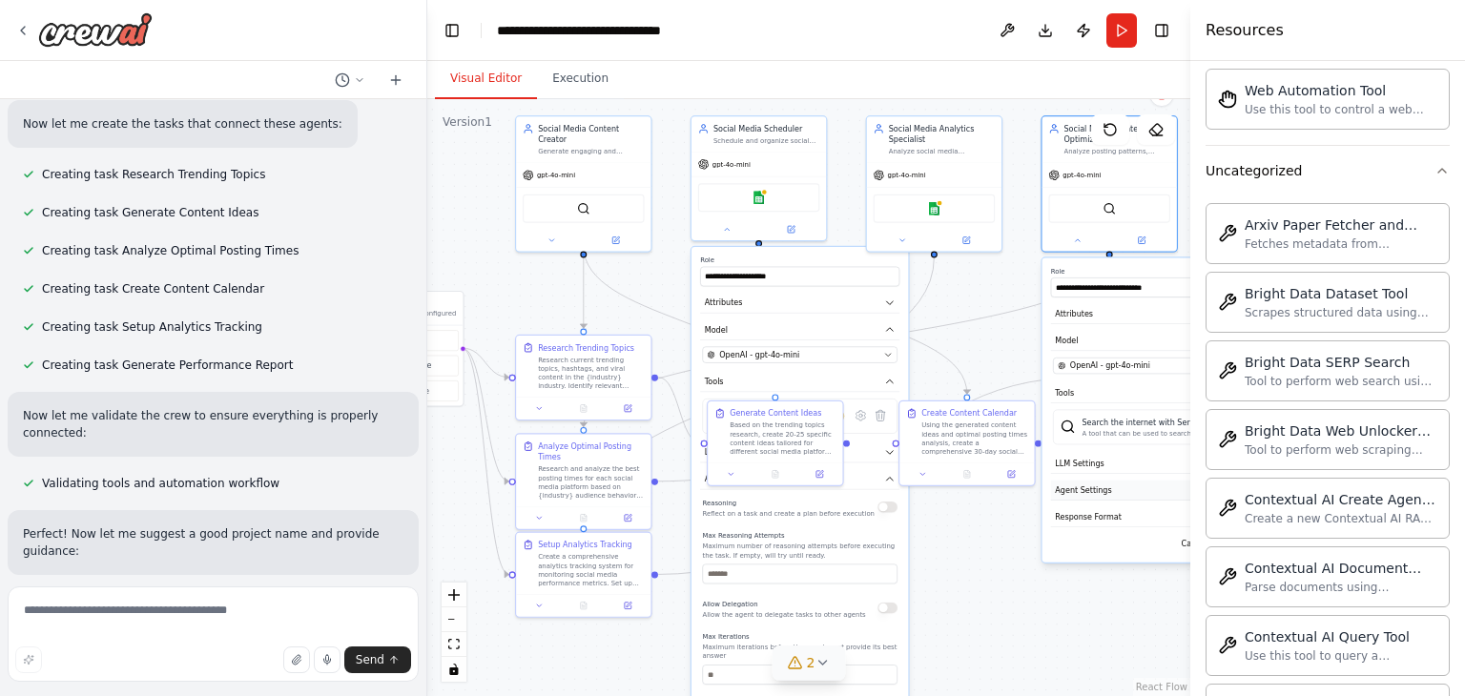
click at [1105, 485] on span "Agent Settings" at bounding box center [1083, 490] width 56 height 10
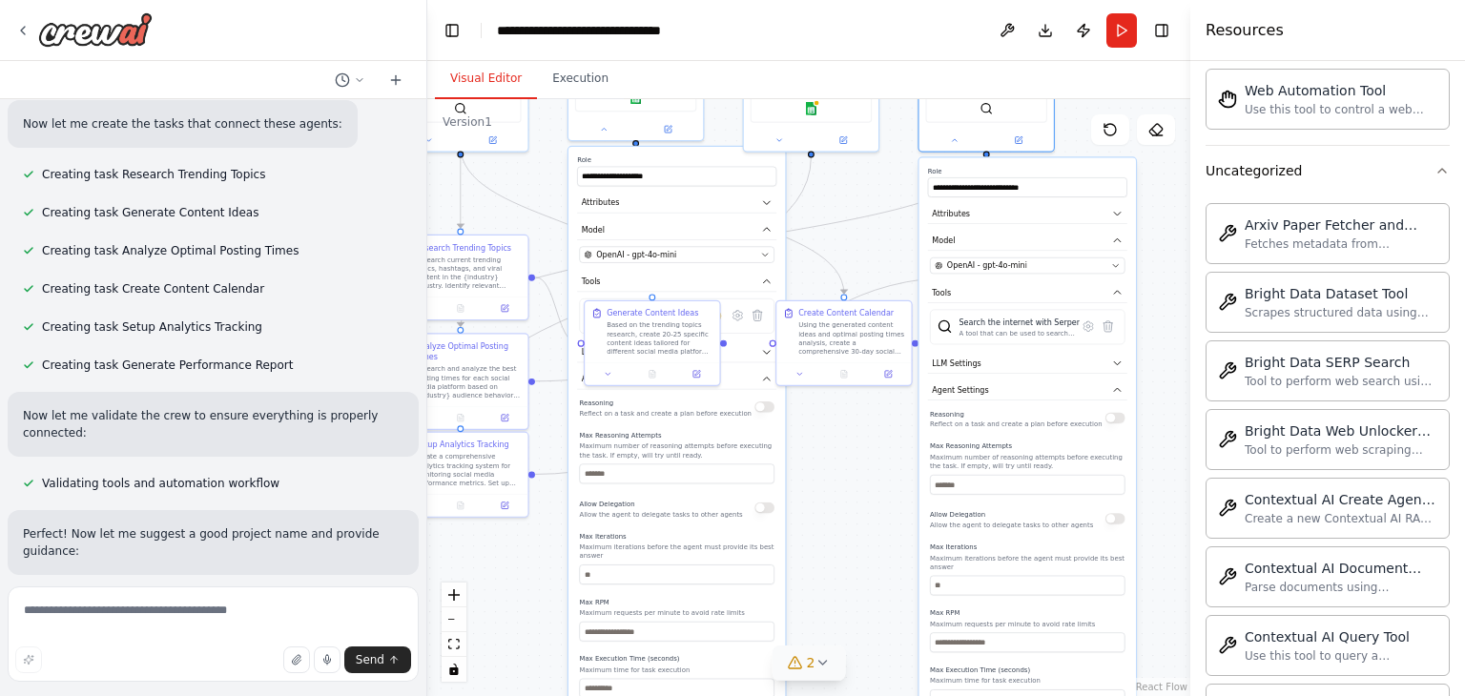
drag, startPoint x: 983, startPoint y: 627, endPoint x: 860, endPoint y: 526, distance: 158.6
click at [860, 526] on div ".deletable-edge-delete-btn { width: 20px; height: 20px; border: 0px solid #ffff…" at bounding box center [808, 397] width 763 height 597
click at [1090, 332] on button at bounding box center [1089, 327] width 20 height 20
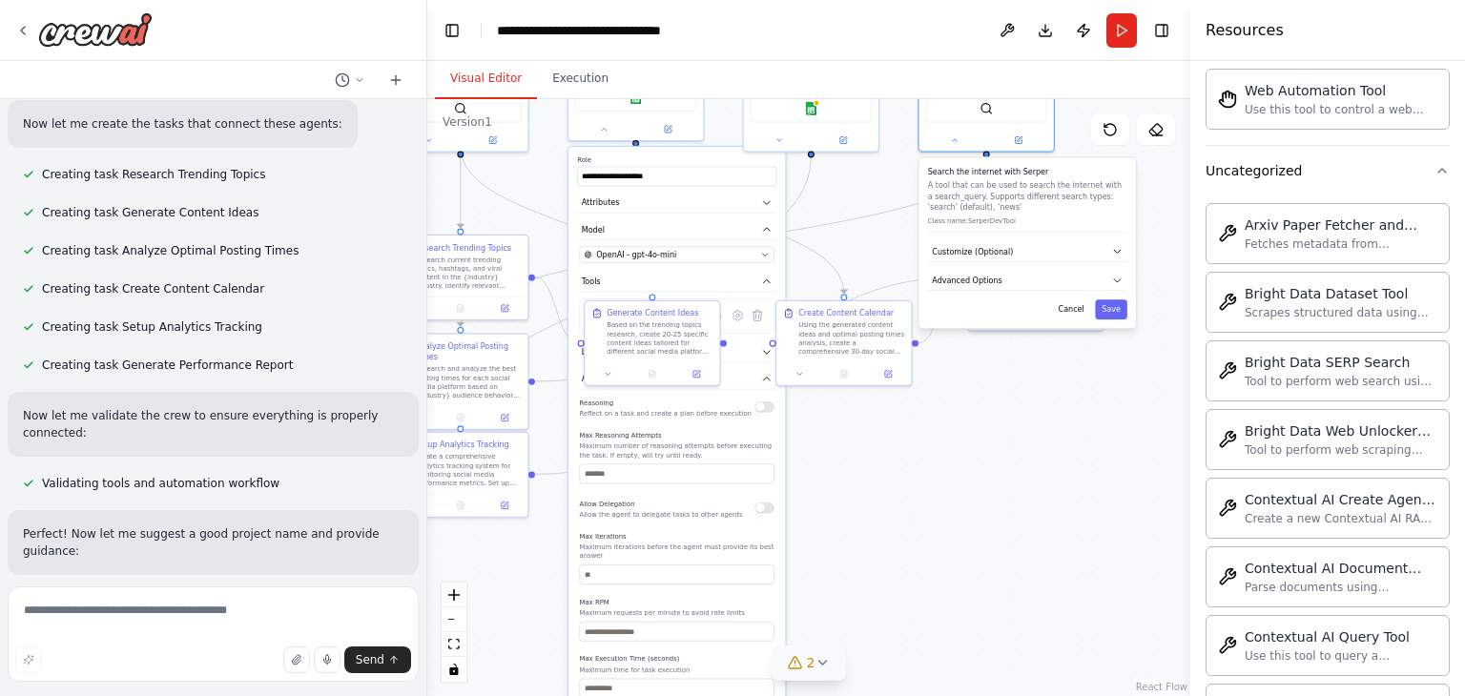
click at [1021, 398] on div ".deletable-edge-delete-btn { width: 20px; height: 20px; border: 0px solid #ffff…" at bounding box center [808, 397] width 763 height 597
